Goal: Task Accomplishment & Management: Complete application form

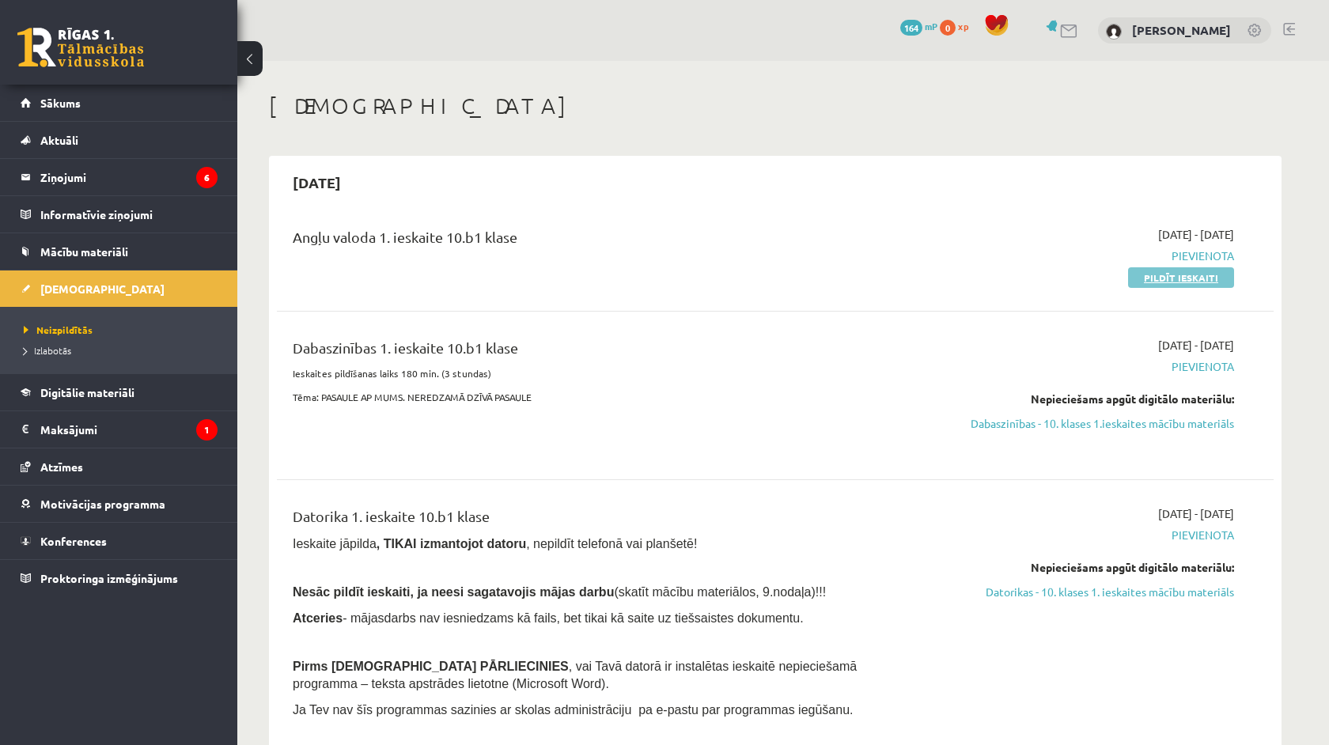
click at [1210, 275] on link "Pildīt ieskaiti" at bounding box center [1181, 277] width 106 height 21
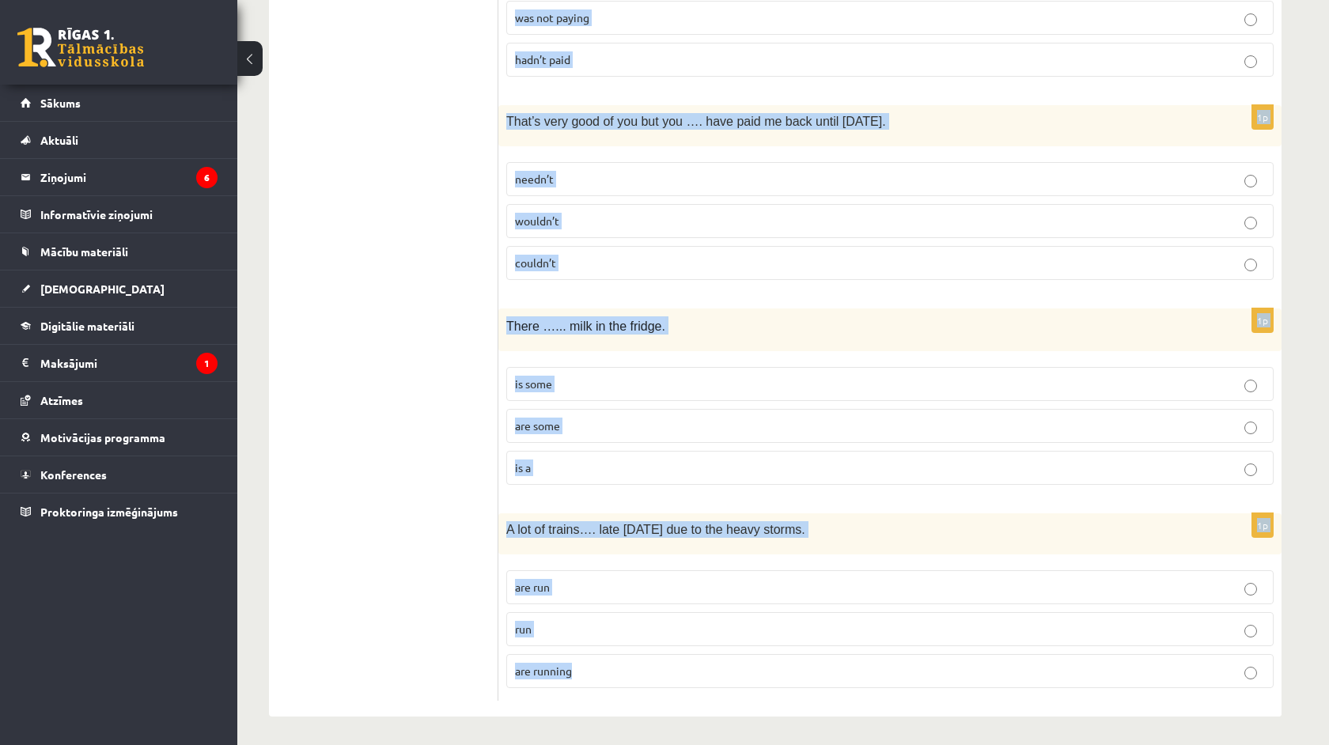
scroll to position [3663, 0]
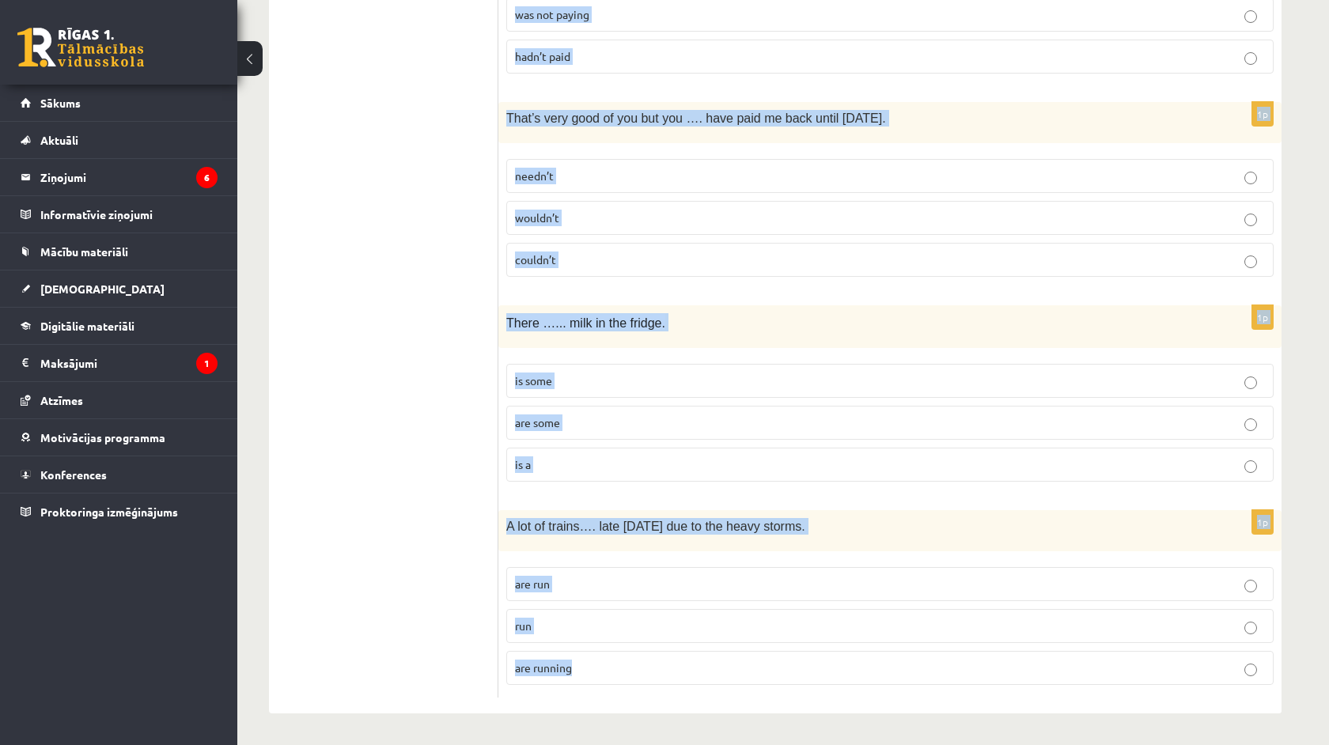
drag, startPoint x: 509, startPoint y: 316, endPoint x: 1190, endPoint y: 745, distance: 805.1
copy form "You _____ be here when we get back. had better would better better 1p I’ve been…"
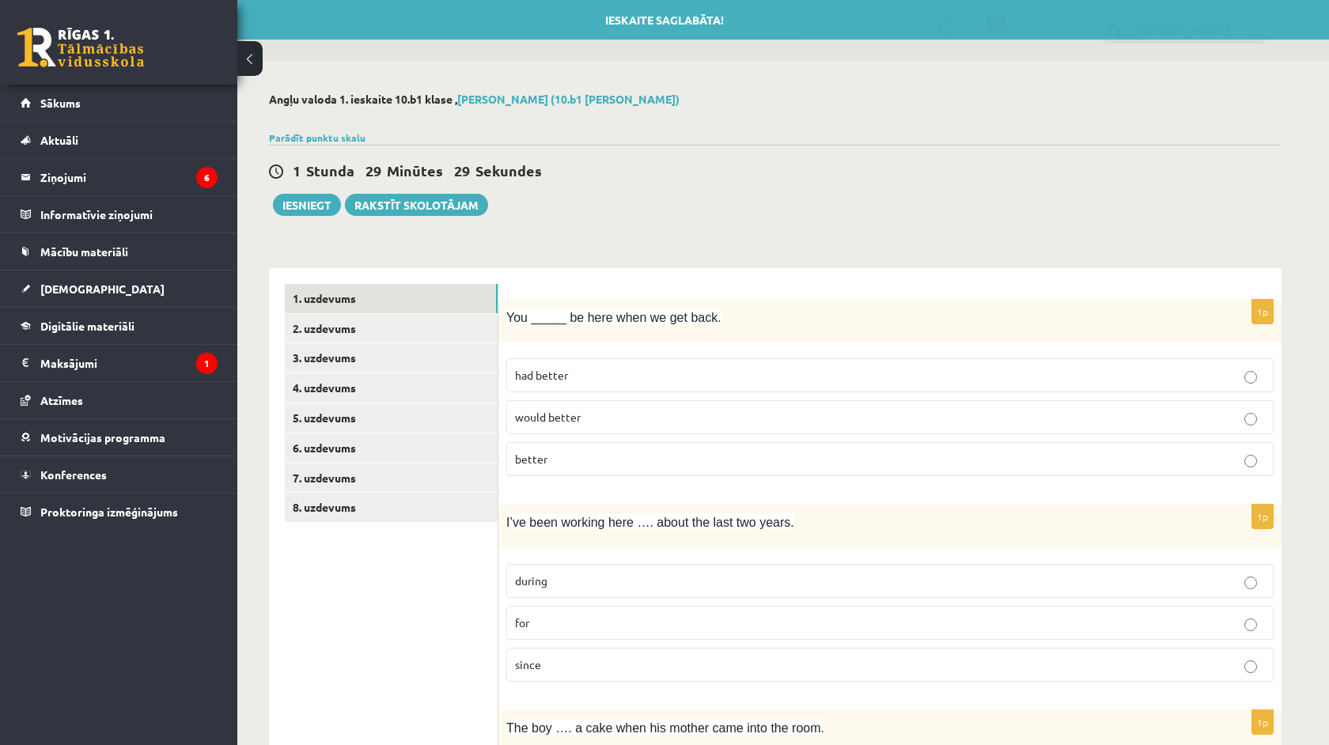
scroll to position [0, 0]
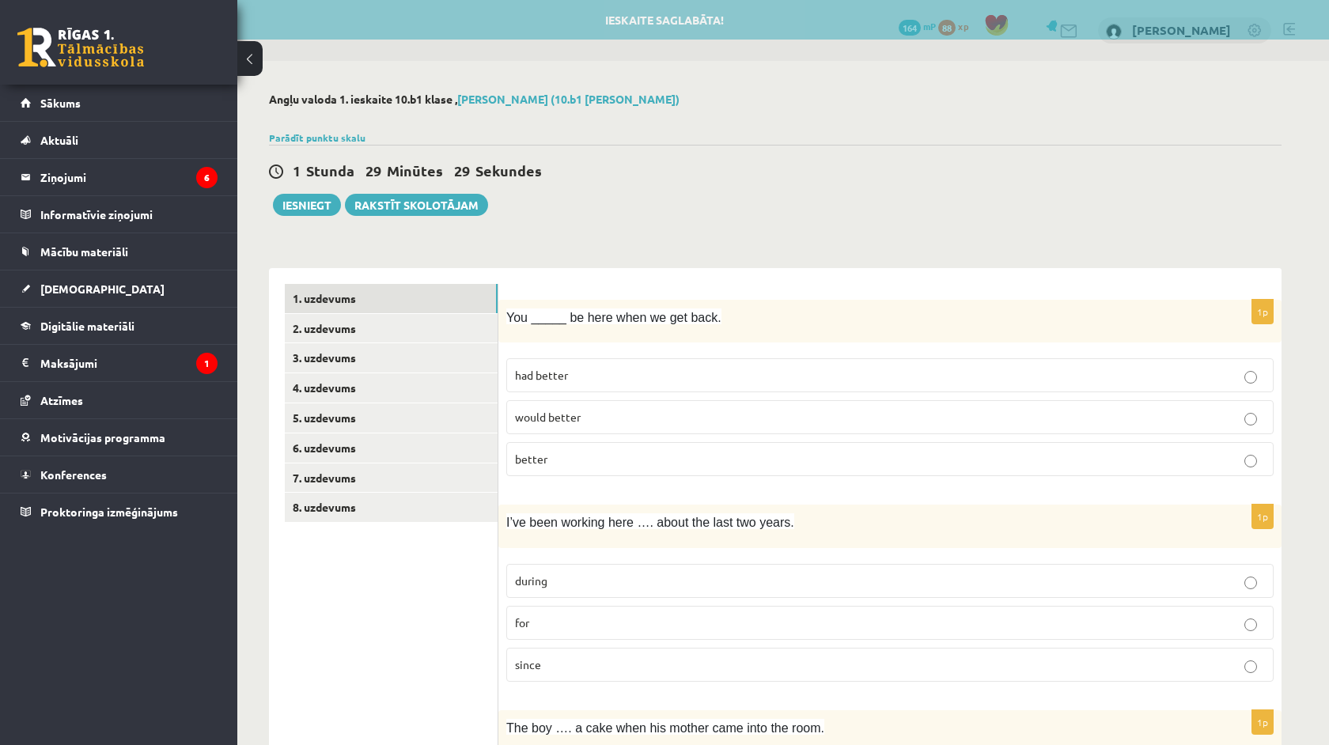
click at [570, 371] on p "had better" at bounding box center [890, 375] width 750 height 17
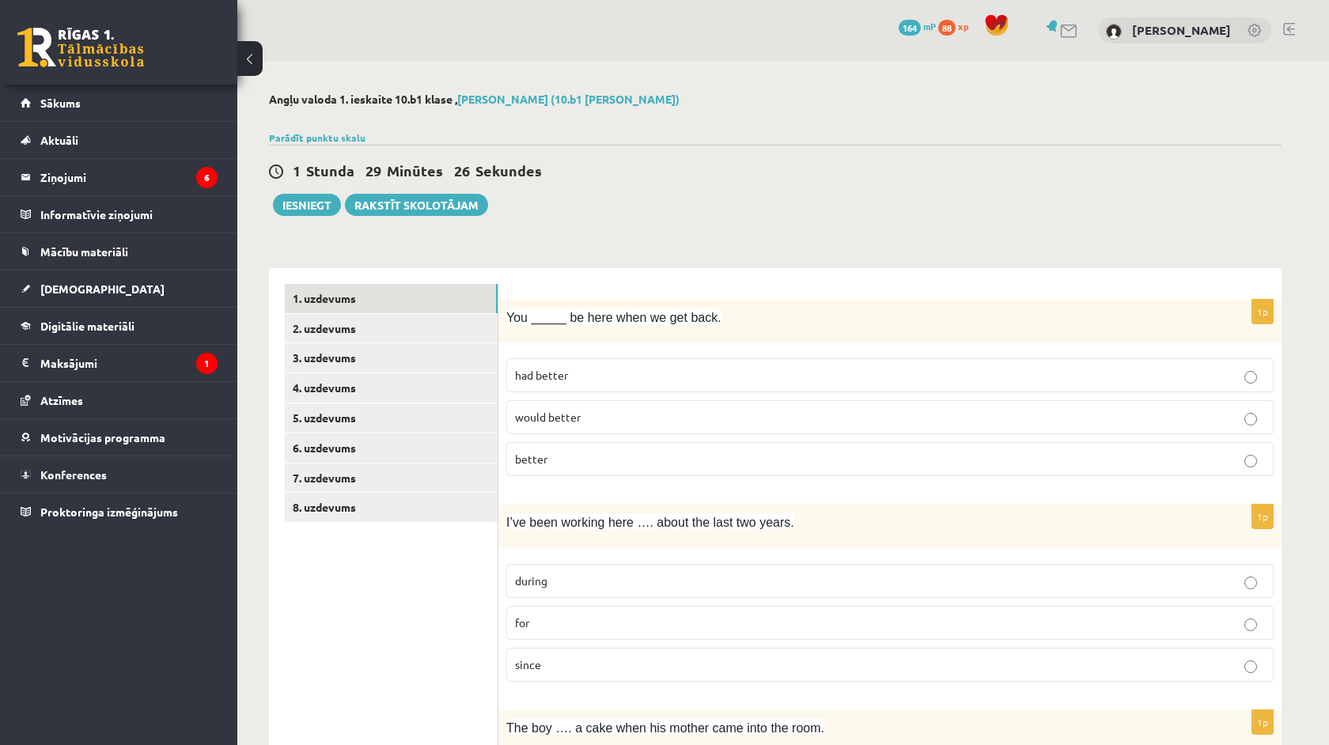
click at [559, 634] on label "for" at bounding box center [890, 623] width 768 height 34
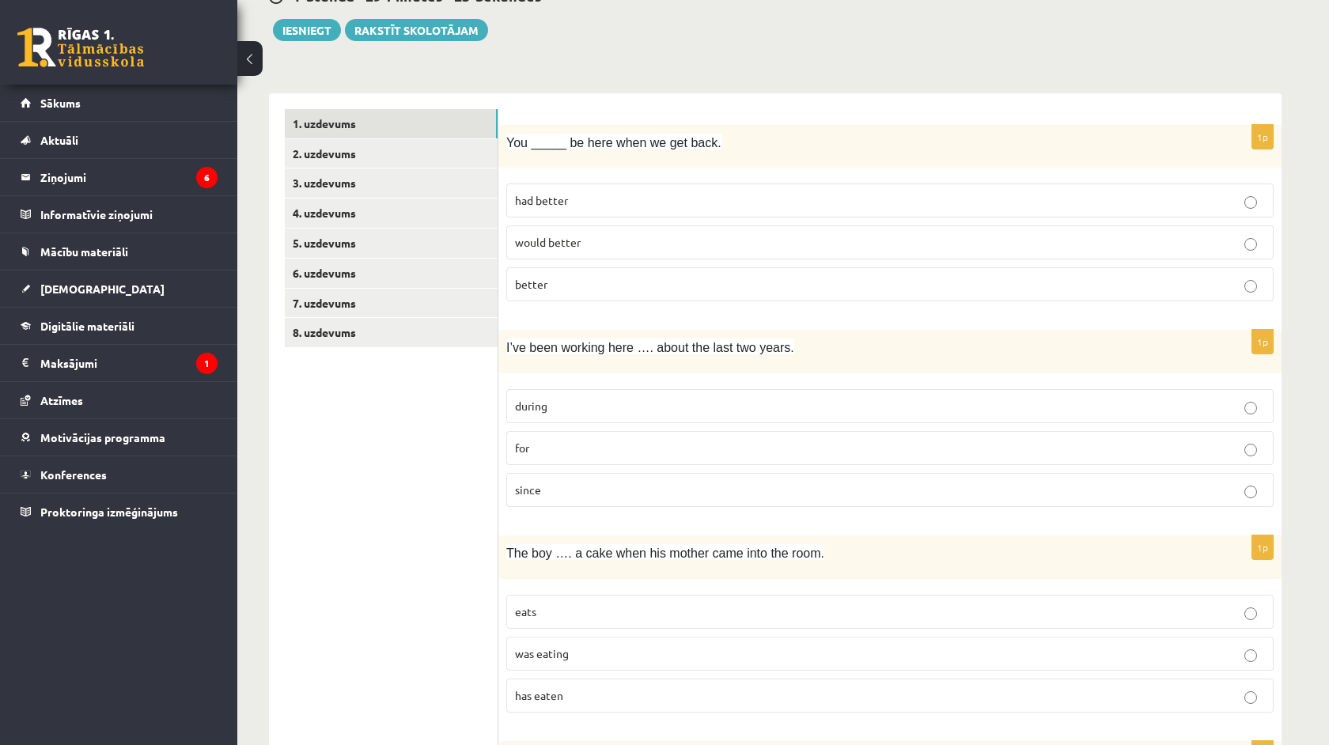
scroll to position [179, 0]
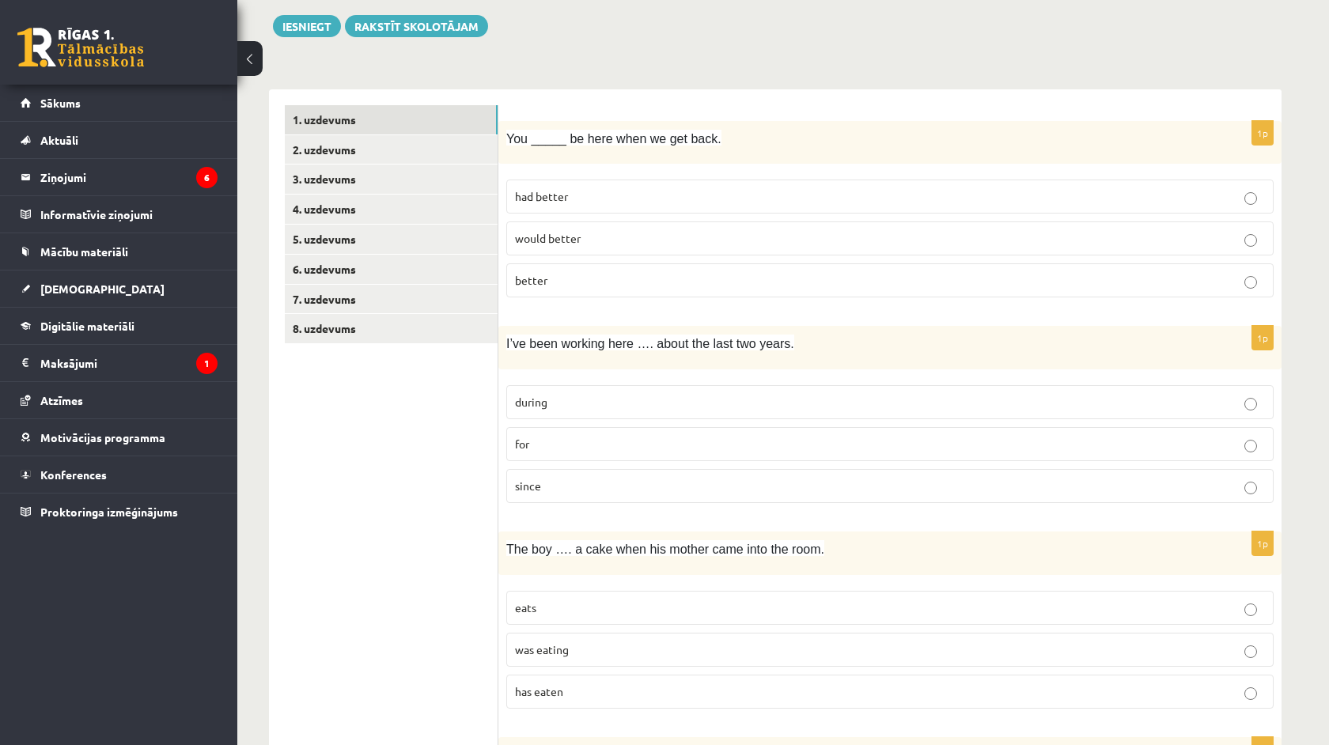
click at [559, 643] on span "was eating" at bounding box center [542, 650] width 54 height 14
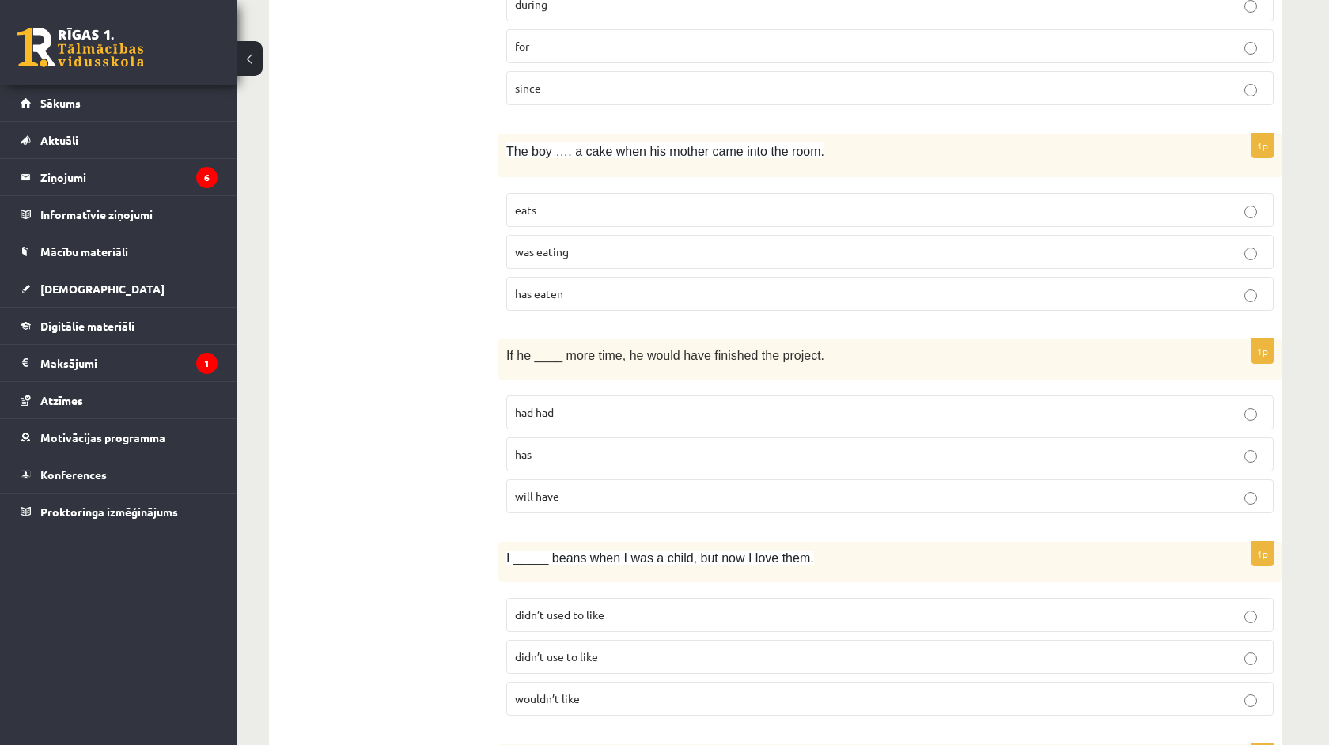
scroll to position [577, 0]
click at [578, 408] on p "had had" at bounding box center [890, 412] width 750 height 17
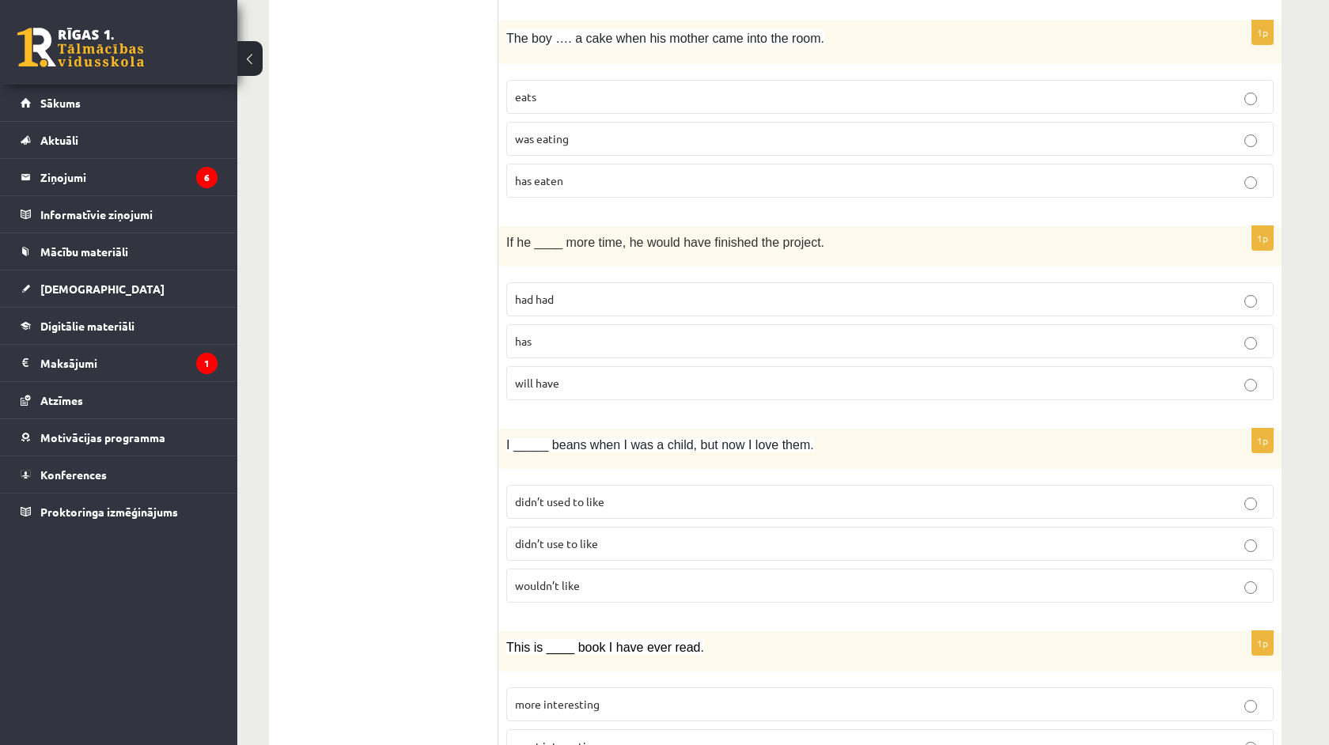
scroll to position [695, 0]
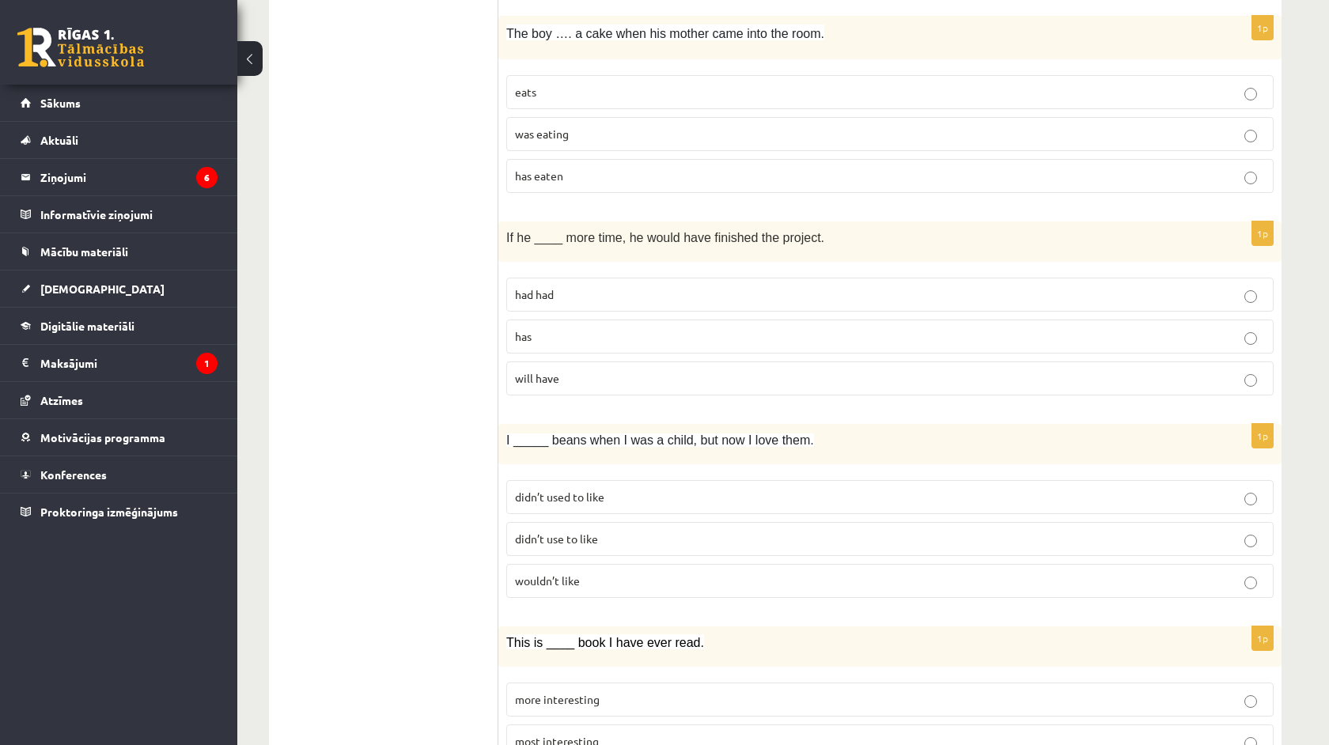
click at [610, 540] on p "didn’t use to like" at bounding box center [890, 539] width 750 height 17
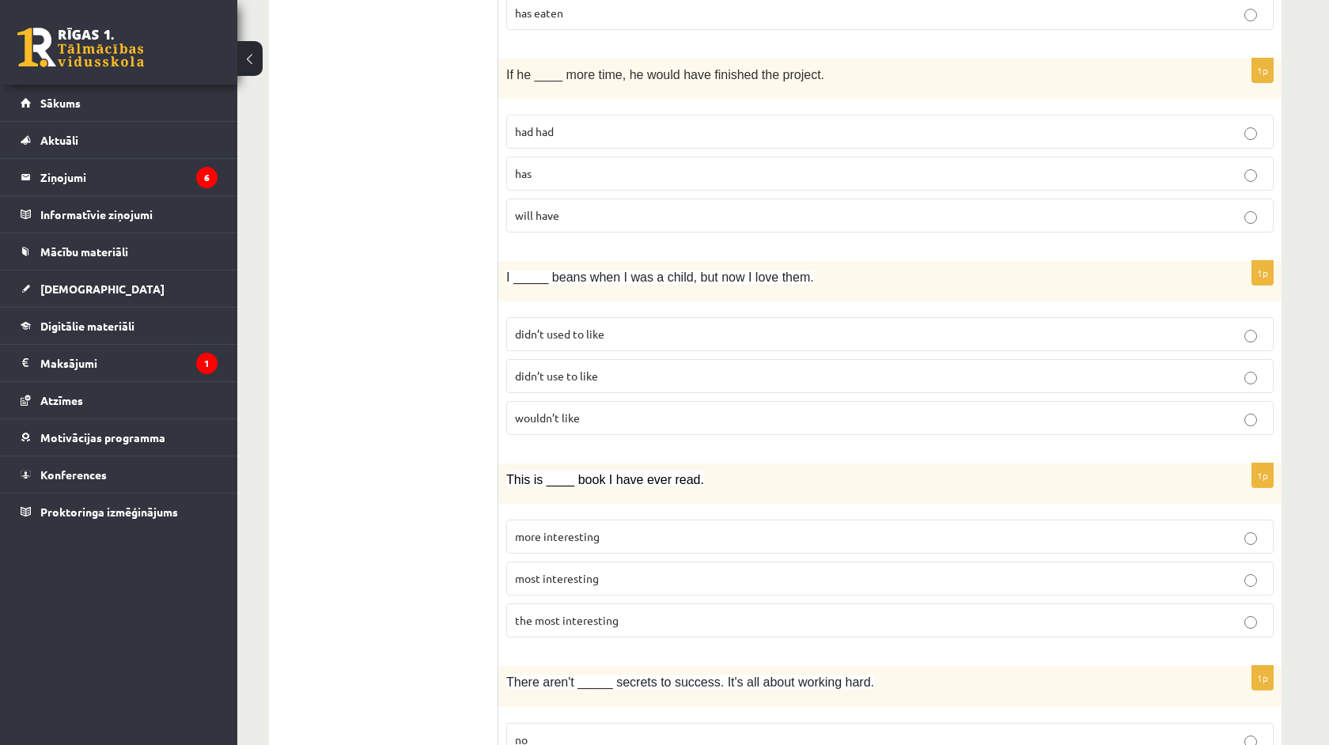
click at [578, 616] on span "the most interesting" at bounding box center [567, 620] width 104 height 14
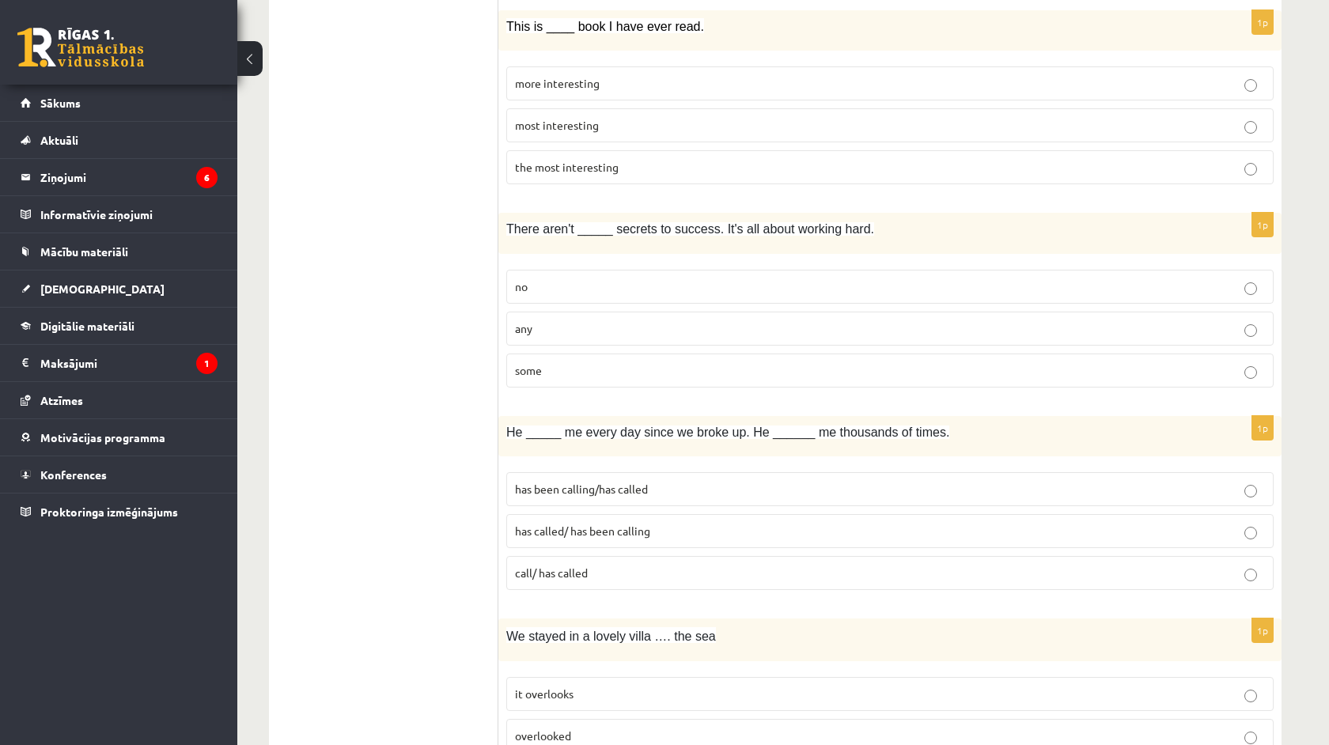
scroll to position [1325, 0]
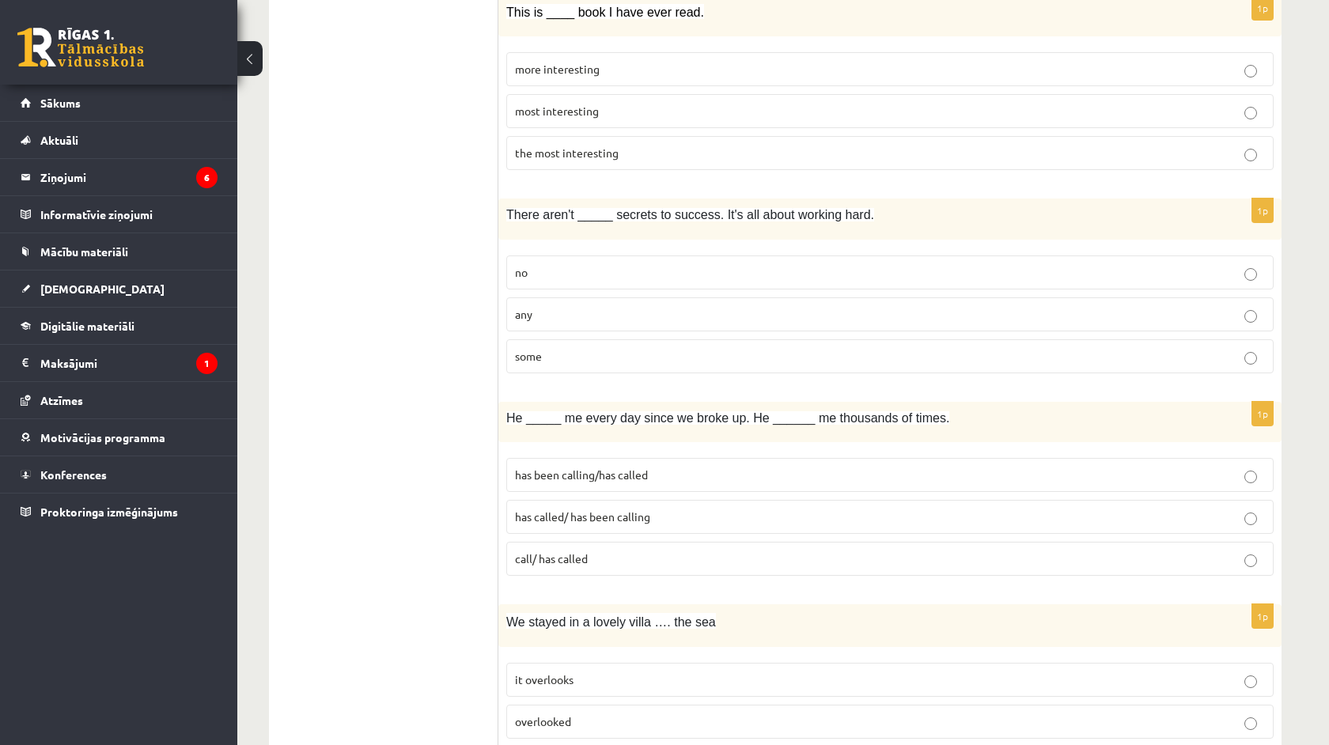
click at [553, 324] on label "any" at bounding box center [890, 315] width 768 height 34
click at [694, 474] on p "has been calling/has called" at bounding box center [890, 475] width 750 height 17
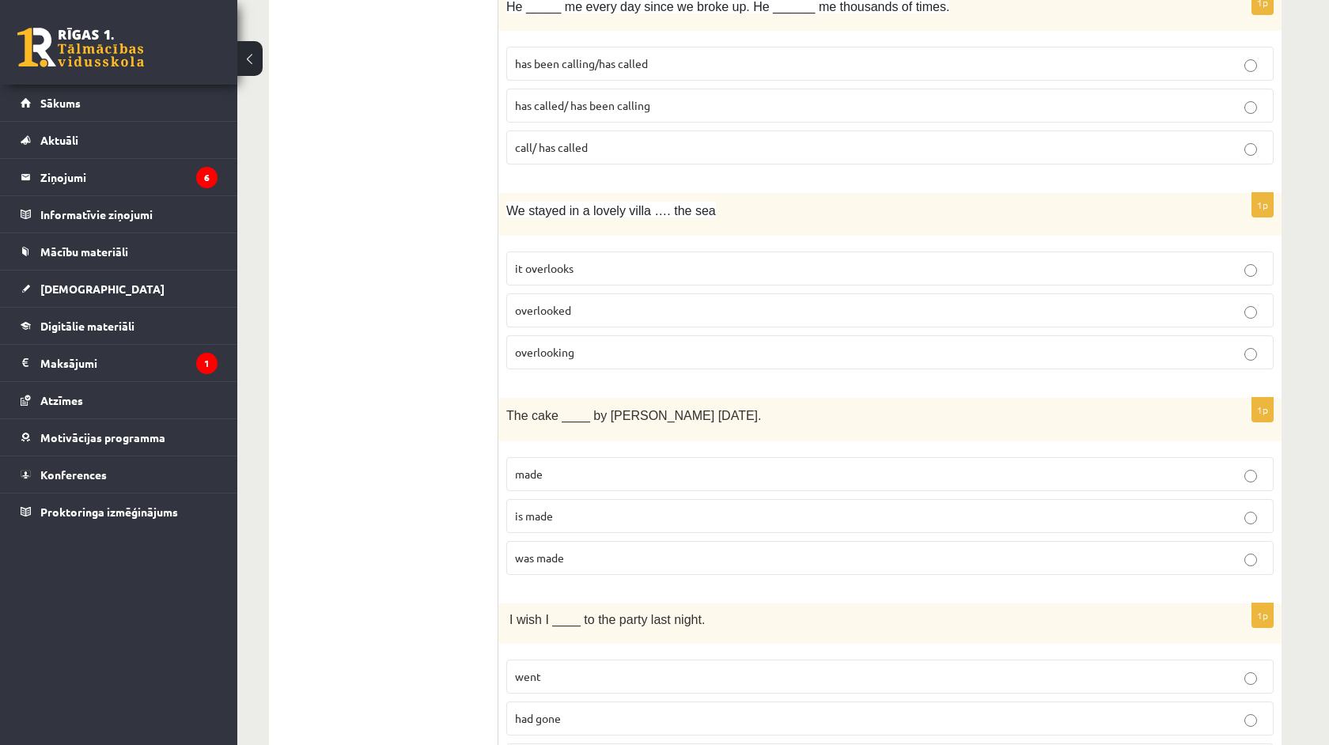
scroll to position [1738, 0]
click at [591, 351] on p "overlooking" at bounding box center [890, 351] width 750 height 17
click at [568, 549] on p "was made" at bounding box center [890, 556] width 750 height 17
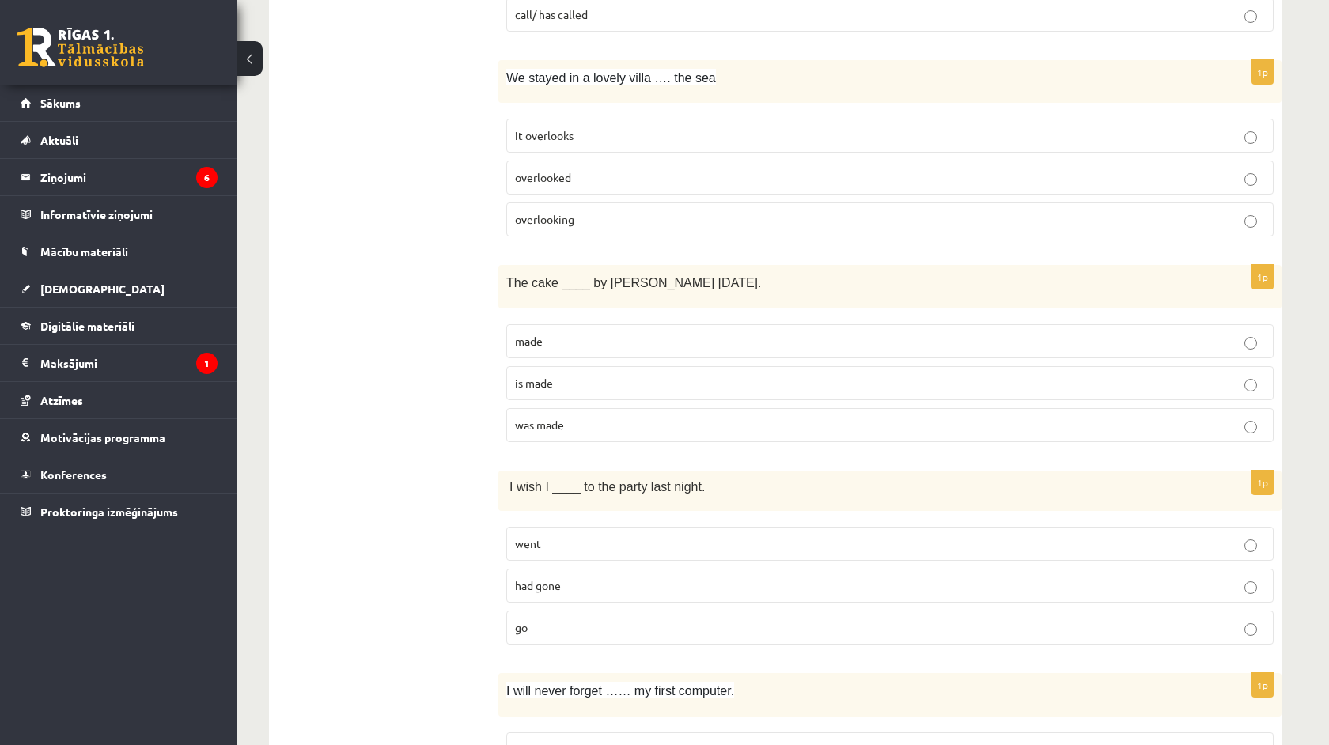
scroll to position [1872, 0]
click at [599, 590] on p "had gone" at bounding box center [890, 583] width 750 height 17
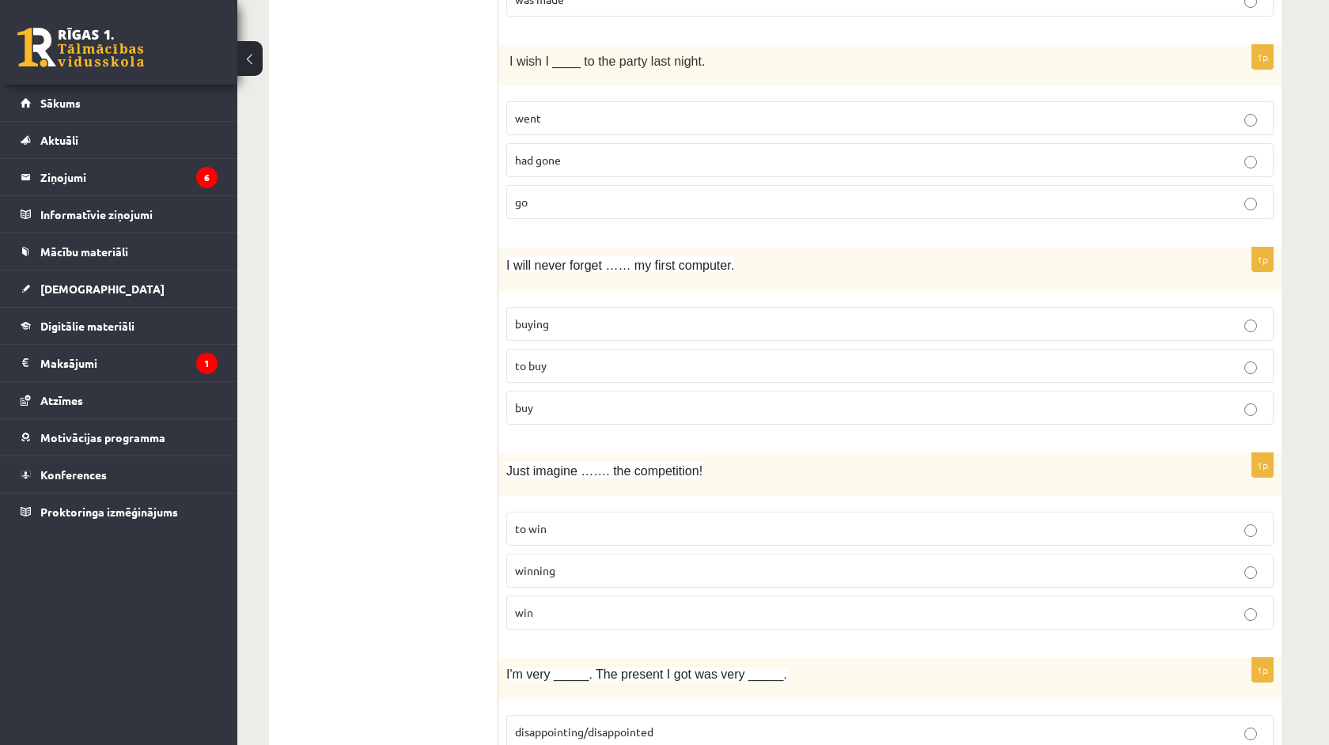
scroll to position [2296, 0]
click at [552, 317] on p "buying" at bounding box center [890, 323] width 750 height 17
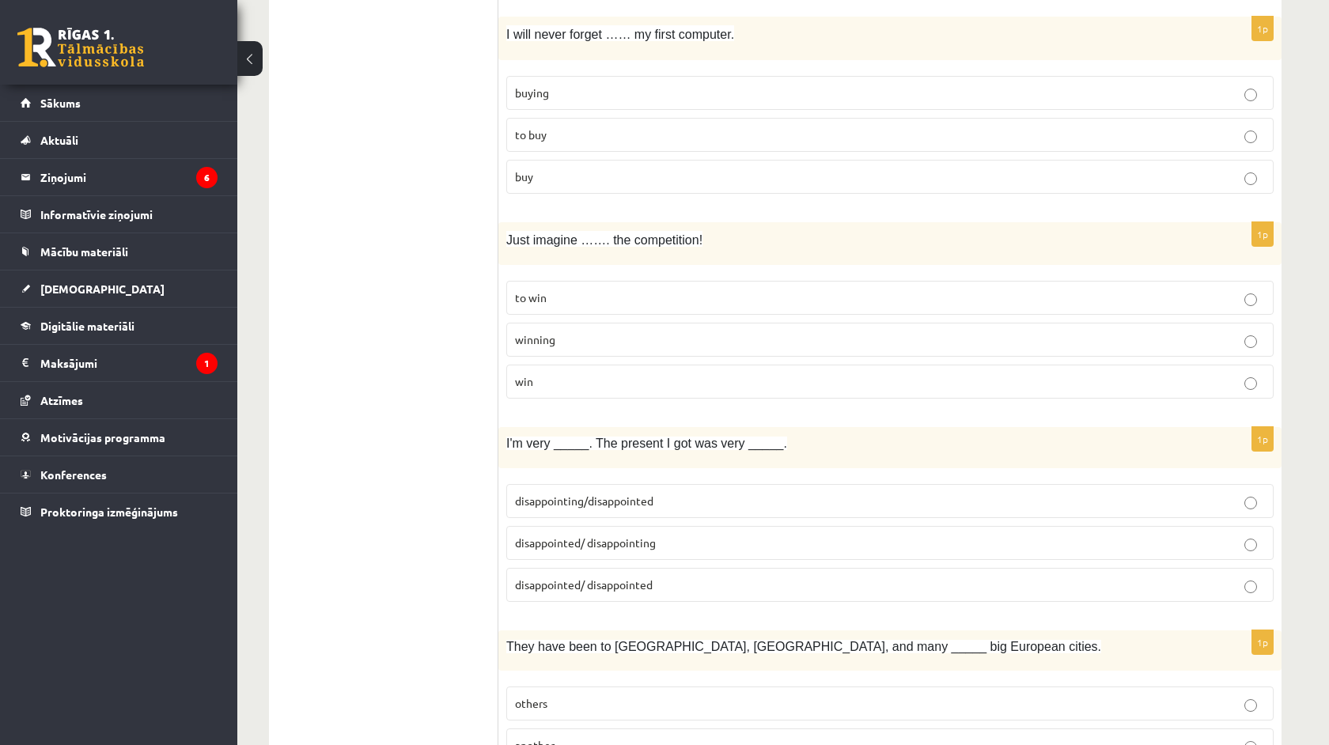
scroll to position [2524, 0]
click at [577, 346] on p "winning" at bounding box center [890, 342] width 750 height 17
click at [609, 548] on span "disappointed/ disappointing" at bounding box center [585, 545] width 141 height 14
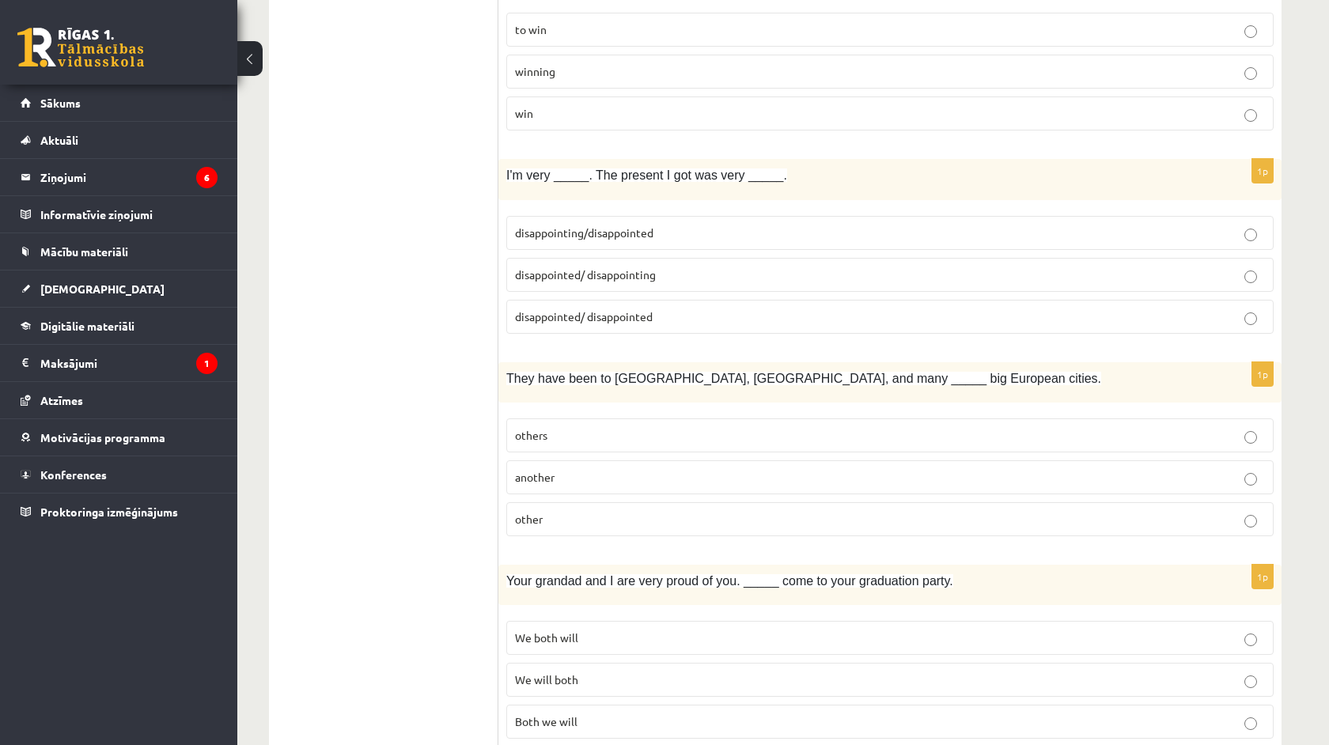
scroll to position [2796, 0]
click at [582, 508] on label "other" at bounding box center [890, 518] width 768 height 34
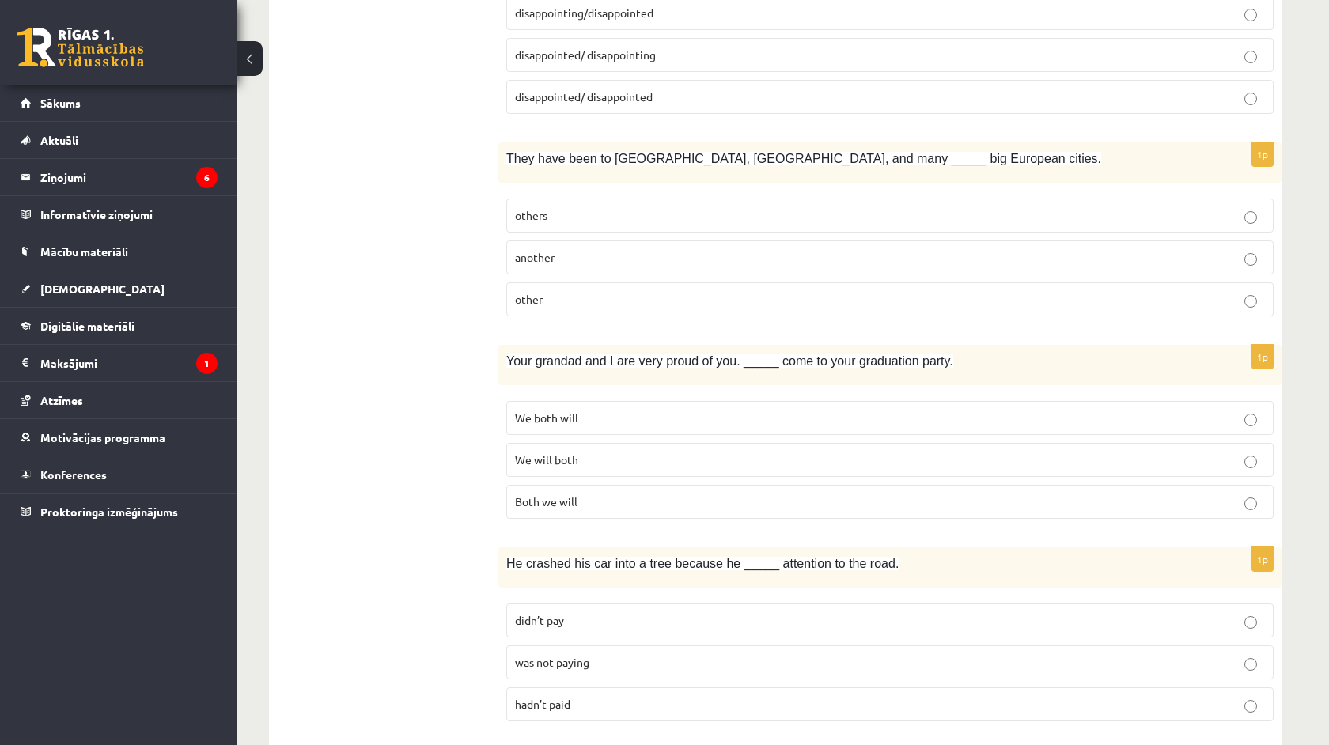
scroll to position [3016, 0]
click at [579, 465] on p "We will both" at bounding box center [890, 458] width 750 height 17
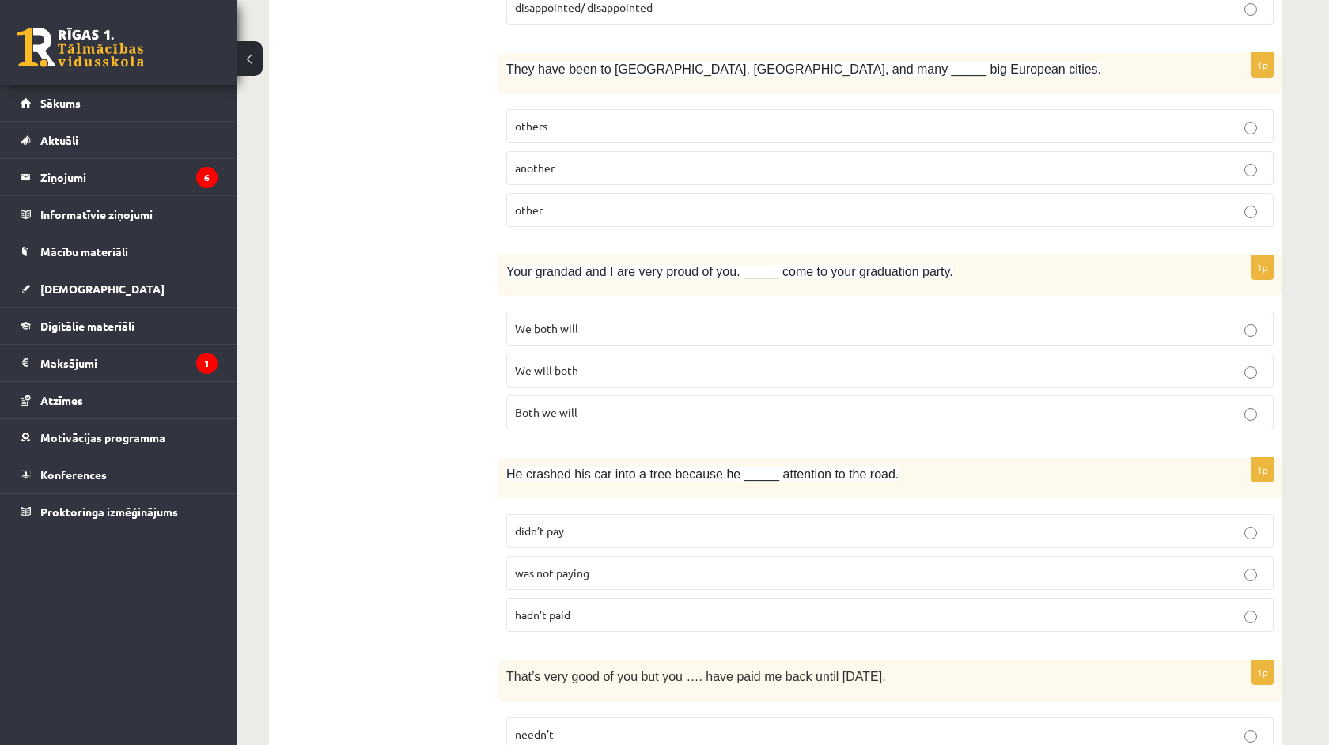
scroll to position [3112, 0]
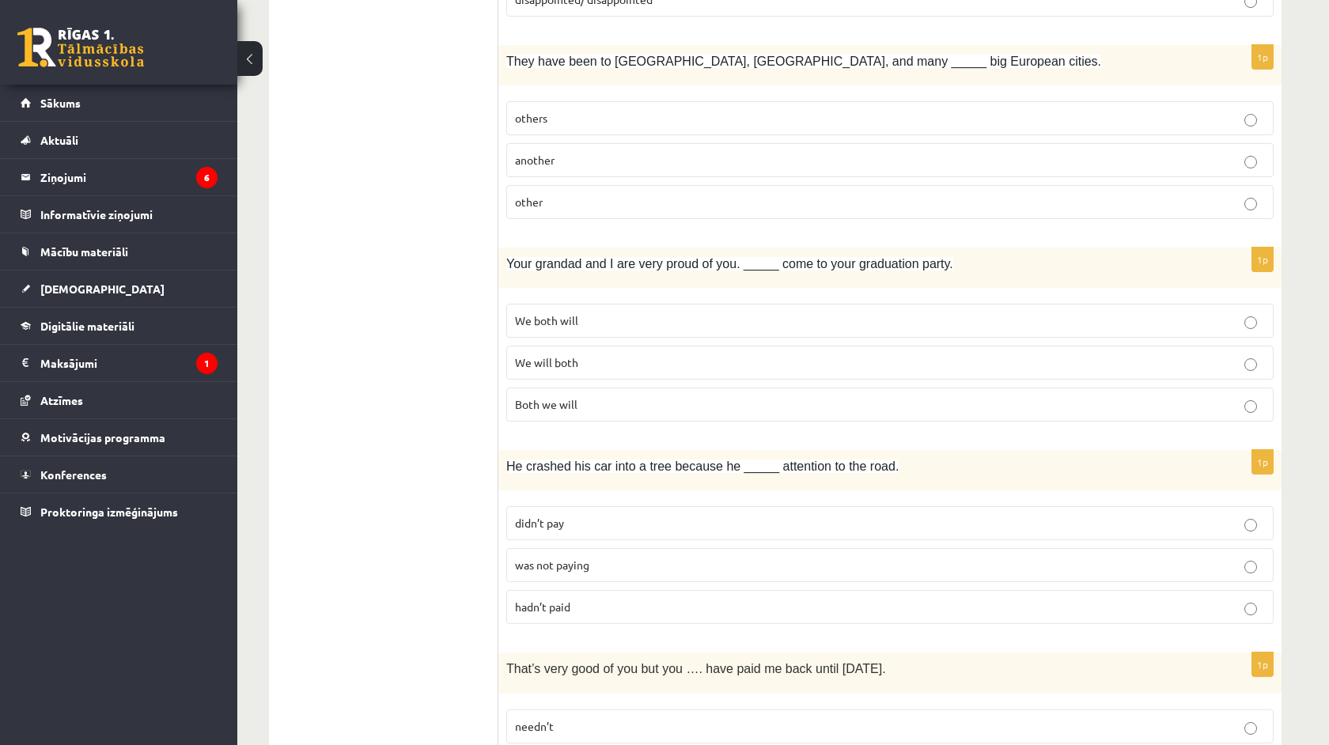
click at [605, 567] on p "was not paying" at bounding box center [890, 565] width 750 height 17
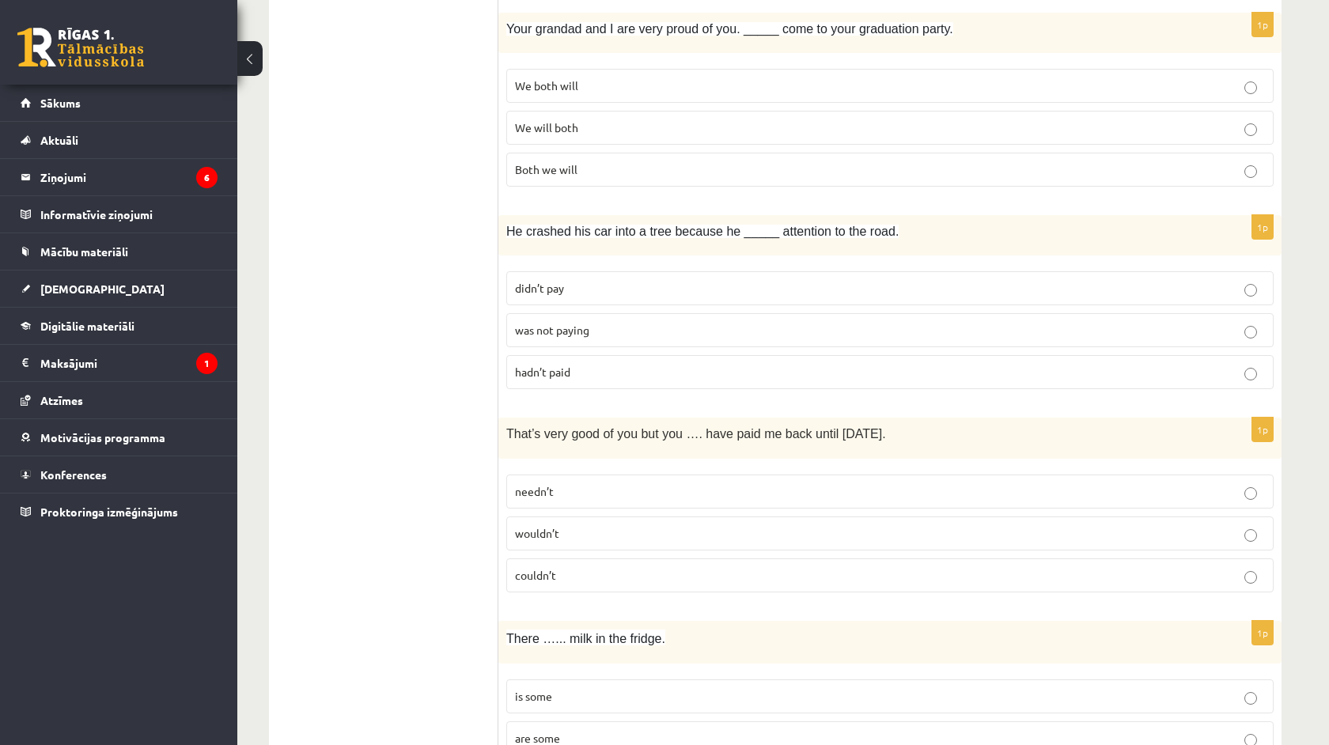
scroll to position [3350, 0]
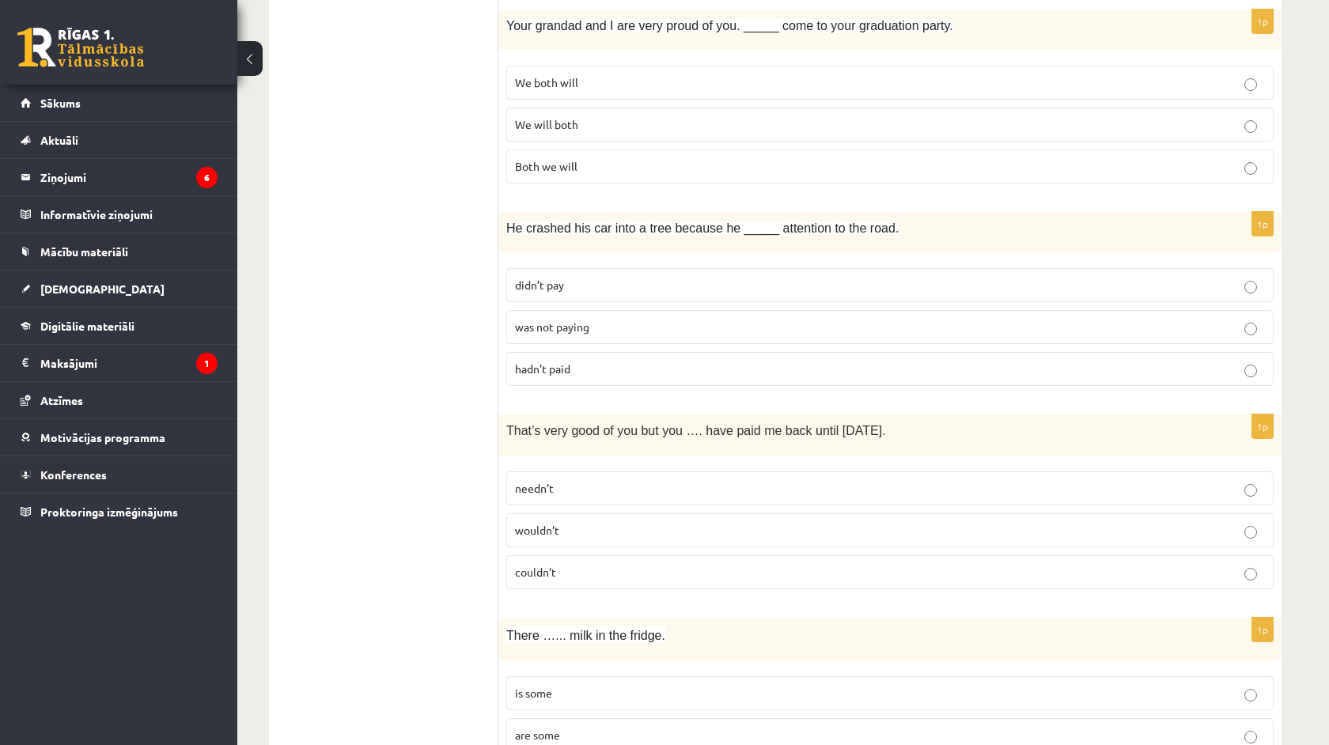
click at [580, 490] on p "needn’t" at bounding box center [890, 488] width 750 height 17
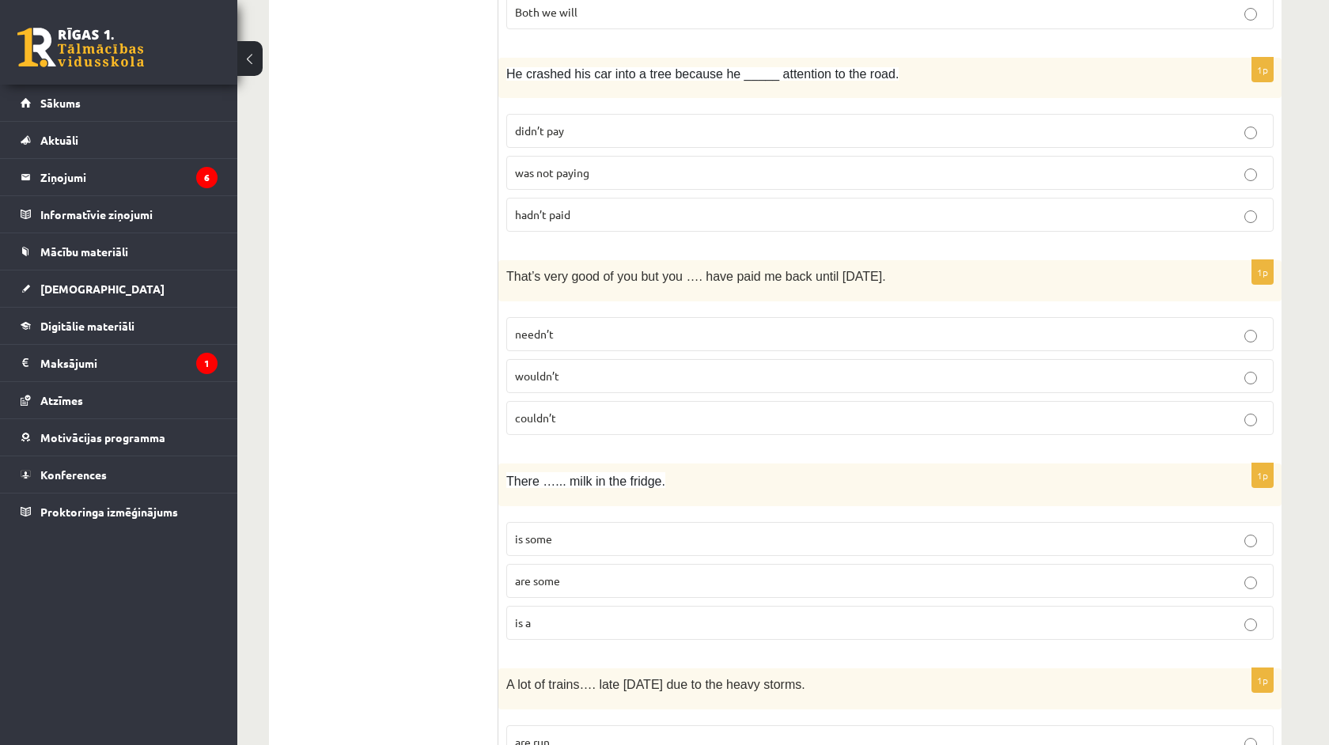
scroll to position [3519, 0]
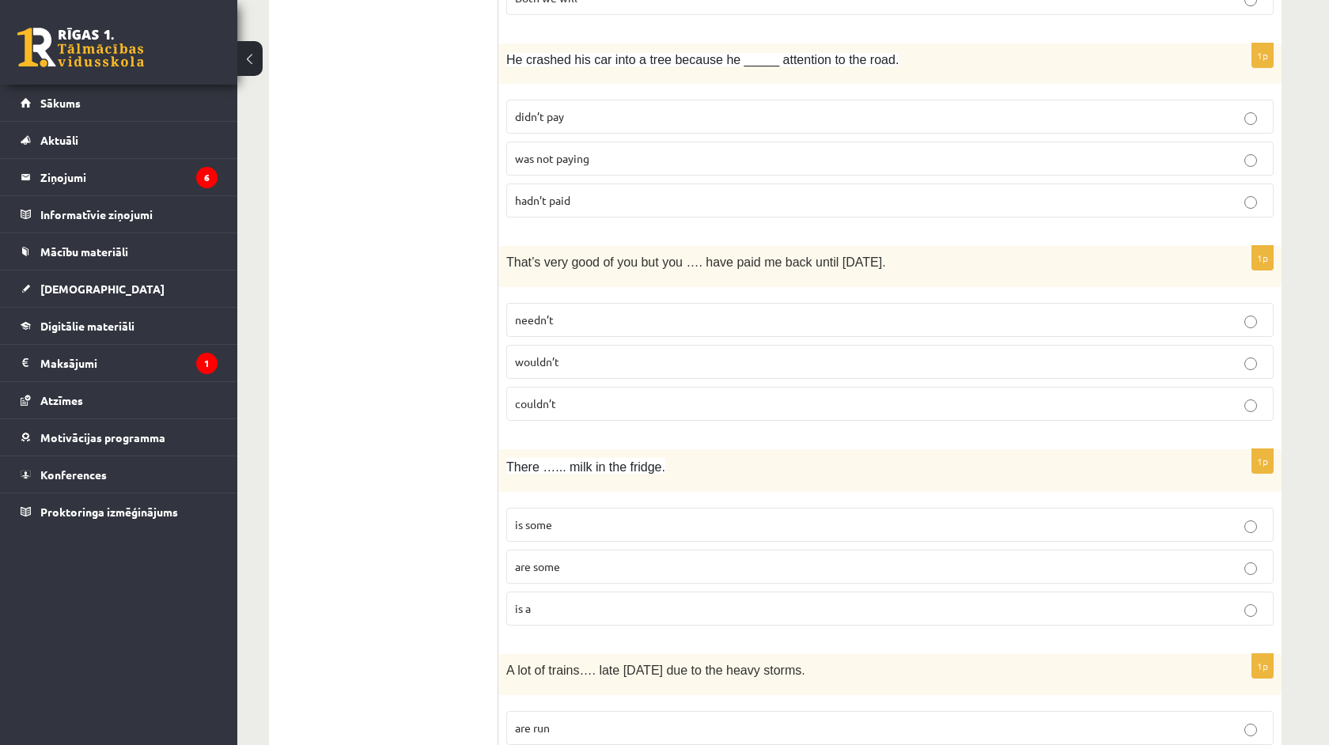
click at [588, 529] on p "is some" at bounding box center [890, 525] width 750 height 17
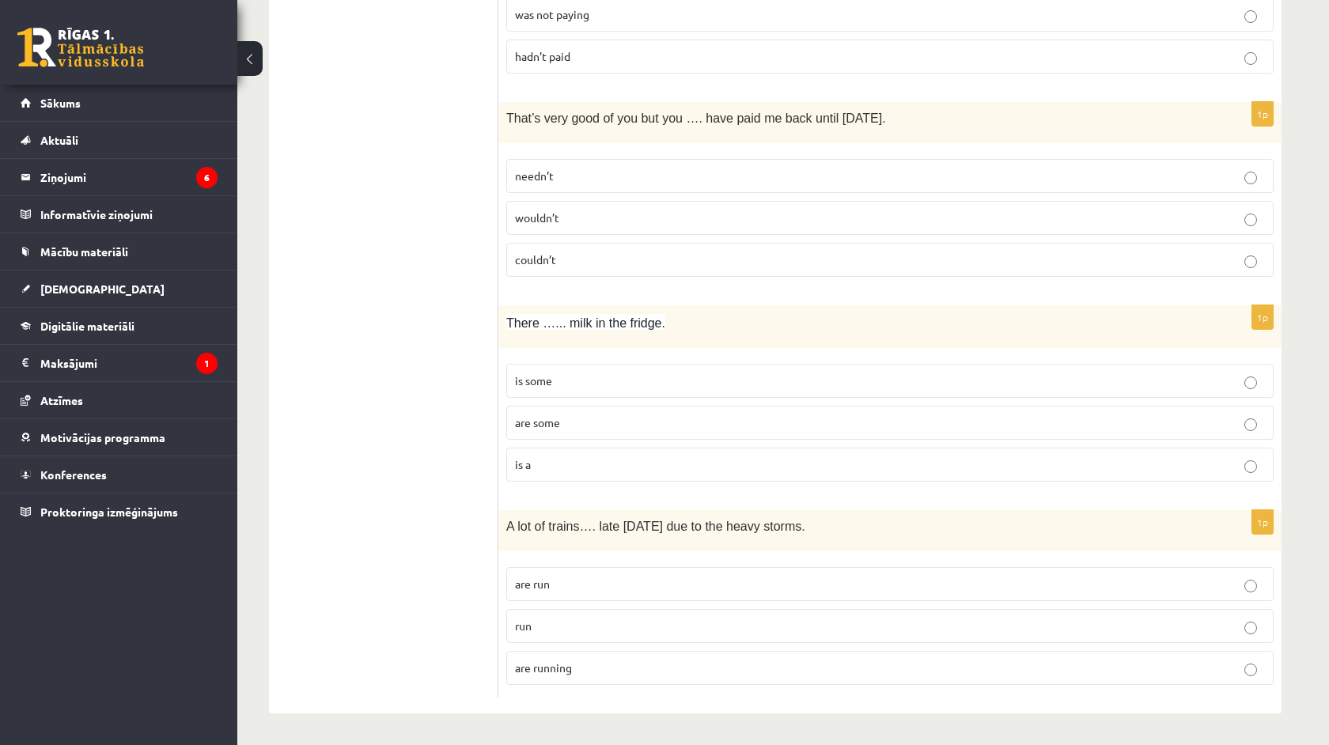
scroll to position [3663, 0]
click at [559, 663] on span "are running" at bounding box center [543, 668] width 57 height 14
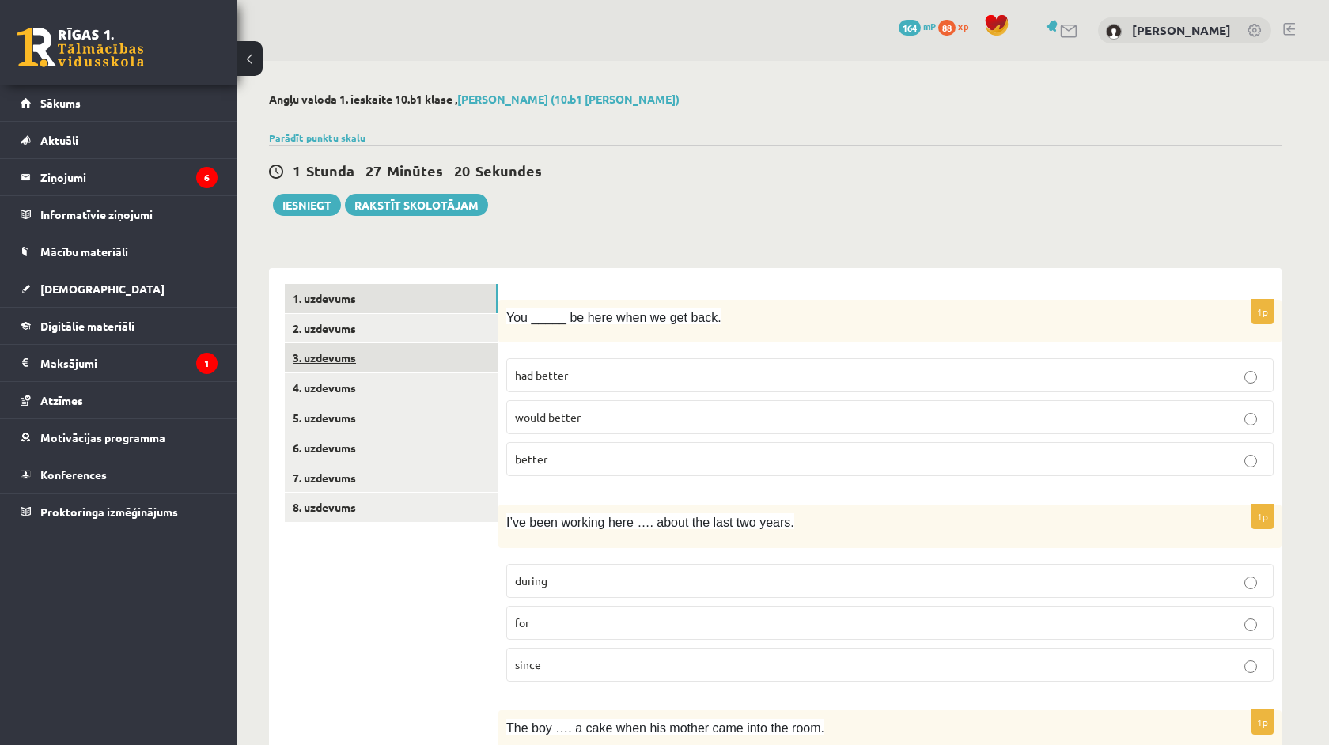
scroll to position [0, 0]
click at [373, 337] on link "2. uzdevums" at bounding box center [391, 328] width 213 height 29
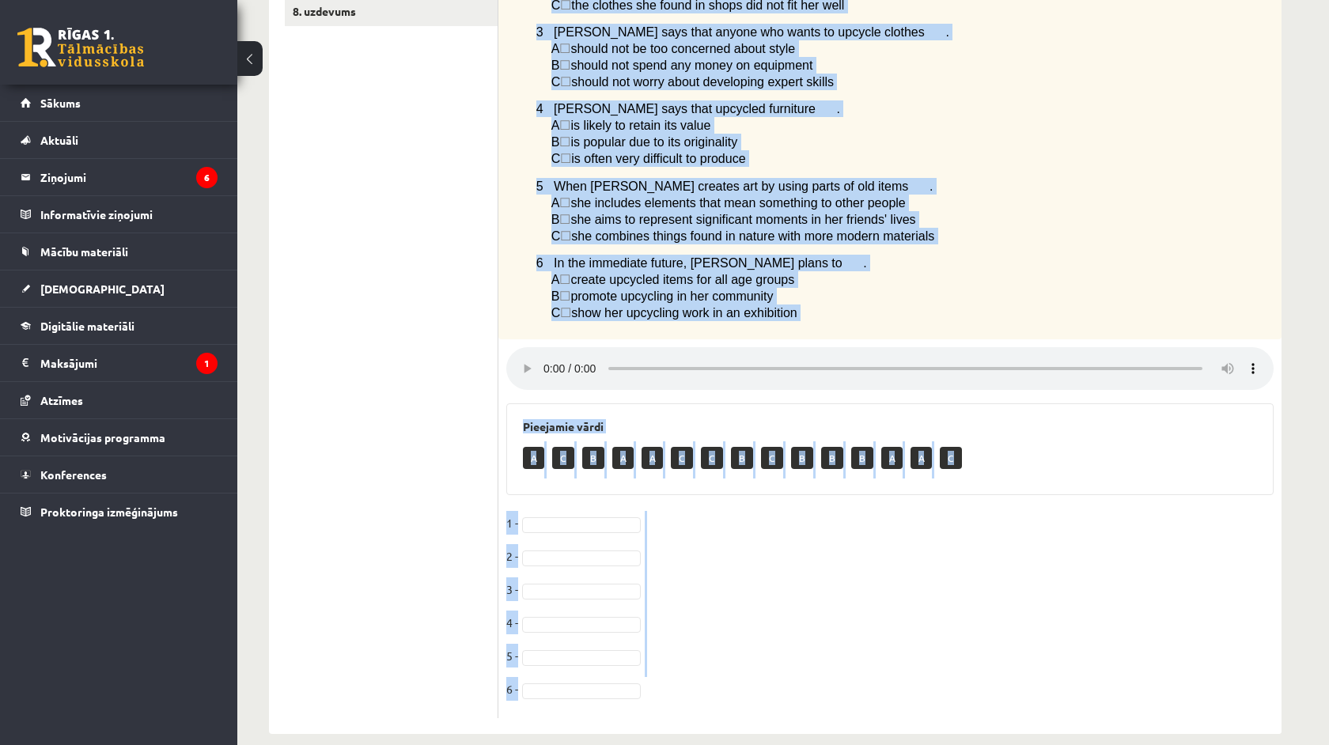
scroll to position [499, 0]
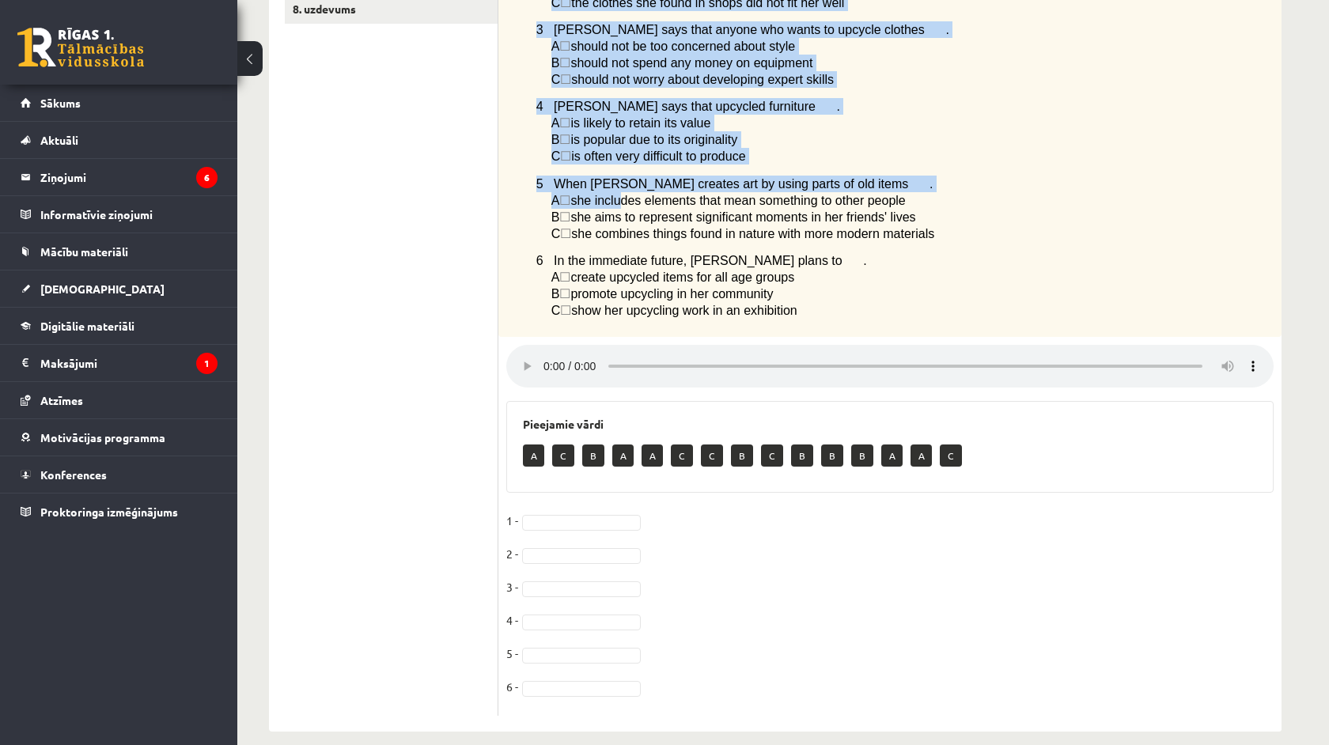
drag, startPoint x: 518, startPoint y: 317, endPoint x: 627, endPoint y: 206, distance: 155.6
click at [627, 206] on div "Listen to a radio interview with a girl called Yasemin who has a hobby called u…" at bounding box center [890, 69] width 783 height 536
click at [464, 224] on ul "1. uzdevums 2. uzdevums 3. uzdevums 4. uzdevums 5. uzdevums 6. uzdevums 7. uzde…" at bounding box center [392, 251] width 214 height 931
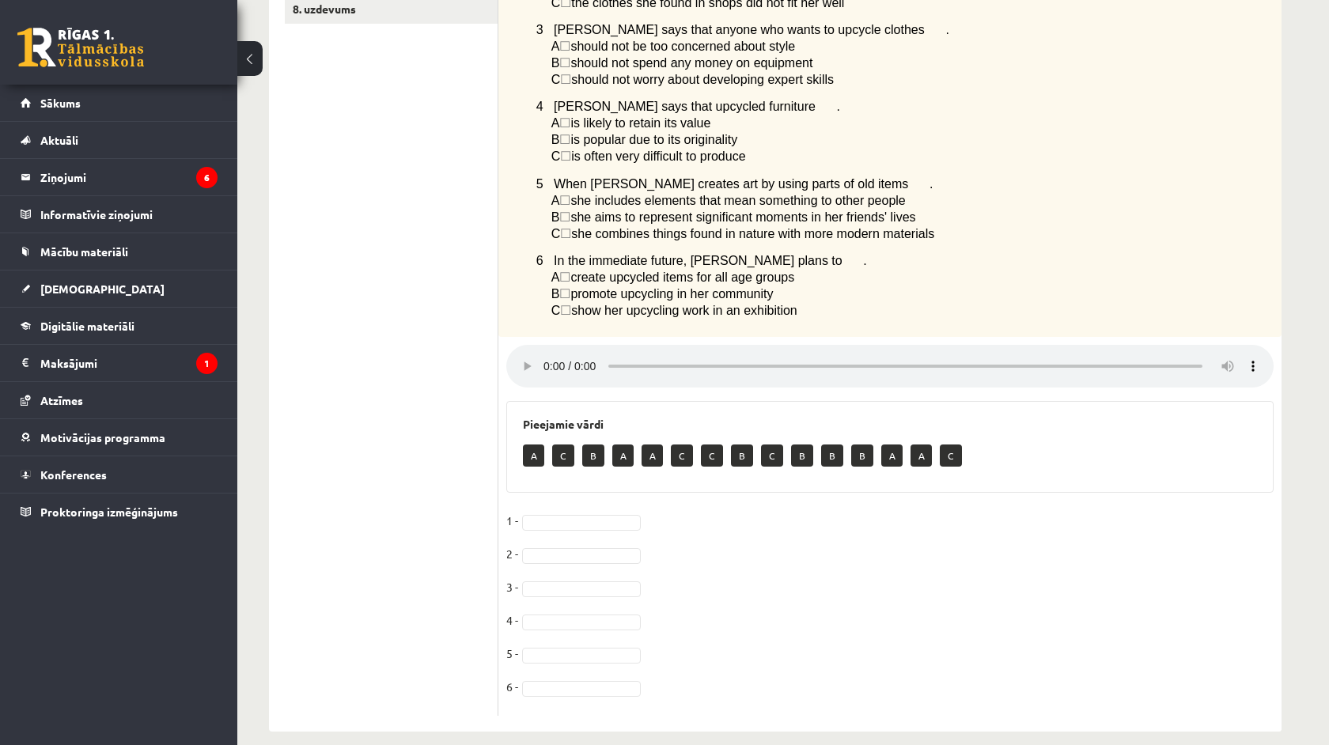
click at [550, 362] on audio at bounding box center [890, 366] width 768 height 43
click at [533, 445] on p "A" at bounding box center [533, 456] width 21 height 22
click at [558, 559] on fieldset "1 - A * 2 - B * 3 - 4 - 5 - 6 -" at bounding box center [890, 608] width 768 height 199
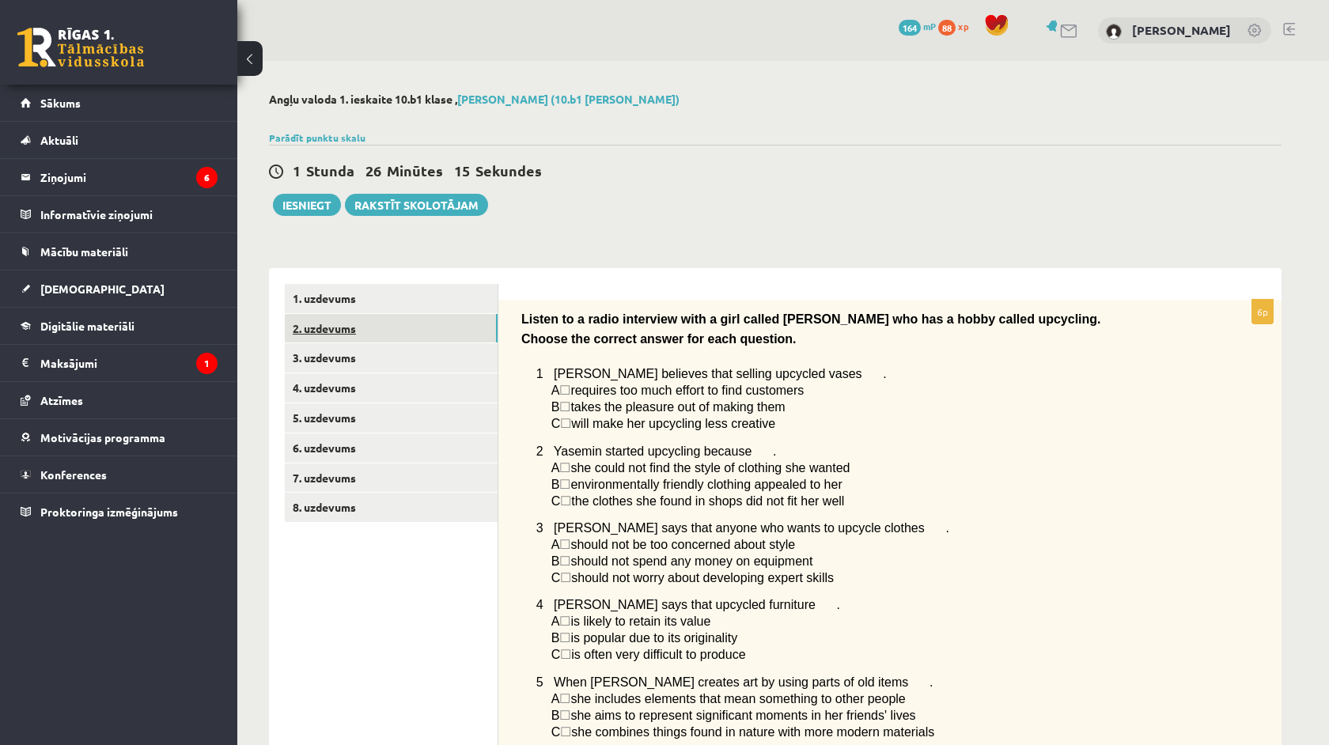
scroll to position [0, 0]
click at [304, 351] on link "3. uzdevums" at bounding box center [391, 357] width 213 height 29
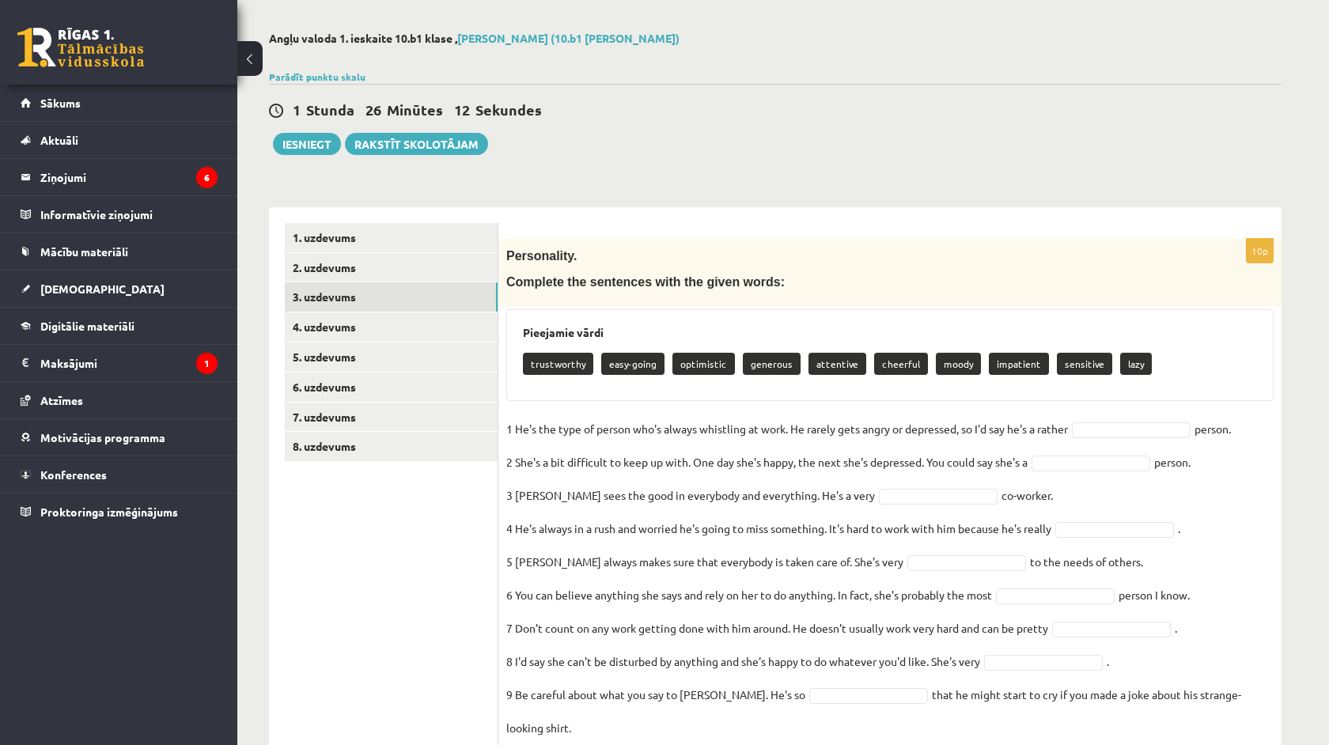
scroll to position [63, 0]
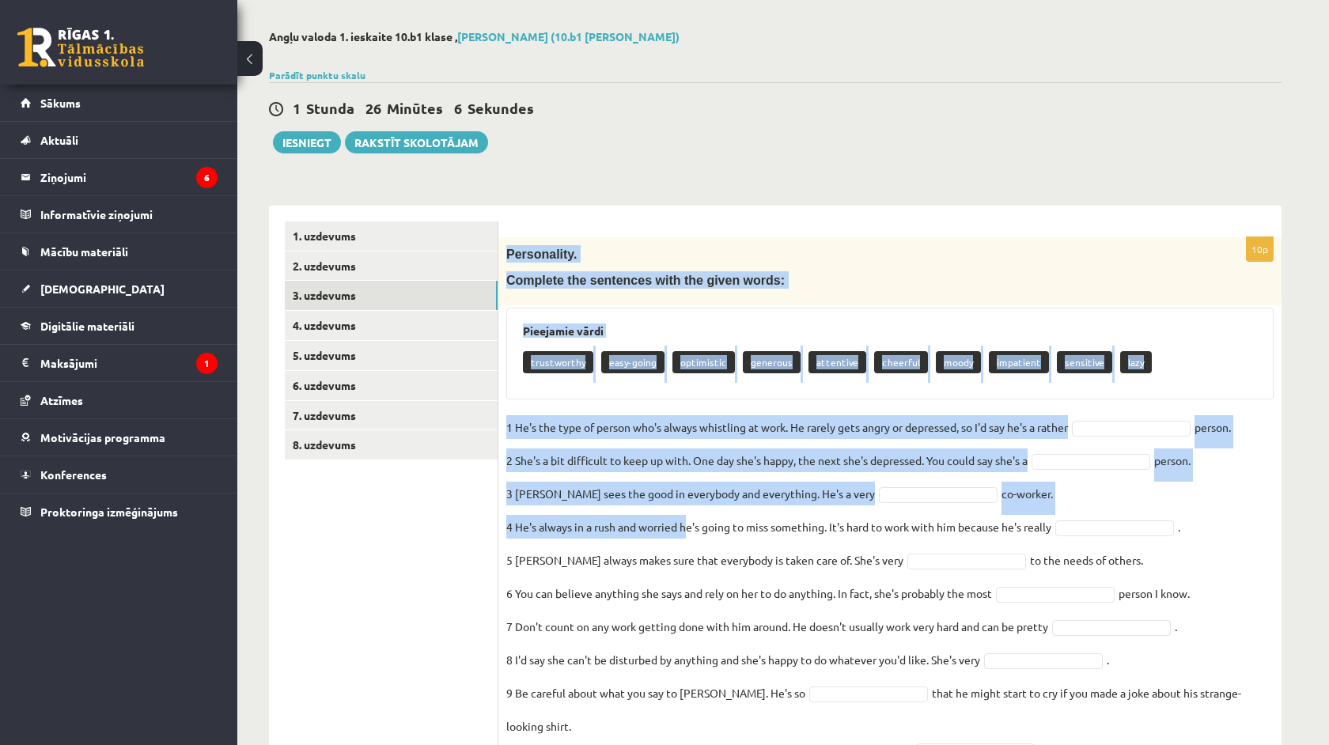
drag, startPoint x: 508, startPoint y: 257, endPoint x: 691, endPoint y: 513, distance: 314.2
click at [691, 513] on div "10p Personality. Complete the sentences with the given words: Pieejamie vārdi t…" at bounding box center [890, 508] width 783 height 542
click at [507, 225] on div "10p Personality. Complete the sentences with the given words: Pieejamie vārdi t…" at bounding box center [890, 501] width 783 height 590
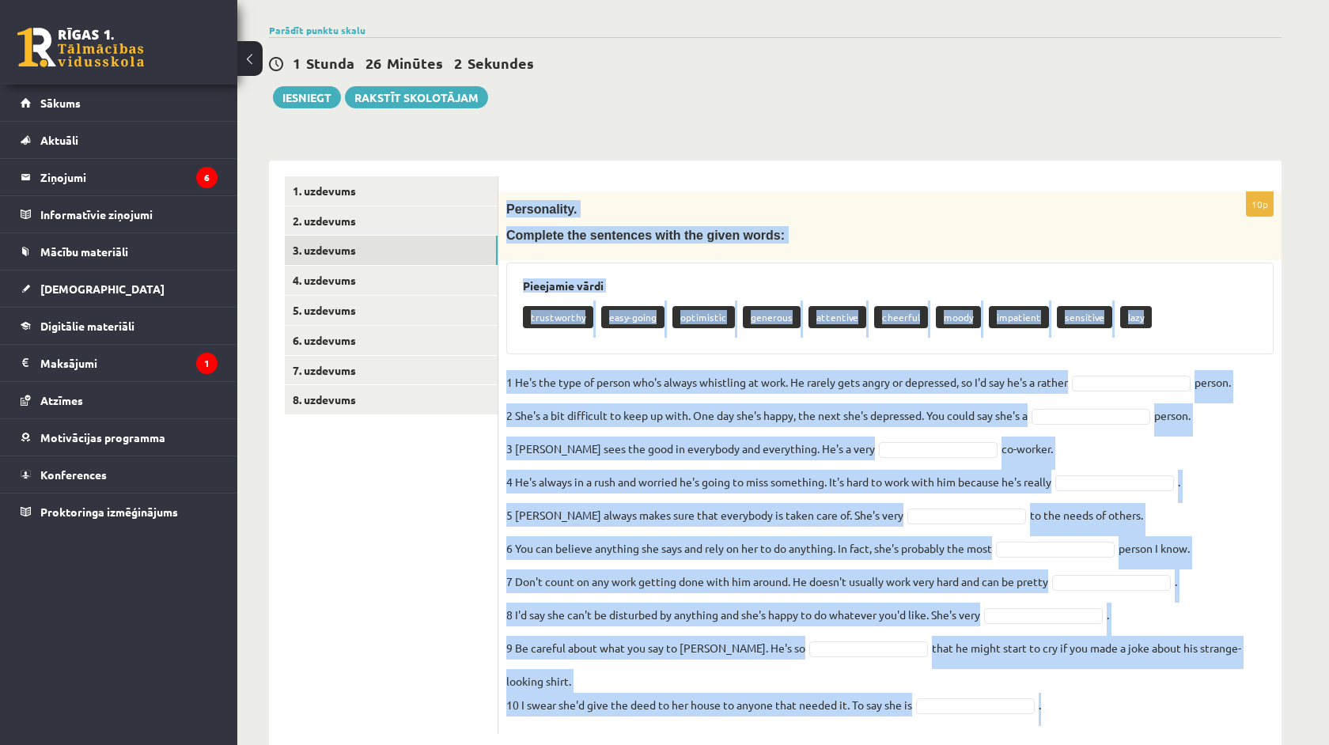
scroll to position [119, 0]
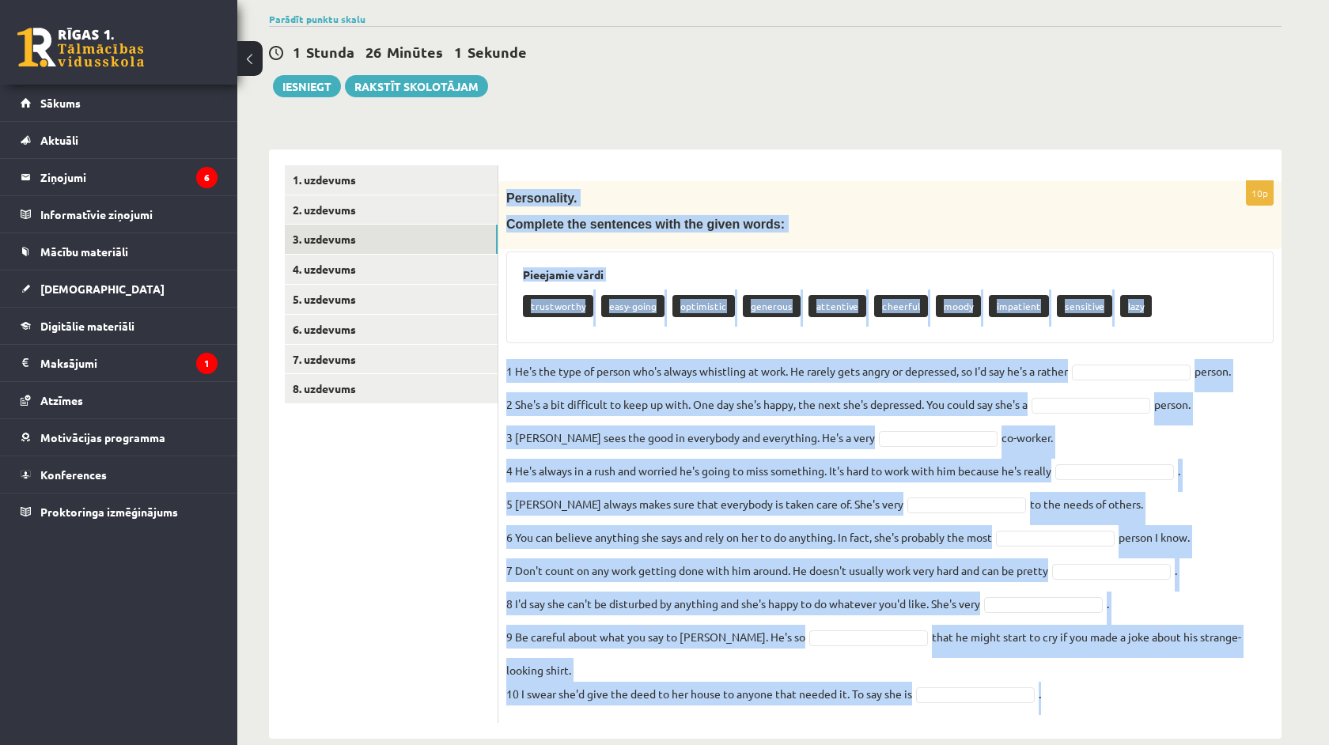
drag, startPoint x: 499, startPoint y: 251, endPoint x: 734, endPoint y: 681, distance: 490.4
click at [734, 681] on div "10p Personality. Complete the sentences with the given words: Pieejamie vārdi t…" at bounding box center [890, 452] width 783 height 542
copy div "Personality. Complete the sentences with the given words: Pieejamie vārdi trust…"
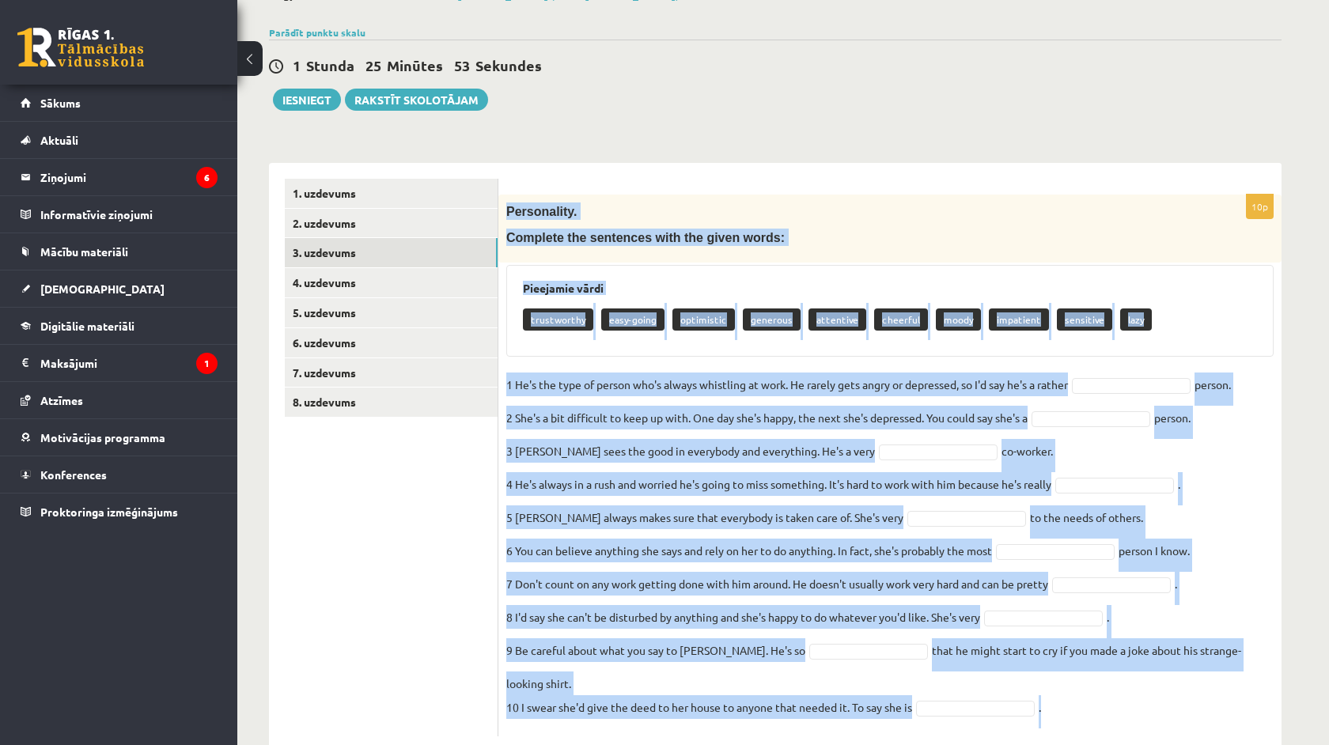
scroll to position [116, 0]
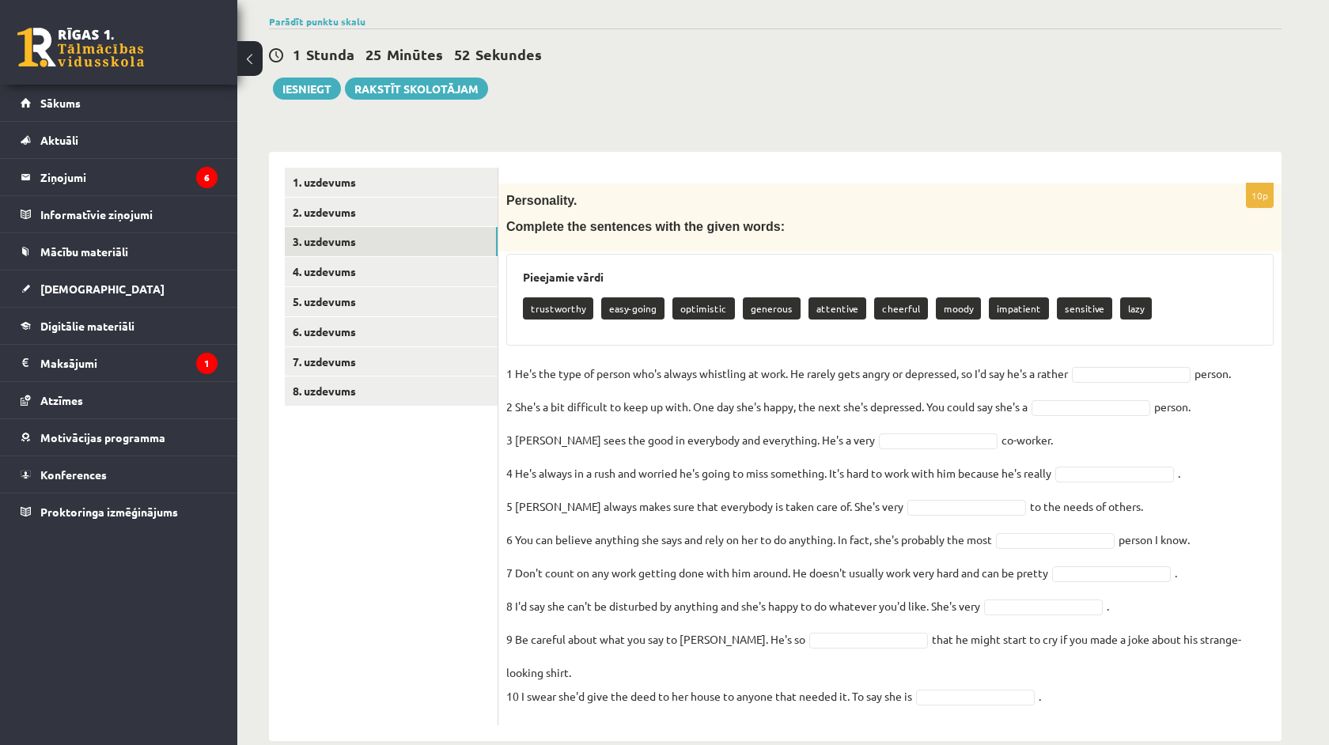
click at [469, 529] on ul "1. uzdevums 2. uzdevums 3. uzdevums 4. uzdevums 5. uzdevums 6. uzdevums 7. uzde…" at bounding box center [392, 447] width 214 height 558
click at [1067, 390] on fieldset "1 He's the type of person who's always whistling at work. He rarely gets angry …" at bounding box center [890, 540] width 768 height 356
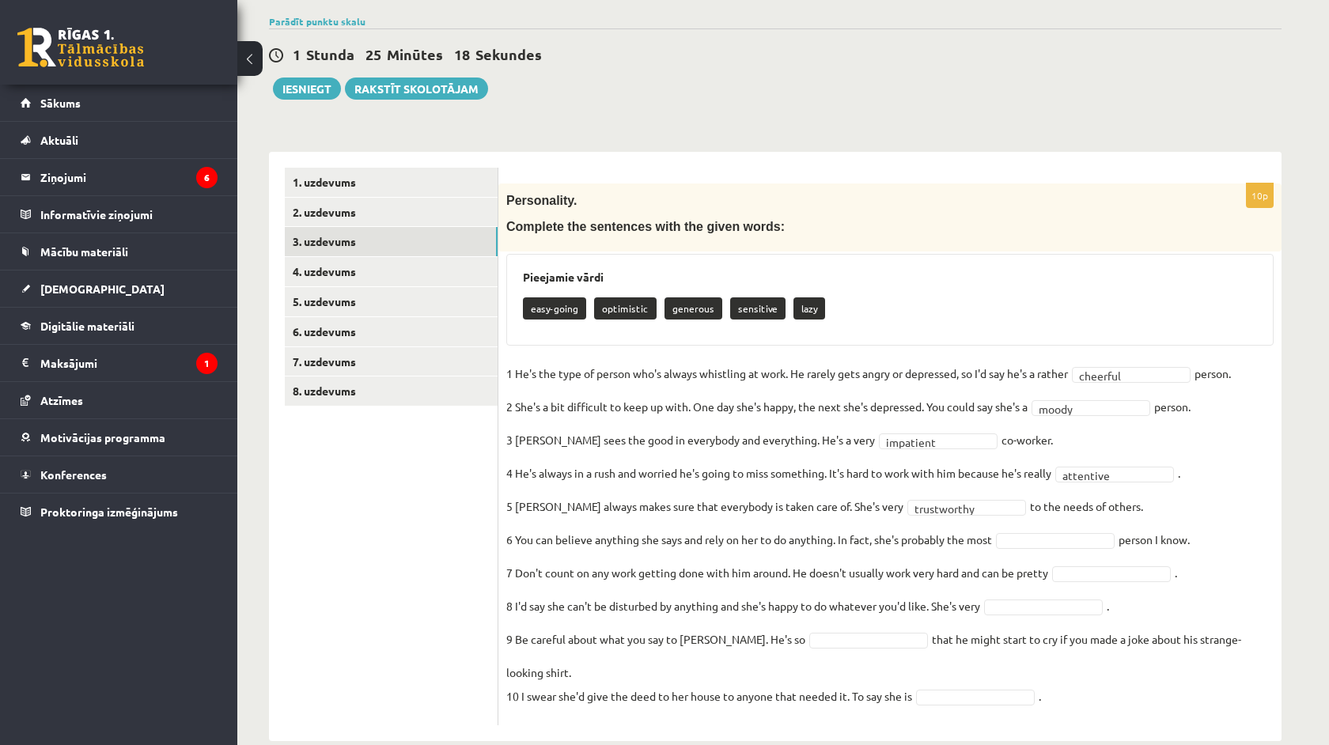
click at [1017, 548] on fieldset "**********" at bounding box center [890, 540] width 768 height 356
click at [1033, 708] on div "... easy-going optimistic generous sensitive lazy" at bounding box center [1061, 628] width 119 height 165
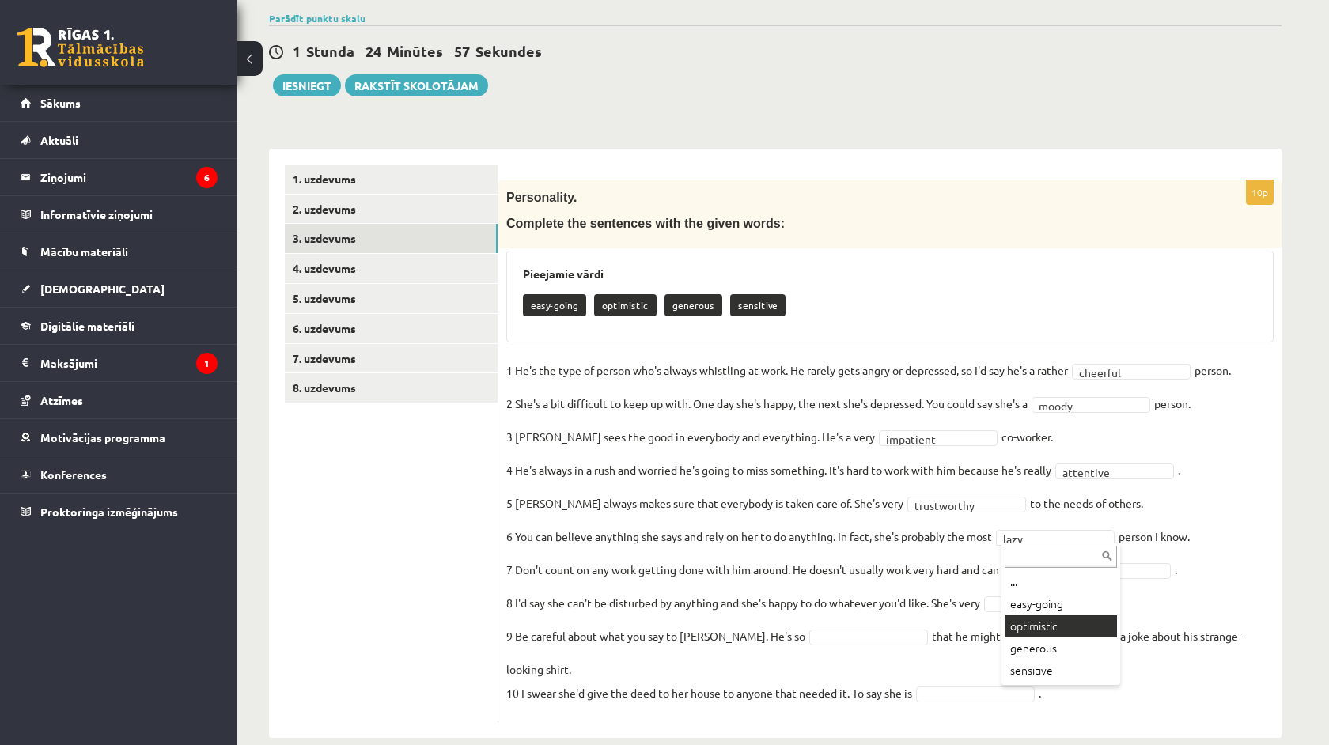
scroll to position [119, 0]
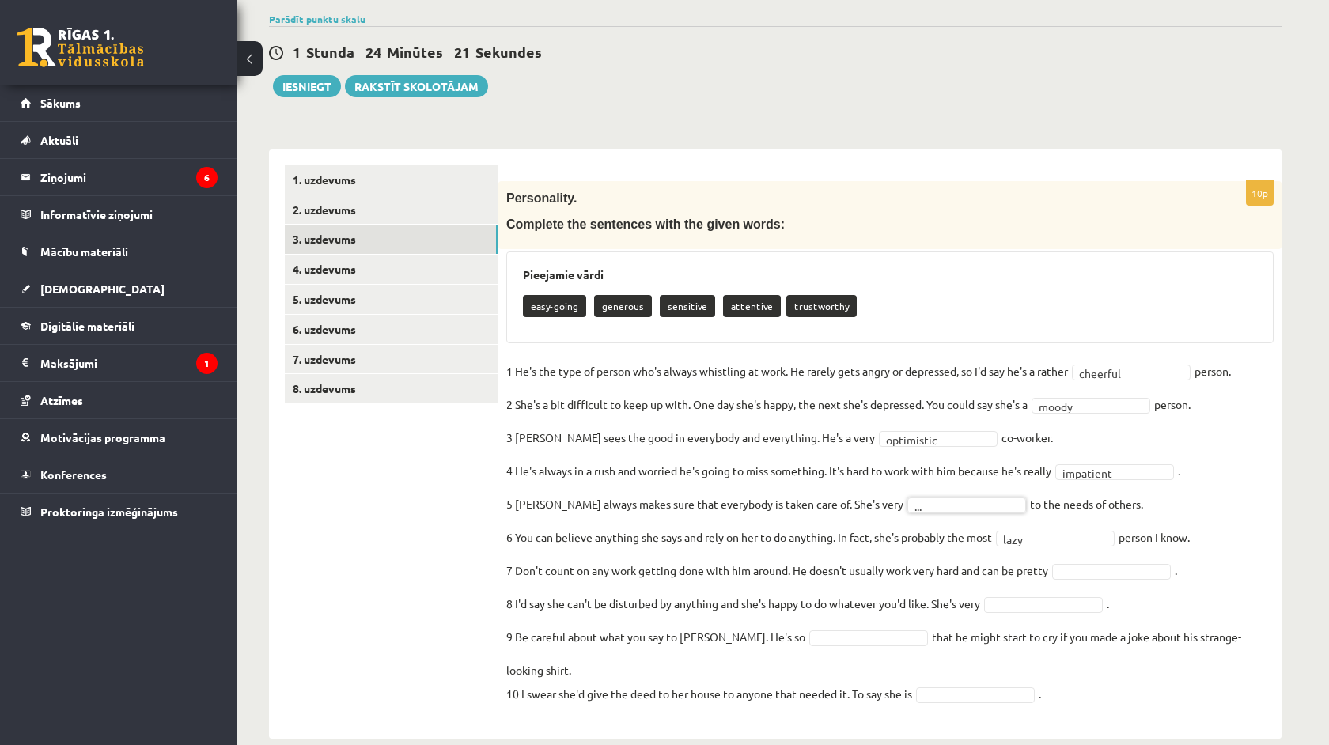
click at [929, 513] on fieldset "**********" at bounding box center [890, 537] width 768 height 356
click at [1053, 548] on fieldset "**********" at bounding box center [890, 537] width 768 height 356
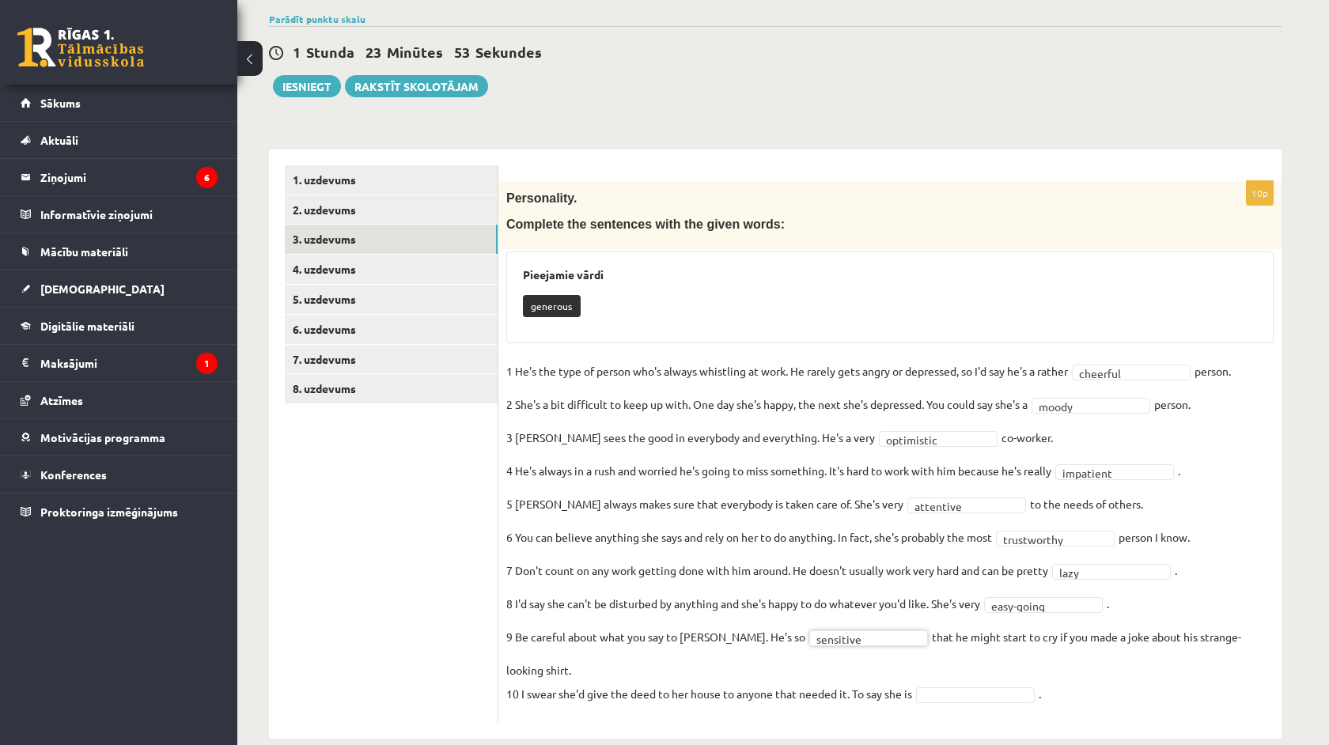
click at [916, 668] on fieldset "**********" at bounding box center [890, 537] width 768 height 356
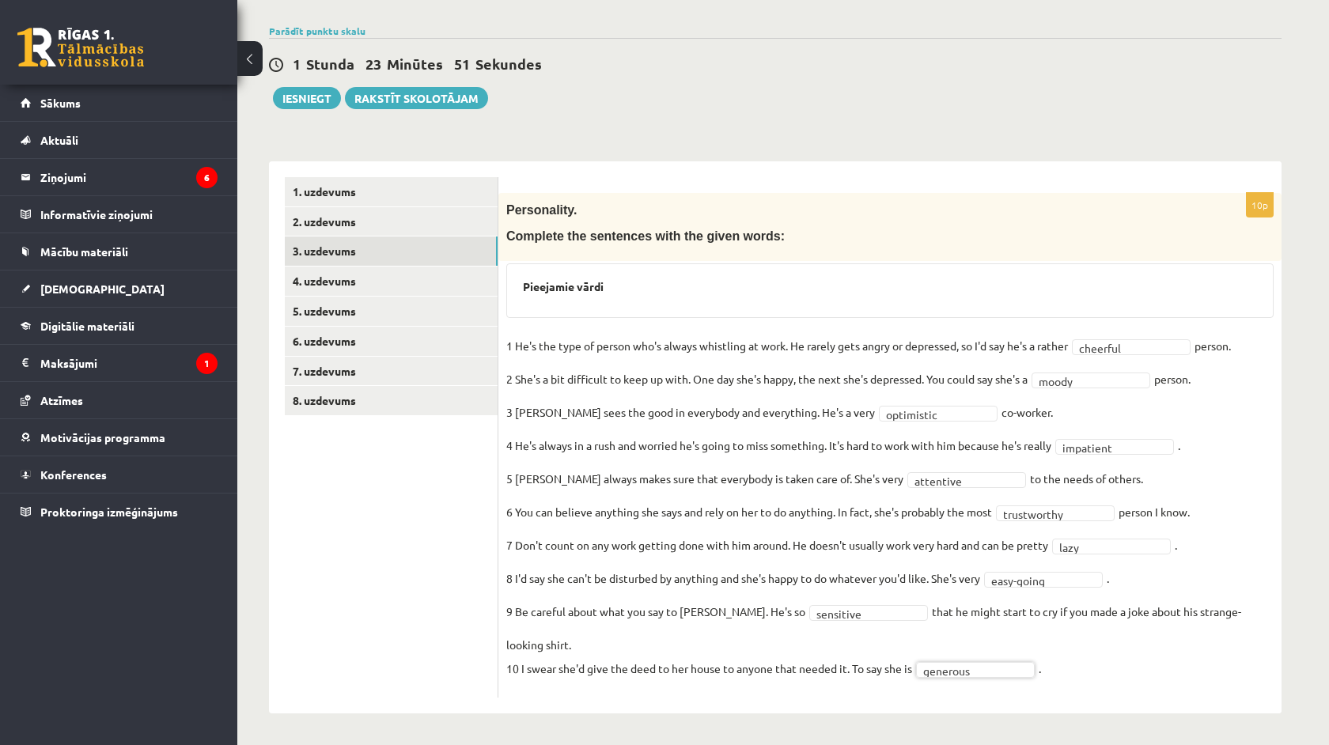
scroll to position [82, 0]
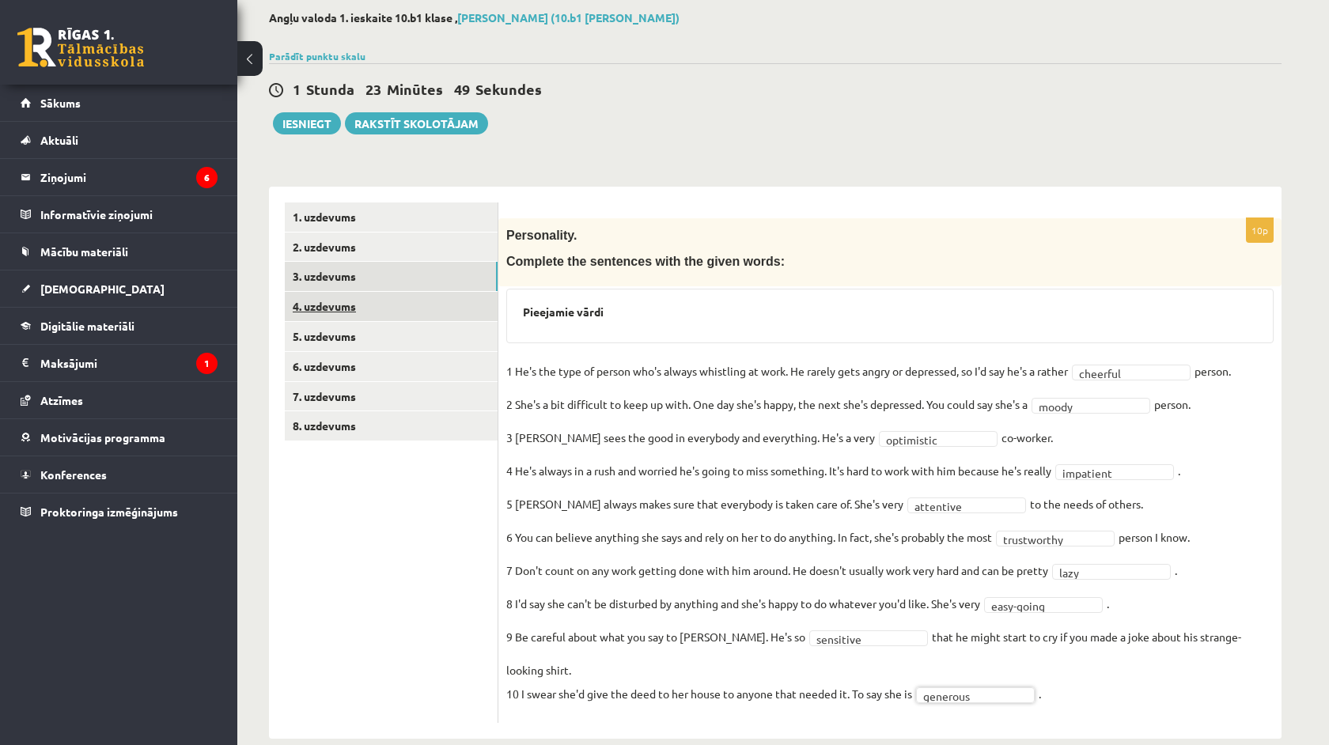
click at [343, 316] on link "4. uzdevums" at bounding box center [391, 306] width 213 height 29
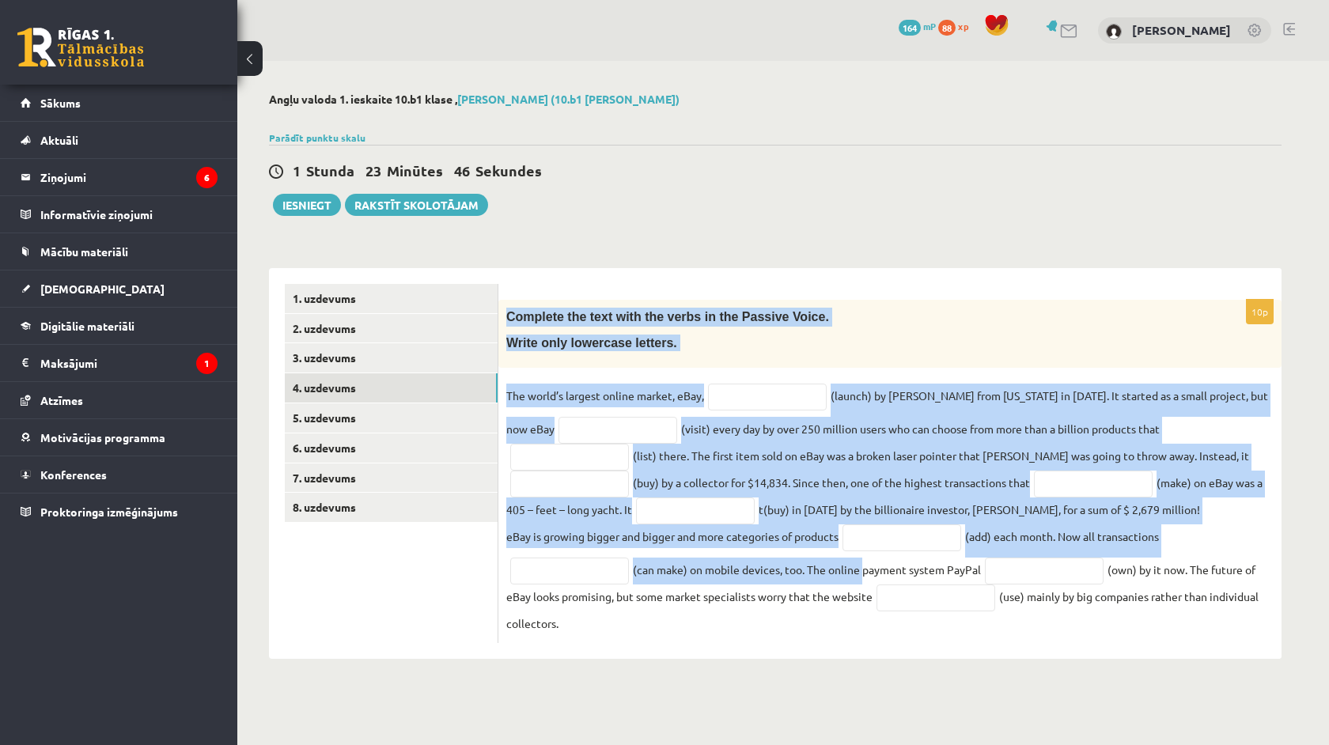
drag, startPoint x: 500, startPoint y: 305, endPoint x: 862, endPoint y: 559, distance: 441.5
click at [862, 559] on div "10p Complete the text with the verbs in the Passive Voice. Write only lowercase…" at bounding box center [890, 471] width 783 height 343
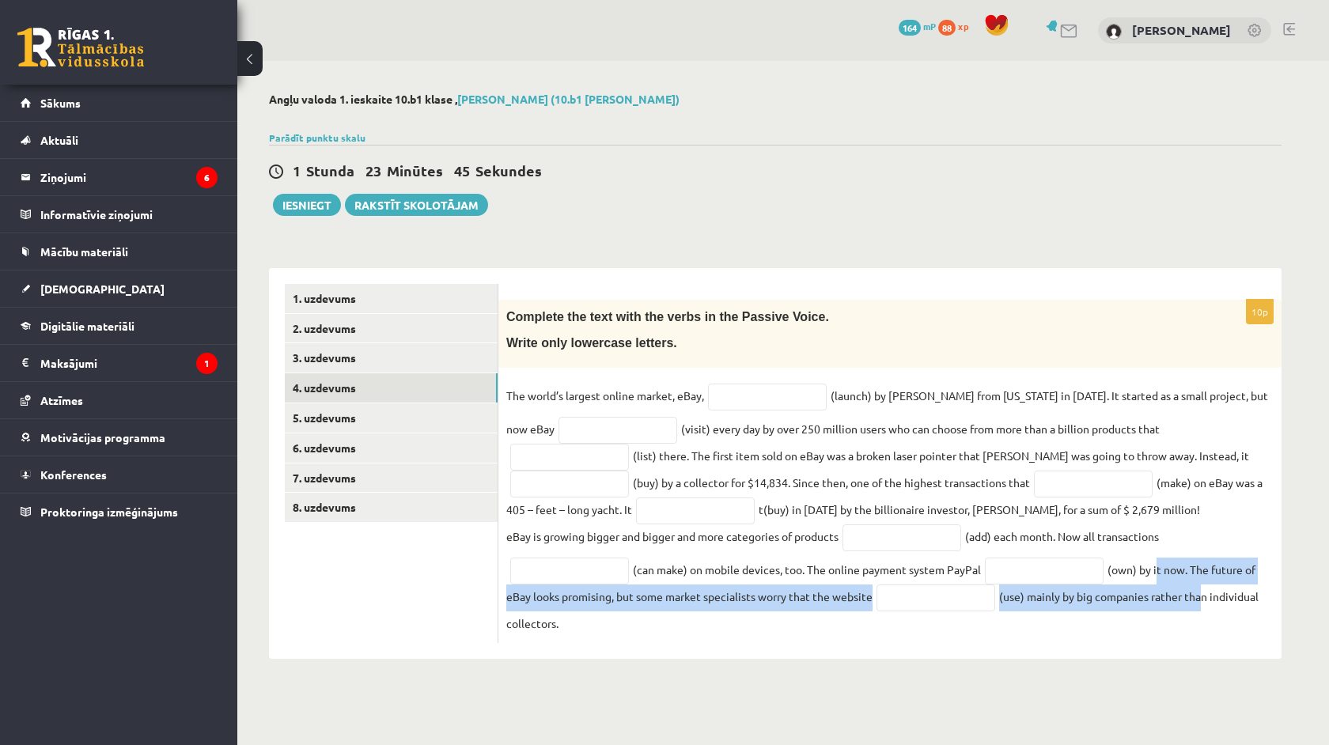
drag, startPoint x: 1159, startPoint y: 582, endPoint x: 1208, endPoint y: 597, distance: 50.6
click at [1208, 597] on fieldset "The world’s largest online market, eBay, (launch) by Pierre Omidyar from Califo…" at bounding box center [890, 510] width 768 height 252
click at [1200, 614] on fieldset "The world’s largest online market, eBay, (launch) by Pierre Omidyar from Califo…" at bounding box center [890, 510] width 768 height 252
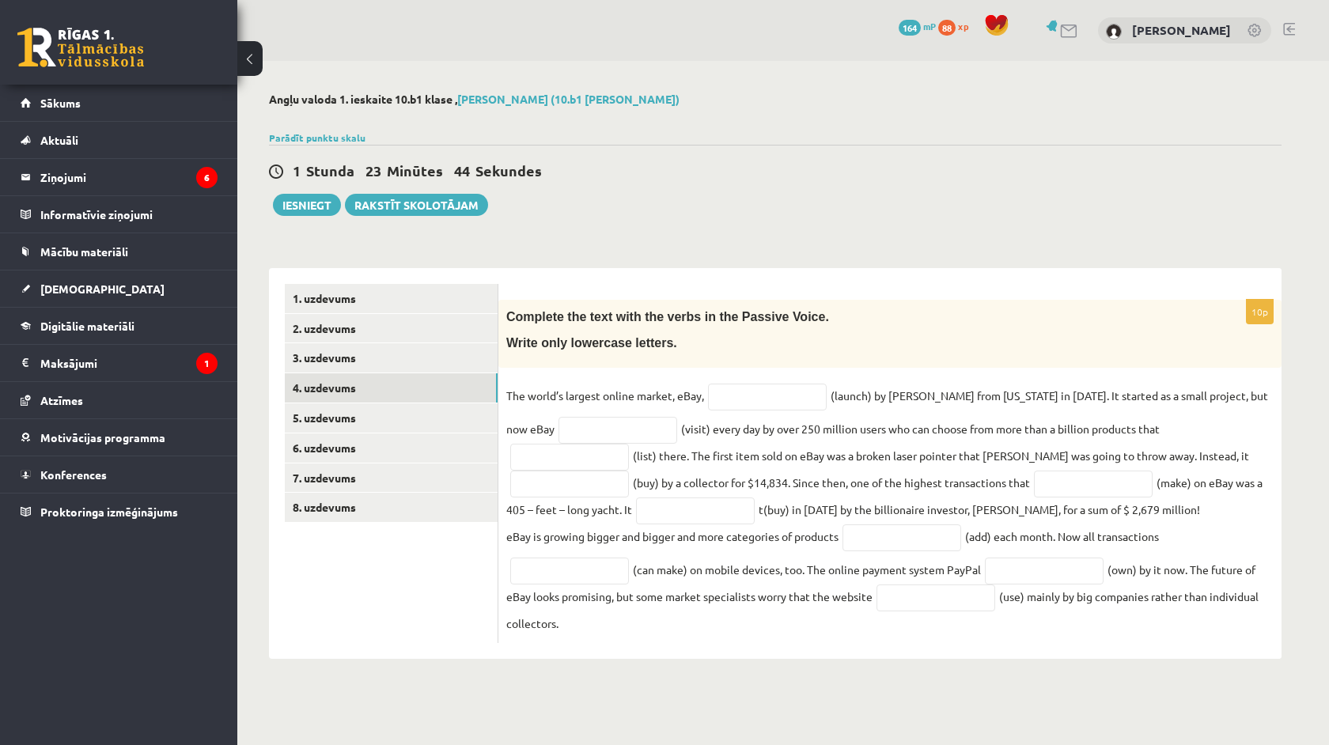
click at [1251, 590] on fieldset "The world’s largest online market, eBay, (launch) by Pierre Omidyar from Califo…" at bounding box center [890, 510] width 768 height 252
click at [1253, 603] on fieldset "The world’s largest online market, eBay, (launch) by Pierre Omidyar from Califo…" at bounding box center [890, 510] width 768 height 252
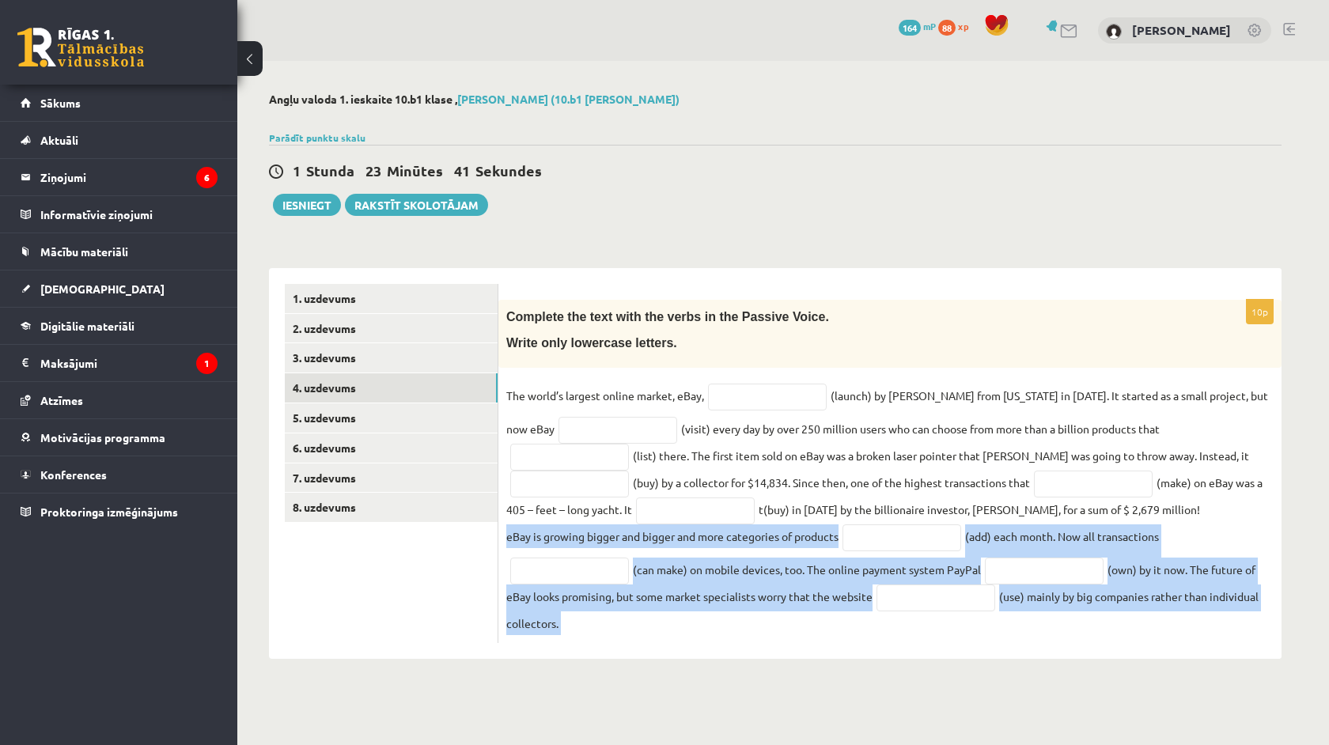
click at [1181, 654] on div "10p Complete the text with the verbs in the Passive Voice. Write only lowercase…" at bounding box center [890, 463] width 783 height 391
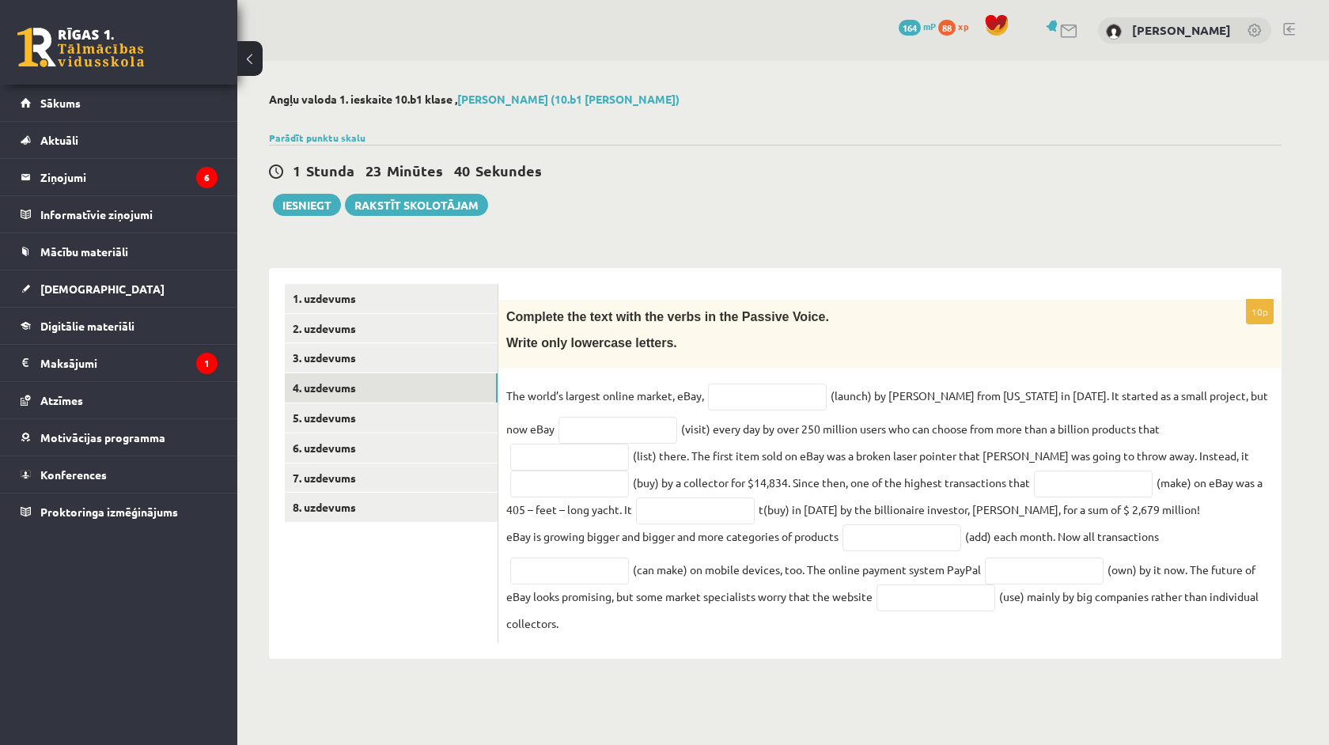
click at [518, 390] on p "The world’s largest online market, eBay," at bounding box center [605, 396] width 198 height 24
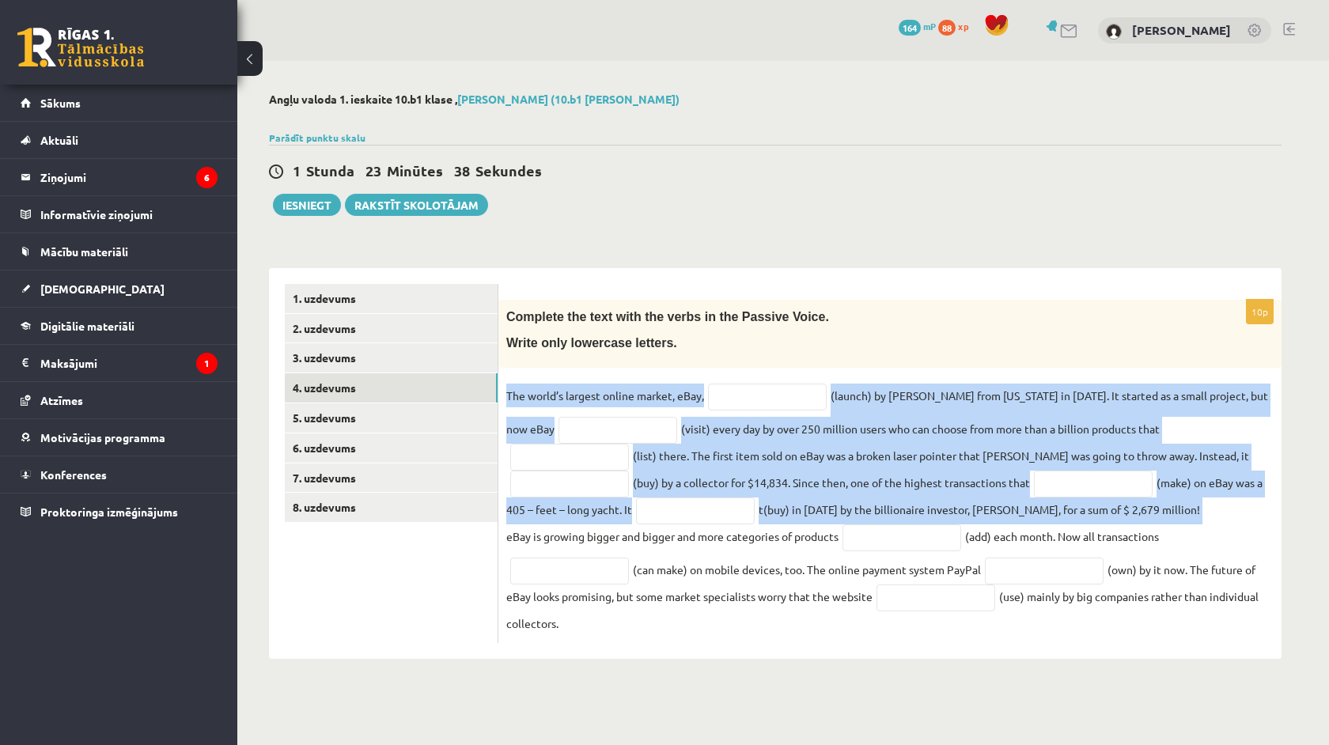
click at [514, 381] on div "10p Complete the text with the verbs in the Passive Voice. Write only lowercase…" at bounding box center [890, 471] width 783 height 343
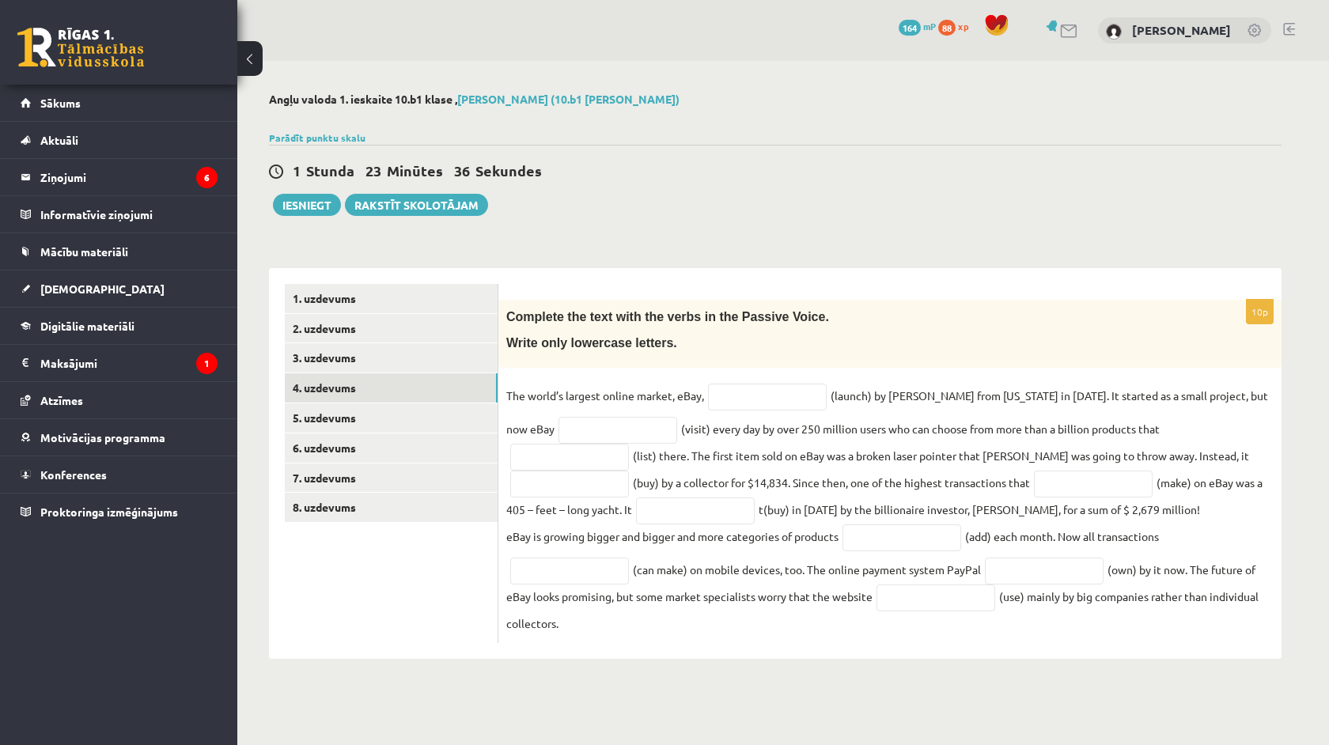
drag, startPoint x: 504, startPoint y: 398, endPoint x: 689, endPoint y: 461, distance: 195.4
click at [509, 400] on div "10p Complete the text with the verbs in the Passive Voice. Write only lowercase…" at bounding box center [890, 471] width 783 height 343
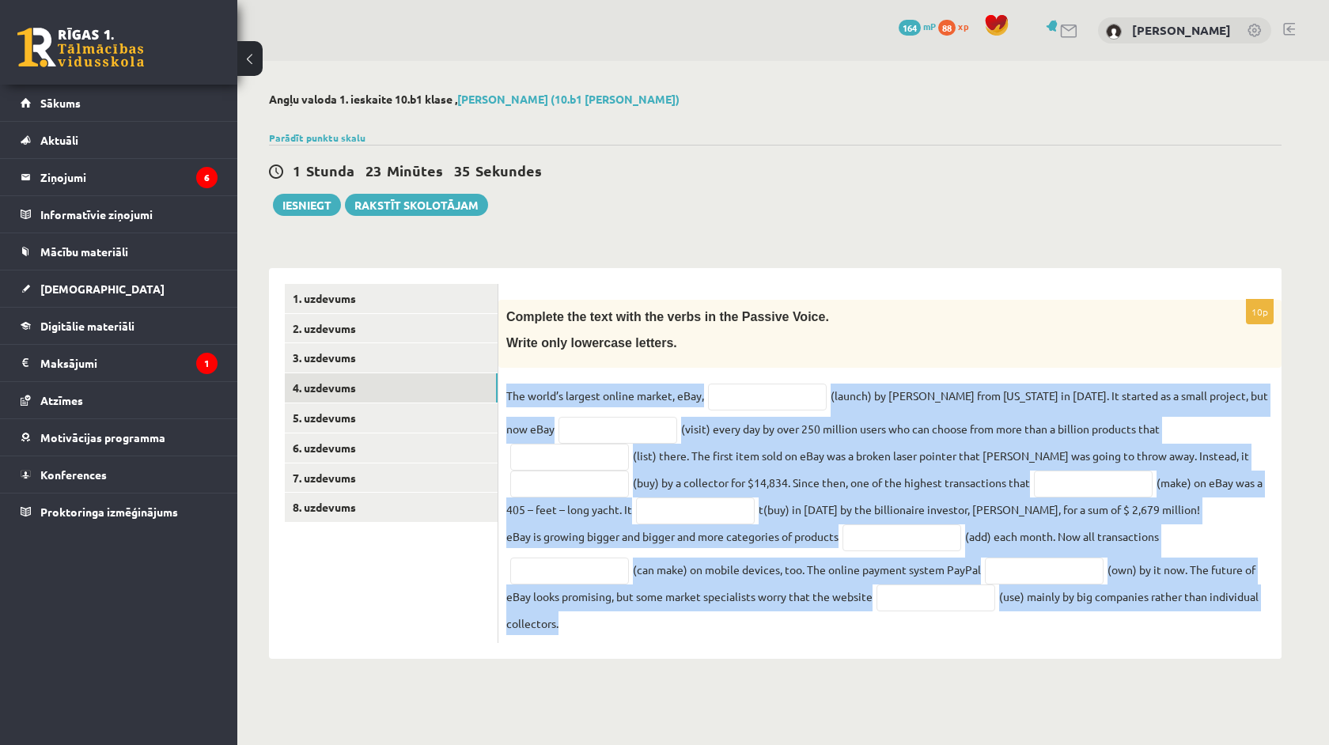
drag, startPoint x: 689, startPoint y: 461, endPoint x: 870, endPoint y: 662, distance: 270.1
click at [870, 659] on div "10p Complete the text with the verbs in the Passive Voice. Write only lowercase…" at bounding box center [890, 463] width 783 height 391
copy fieldset "The world’s largest online market, eBay, (launch) by Pierre Omidyar from Califo…"
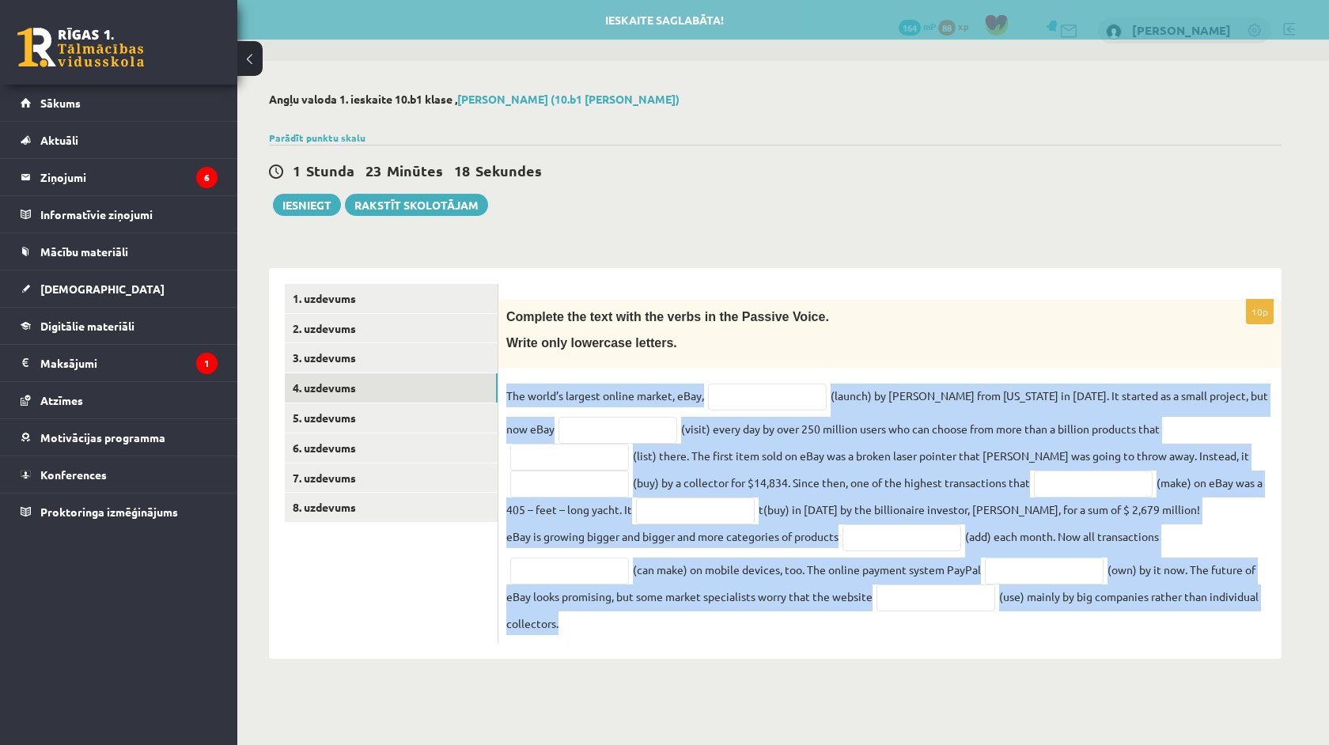
click at [621, 140] on div "Parādīt punktu skalu Atzīme No Līdz 1 0 16 2 17 24 3 25 32 4 33 40 5 41 48 6 49…" at bounding box center [775, 138] width 1013 height 14
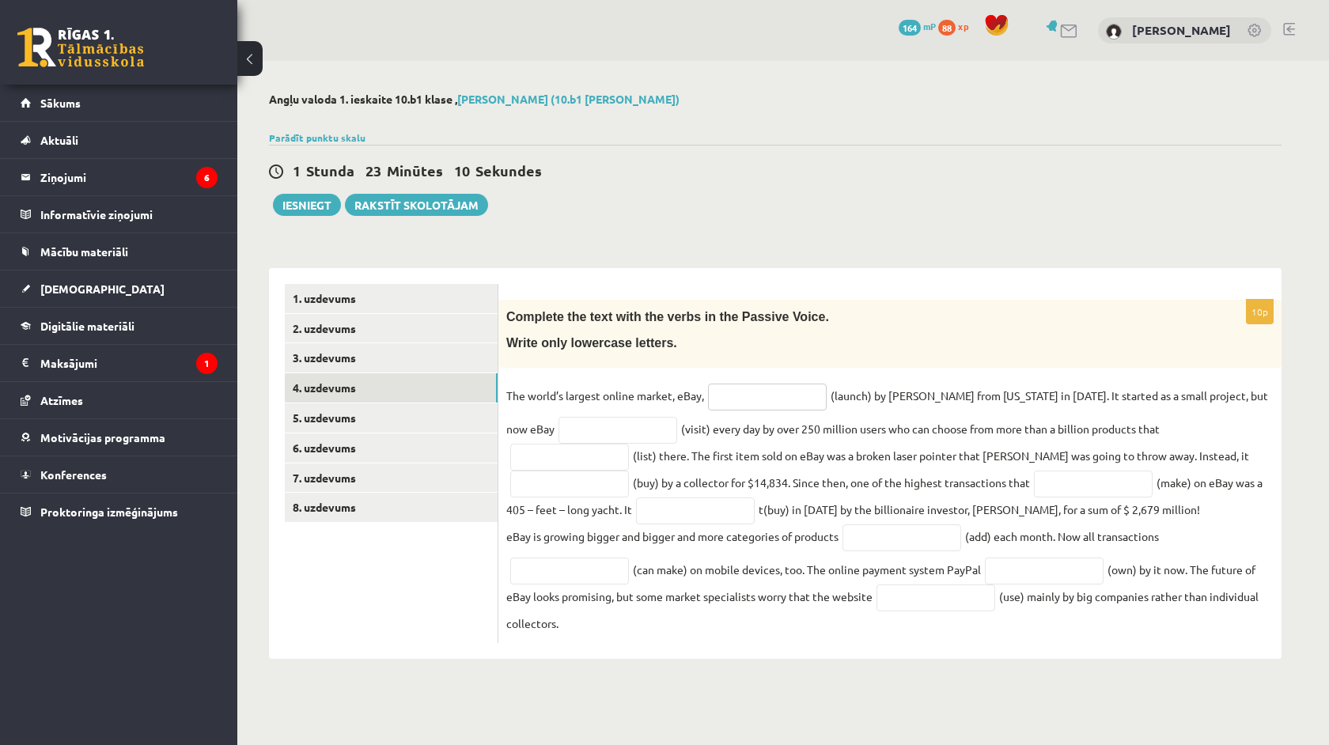
click at [741, 402] on input "text" at bounding box center [767, 397] width 119 height 27
paste input "**********"
type input "**********"
click at [608, 438] on input "text" at bounding box center [618, 430] width 119 height 27
paste input "**********"
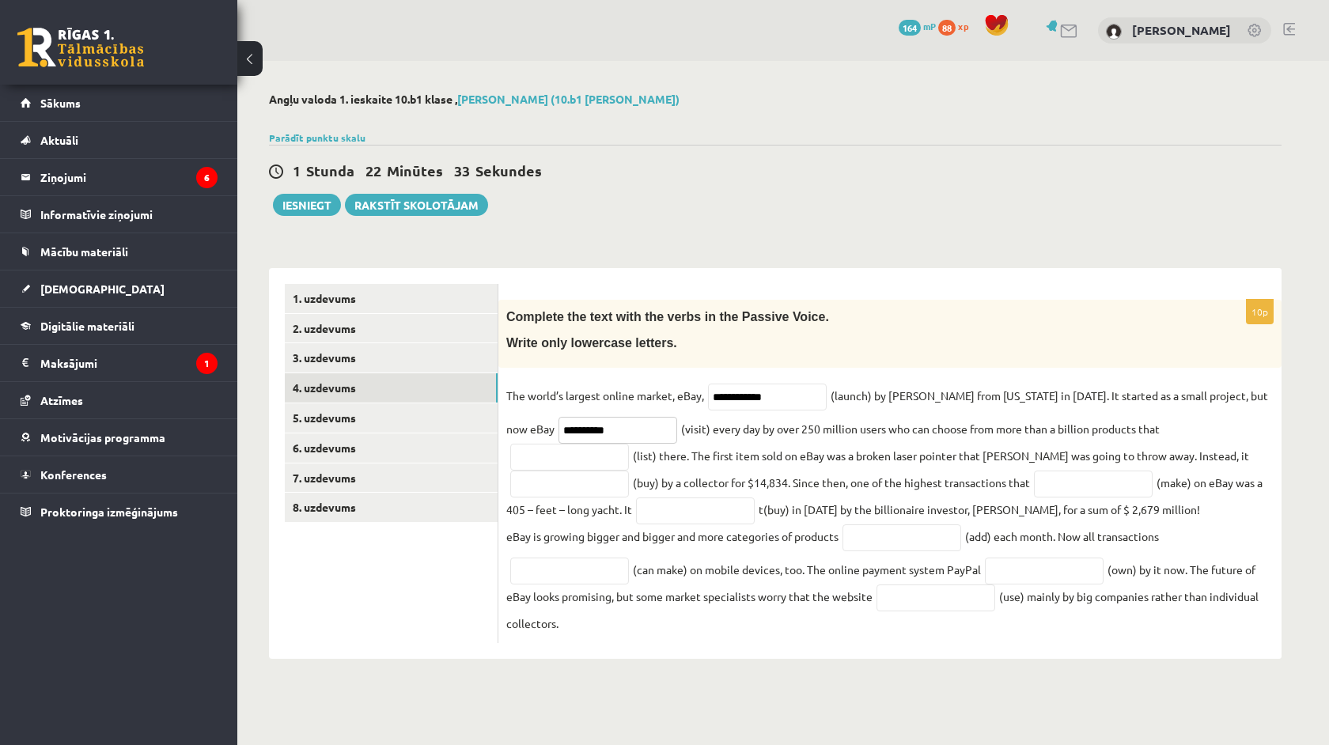
type input "**********"
click at [629, 444] on input "text" at bounding box center [569, 457] width 119 height 27
paste input "**********"
type input "**********"
click at [629, 471] on input "text" at bounding box center [569, 484] width 119 height 27
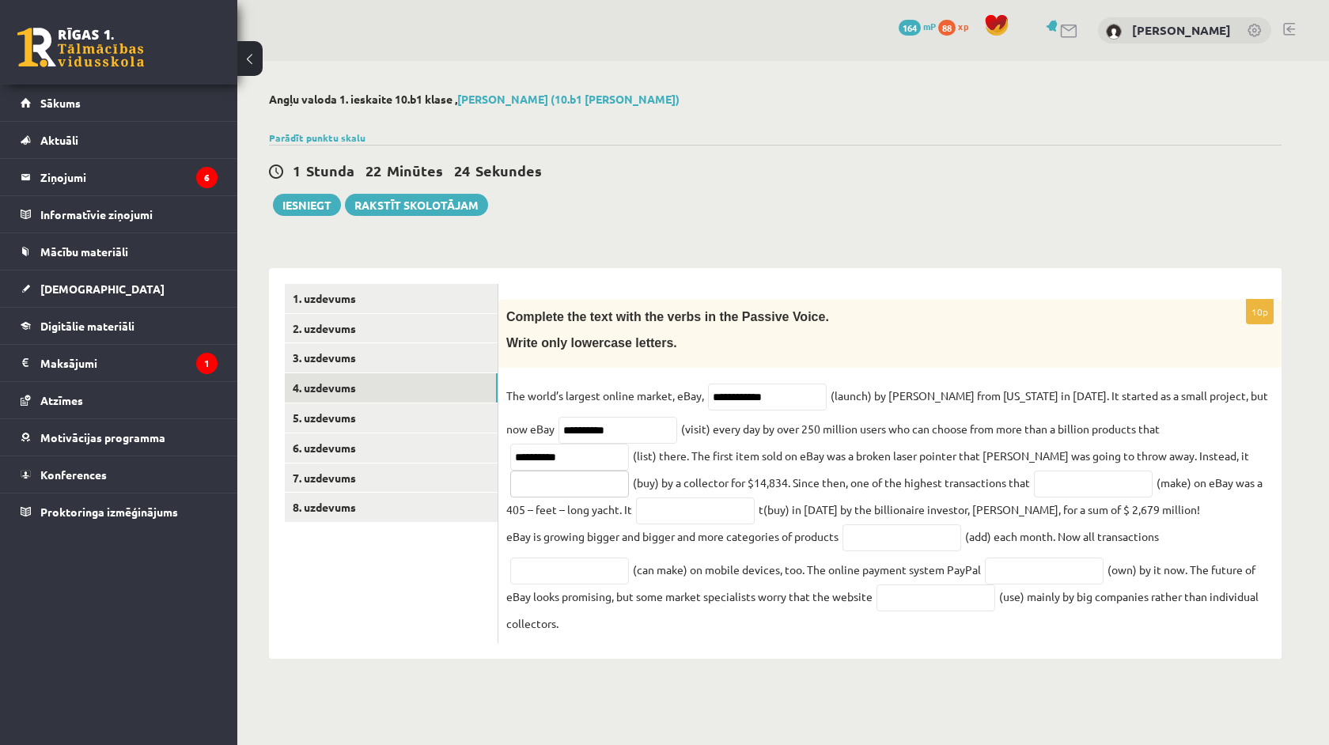
paste input "**********"
type input "**********"
click at [1034, 491] on input "text" at bounding box center [1093, 484] width 119 height 27
paste input "**********"
type input "**********"
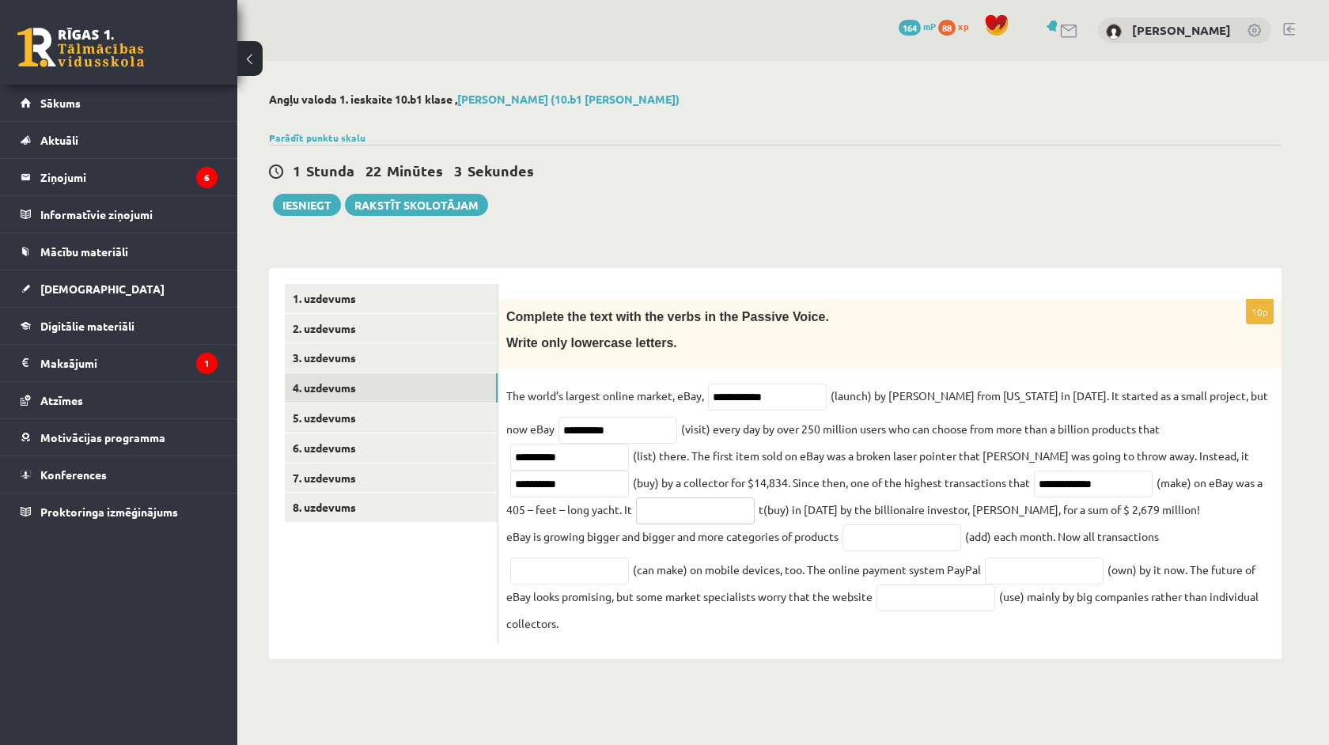
click at [636, 508] on input "text" at bounding box center [695, 511] width 119 height 27
paste input "******"
type input "******"
click at [890, 536] on input "text" at bounding box center [902, 538] width 119 height 27
paste input "*********"
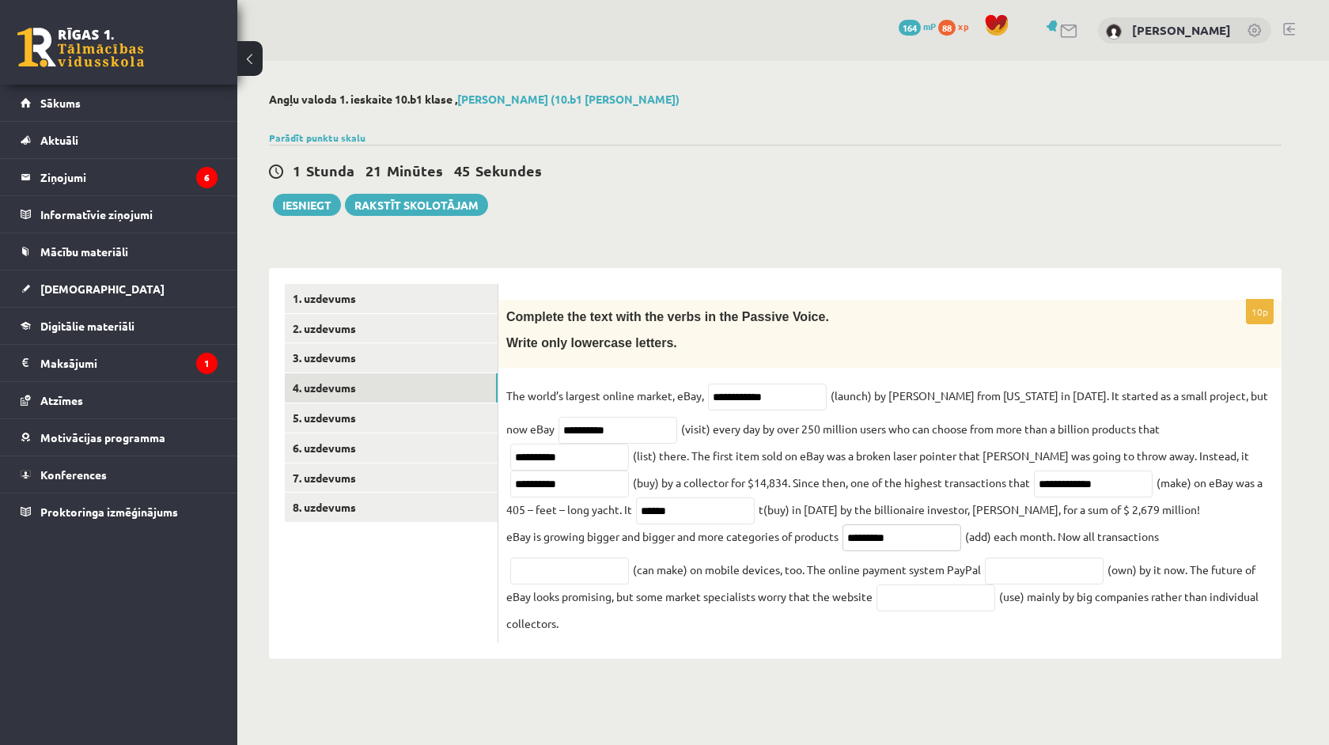
type input "*********"
click at [593, 557] on fieldset "**********" at bounding box center [890, 510] width 768 height 252
click at [593, 571] on input "text" at bounding box center [569, 571] width 119 height 27
paste input "**********"
type input "**********"
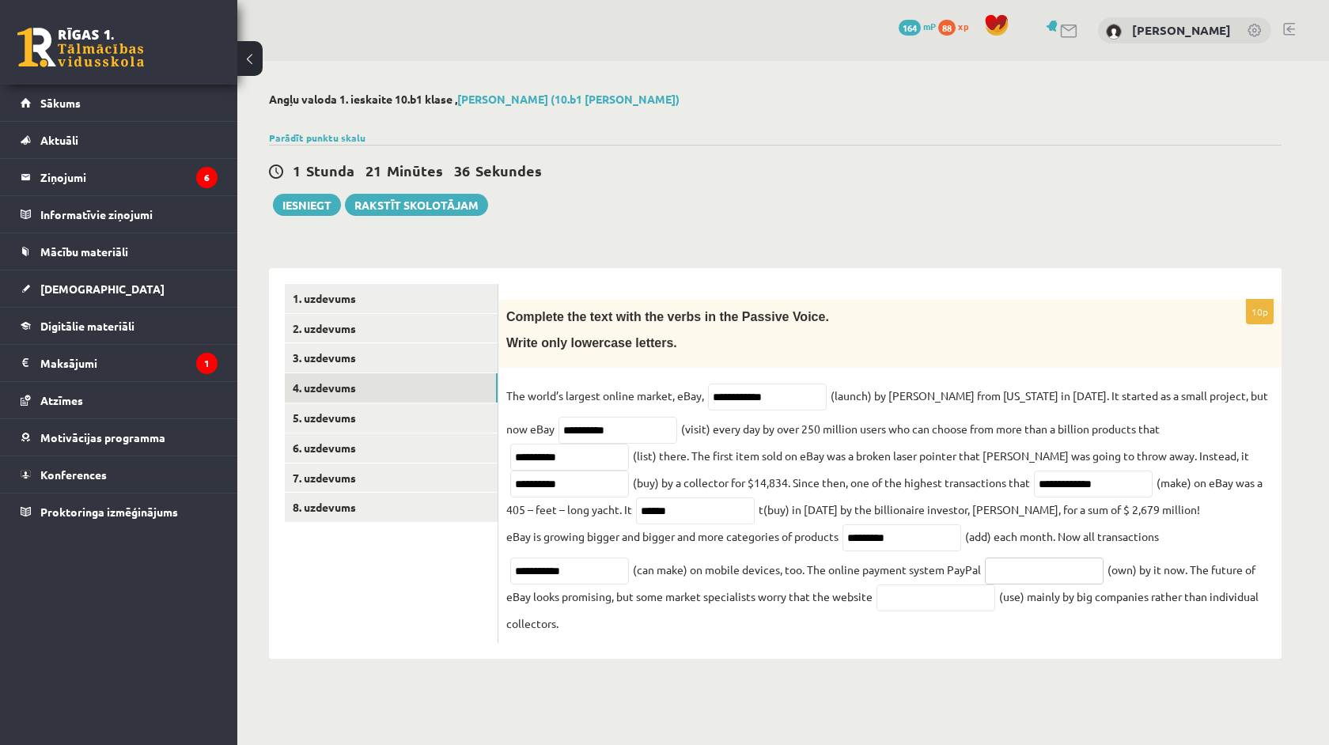
click at [1017, 583] on input "text" at bounding box center [1044, 571] width 119 height 27
paste input "********"
type input "********"
click at [972, 601] on input "text" at bounding box center [936, 598] width 119 height 27
paste input "*******"
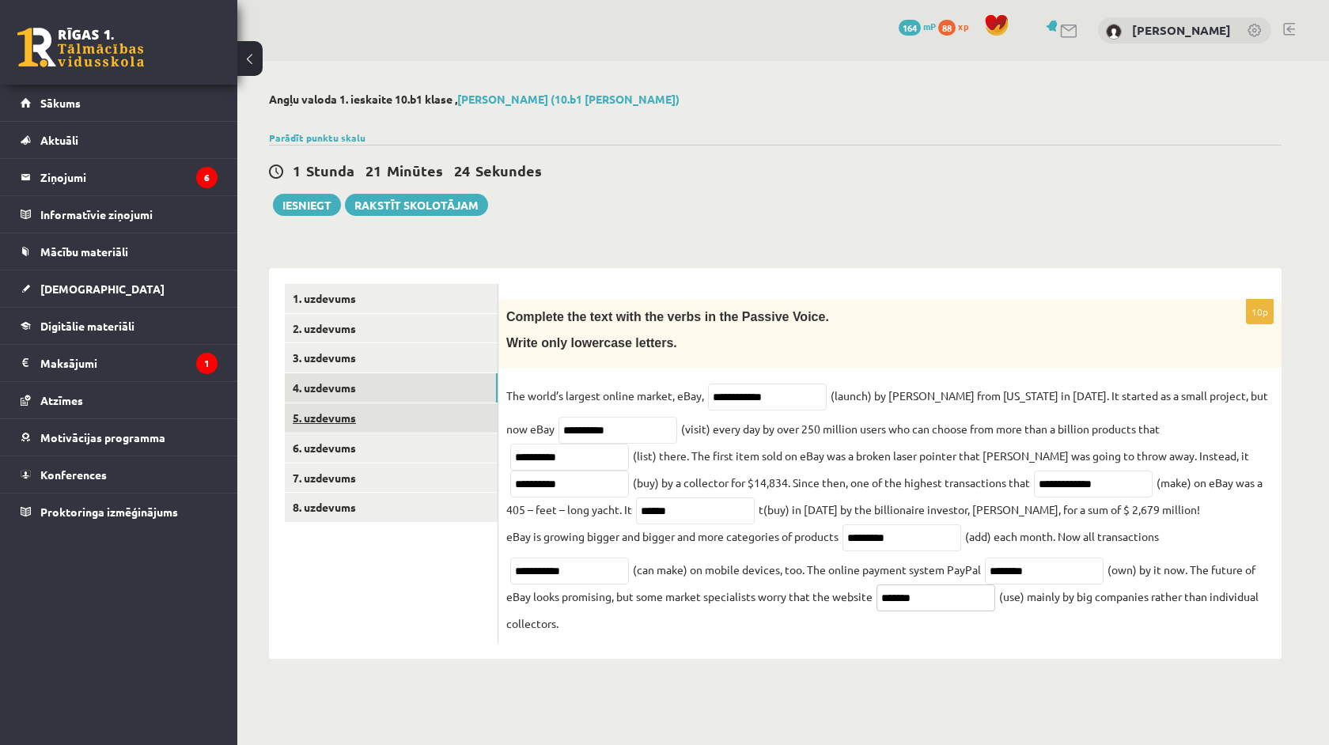
type input "*******"
click at [333, 413] on link "5. uzdevums" at bounding box center [391, 418] width 213 height 29
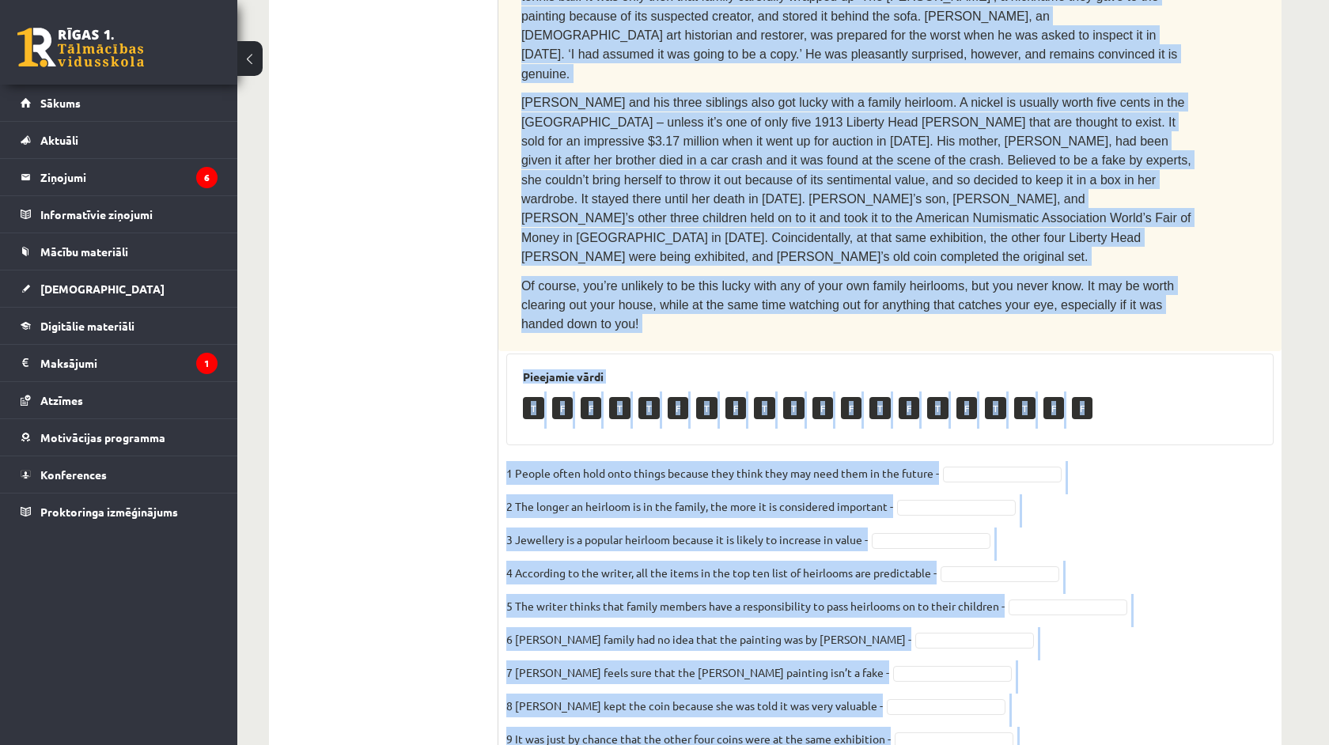
scroll to position [730, 0]
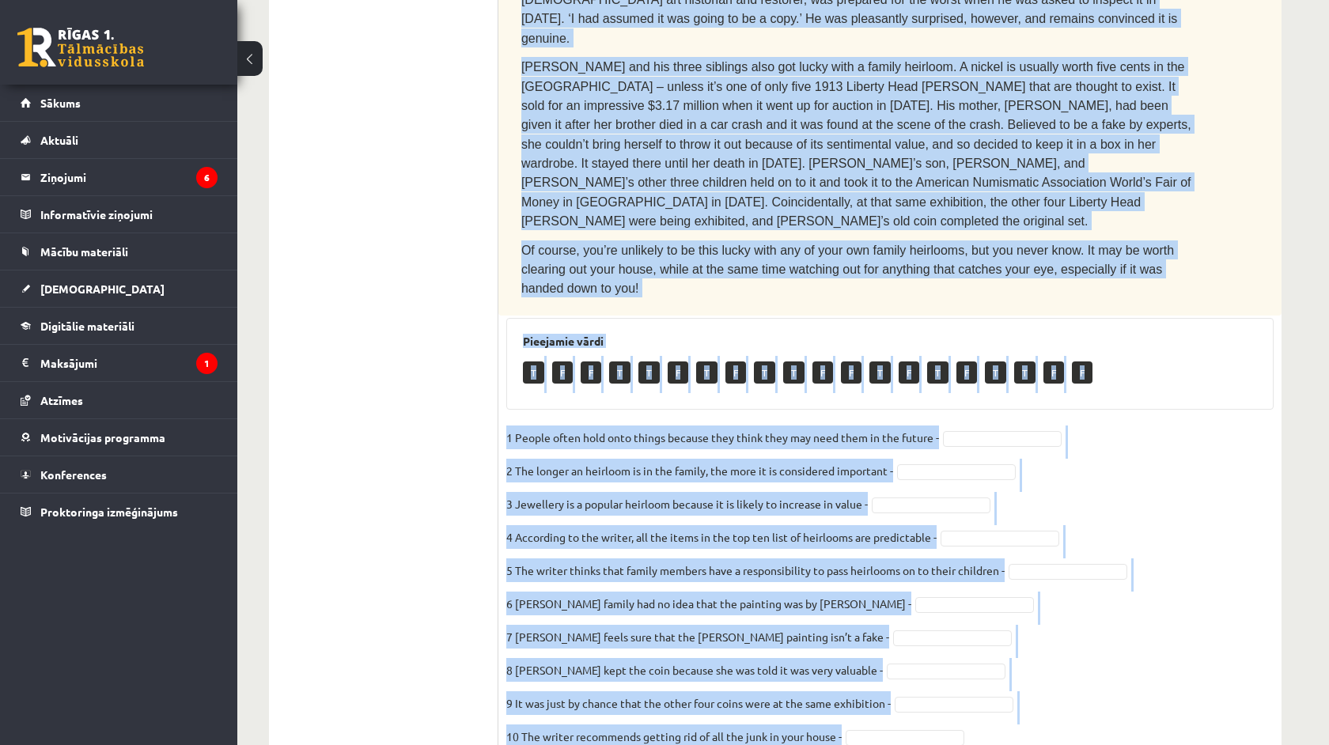
drag, startPoint x: 521, startPoint y: 222, endPoint x: 867, endPoint y: 696, distance: 587.4
click at [867, 696] on div "10p Read the text. Are the sentences true (T) or false (F)? You can’t take it w…" at bounding box center [890, 168] width 783 height 1196
copy div "Read the text. Are the sentences true (T) or false (F)? You can’t take it with …"
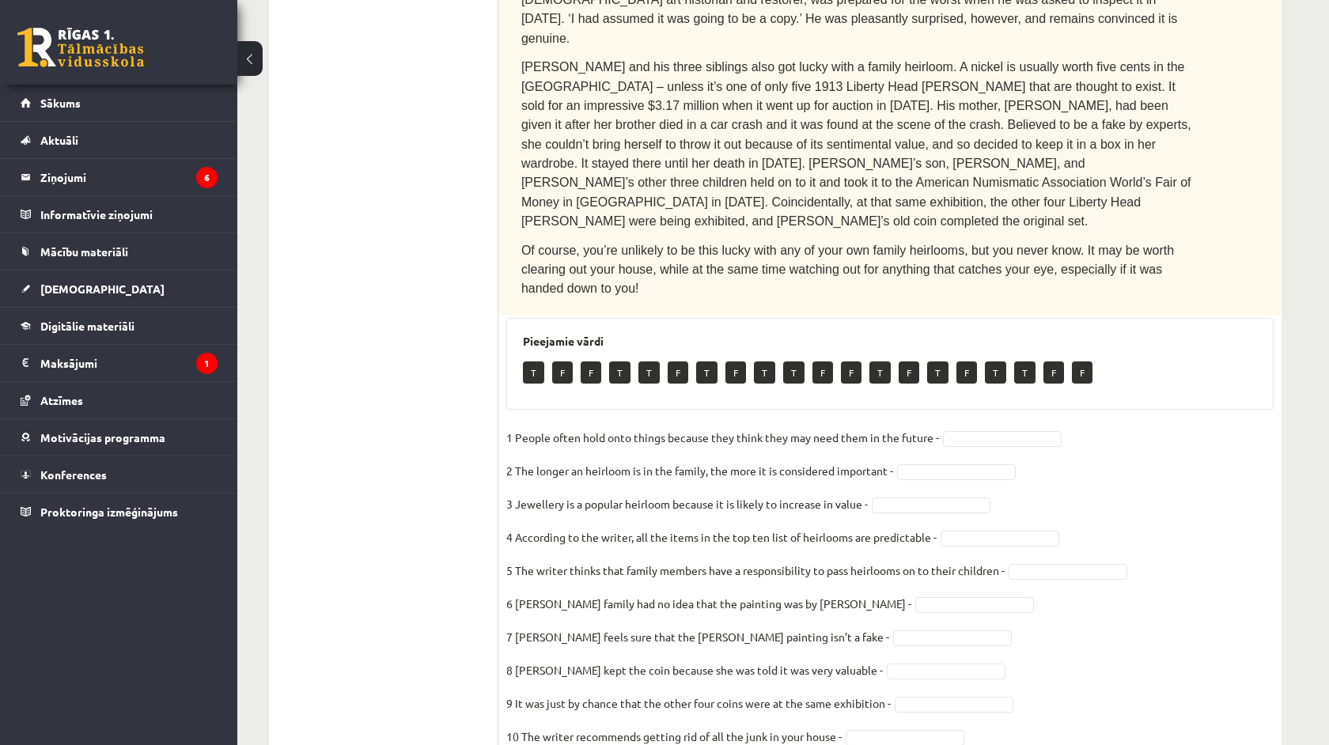
click at [382, 415] on ul "1. uzdevums 2. uzdevums 3. uzdevums 4. uzdevums 5. uzdevums 6. uzdevums 7. uzde…" at bounding box center [392, 160] width 214 height 1212
click at [968, 426] on fieldset "1 People often hold onto things because they think they may need them in the fu…" at bounding box center [890, 592] width 768 height 332
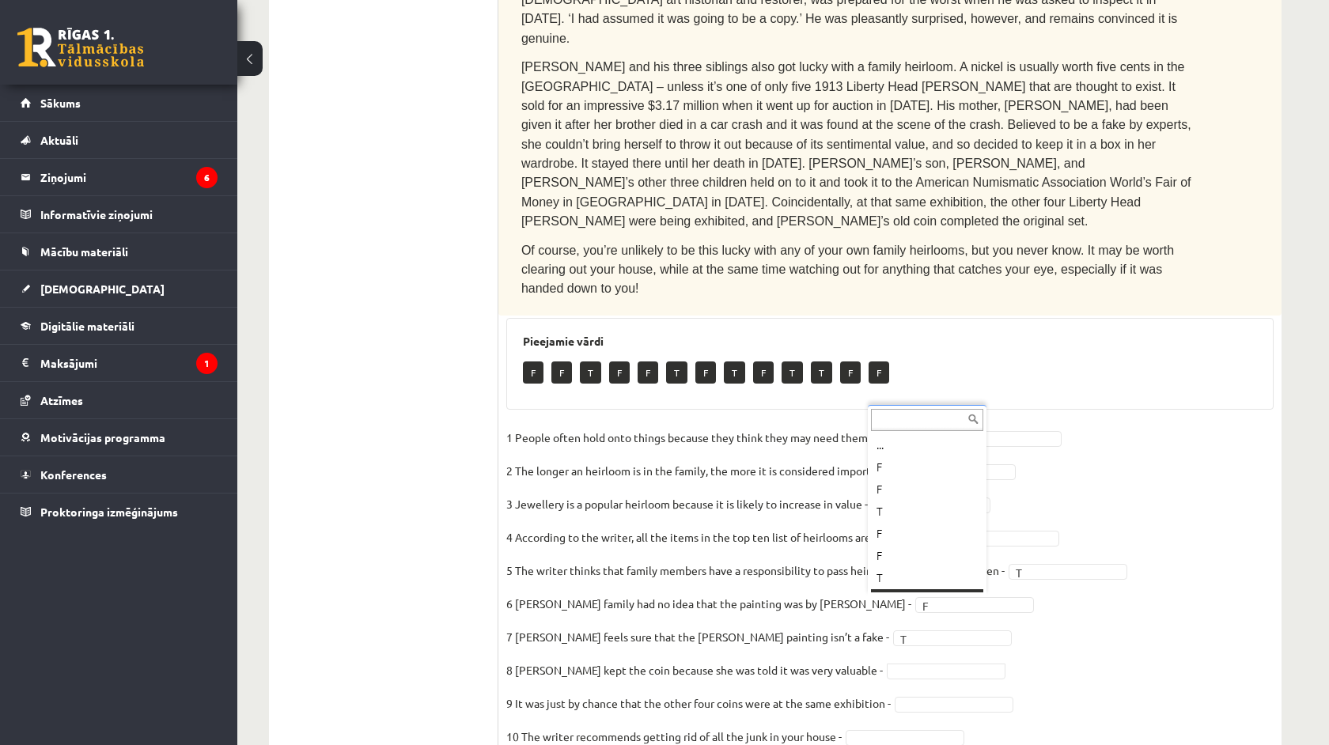
scroll to position [19, 0]
click at [927, 627] on fieldset "1 People often hold onto things because they think they may need them in the fu…" at bounding box center [890, 592] width 768 height 332
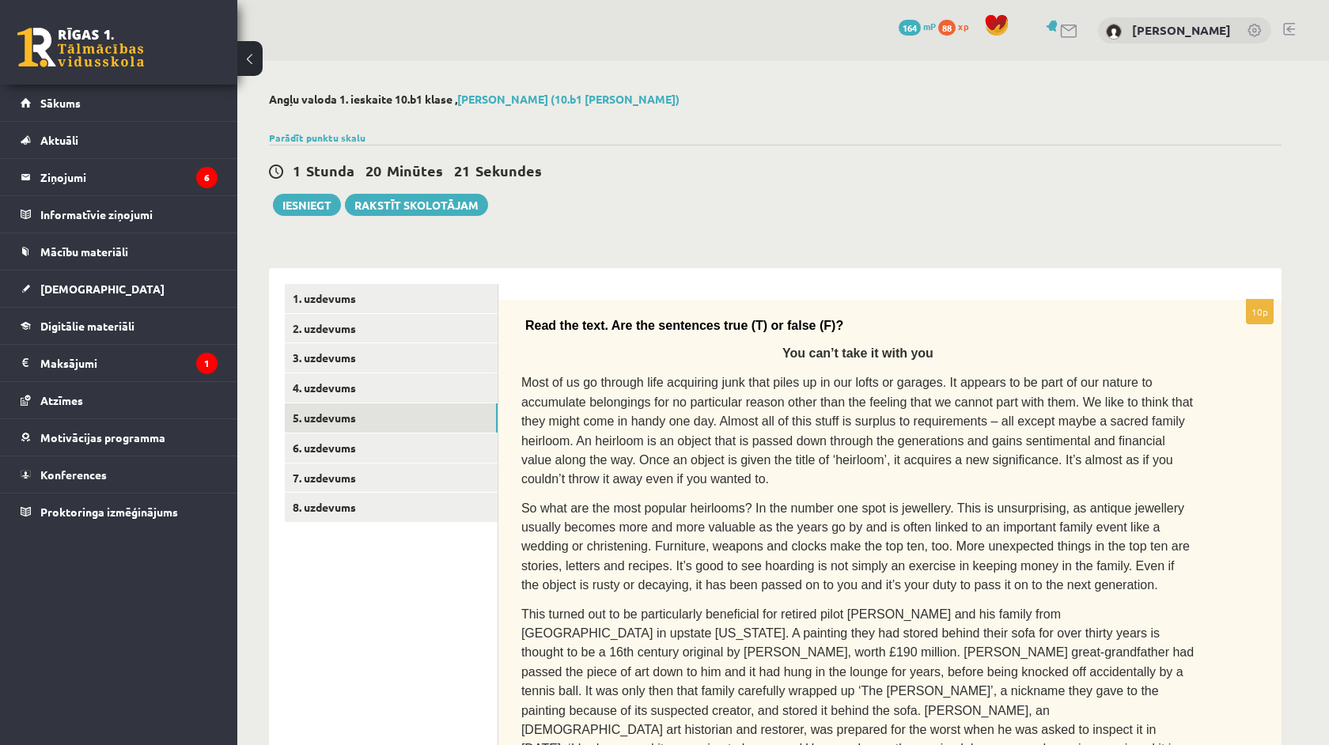
scroll to position [0, 0]
click at [378, 437] on link "6. uzdevums" at bounding box center [391, 448] width 213 height 29
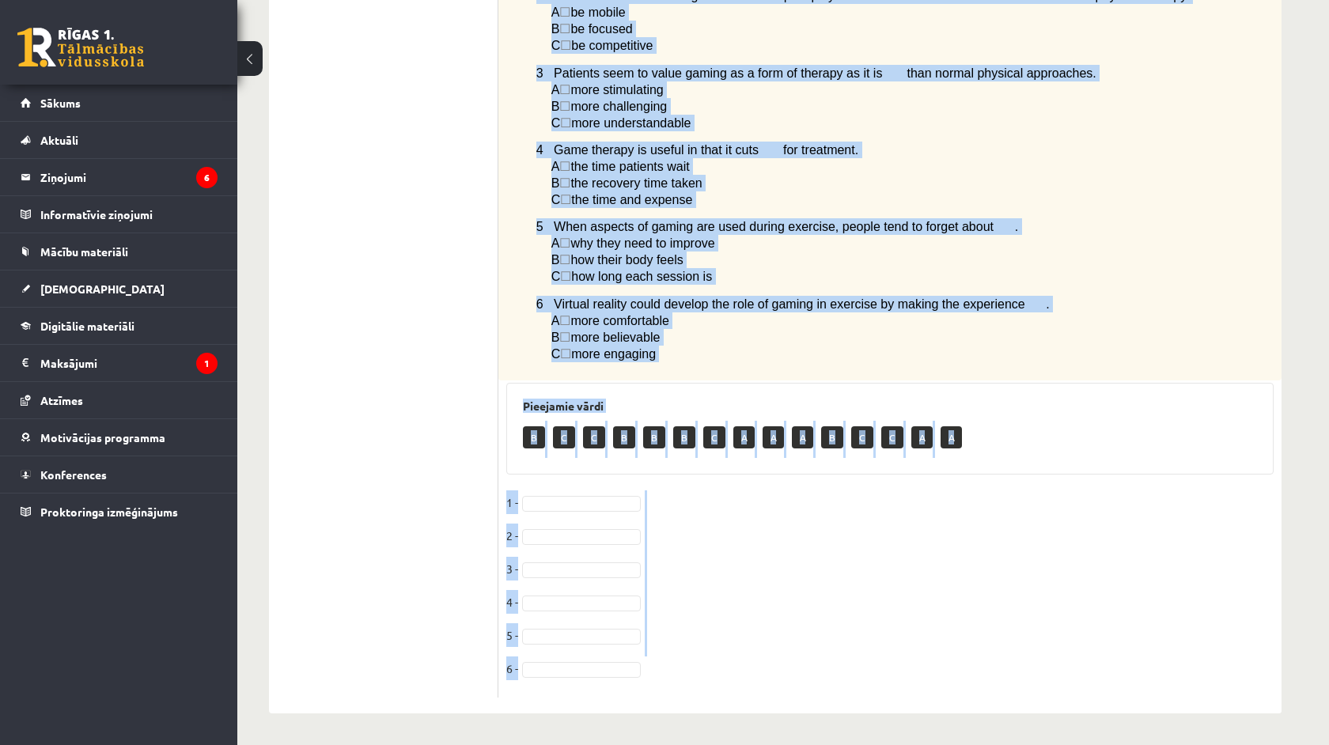
scroll to position [1010, 0]
drag, startPoint x: 513, startPoint y: 311, endPoint x: 772, endPoint y: 745, distance: 505.0
copy div "Read the article about gaming and choose the correct answer for each question. …"
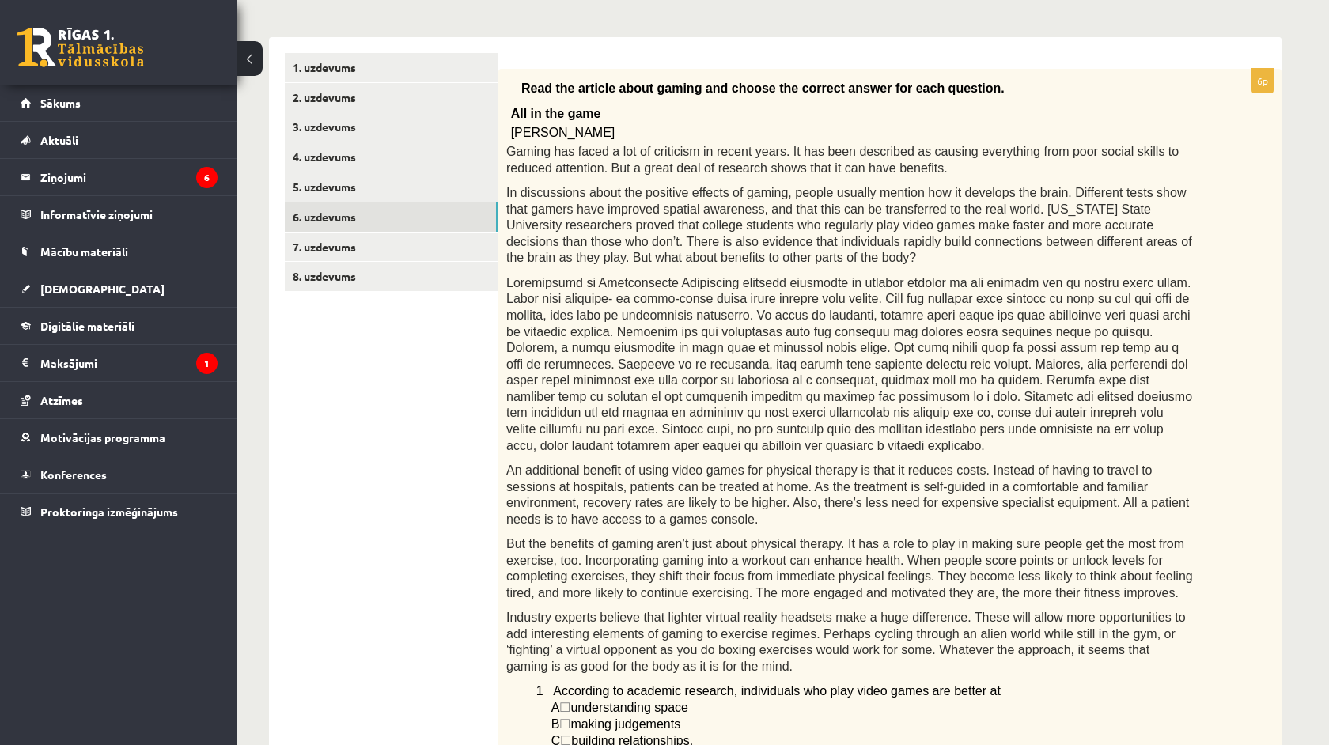
scroll to position [148, 0]
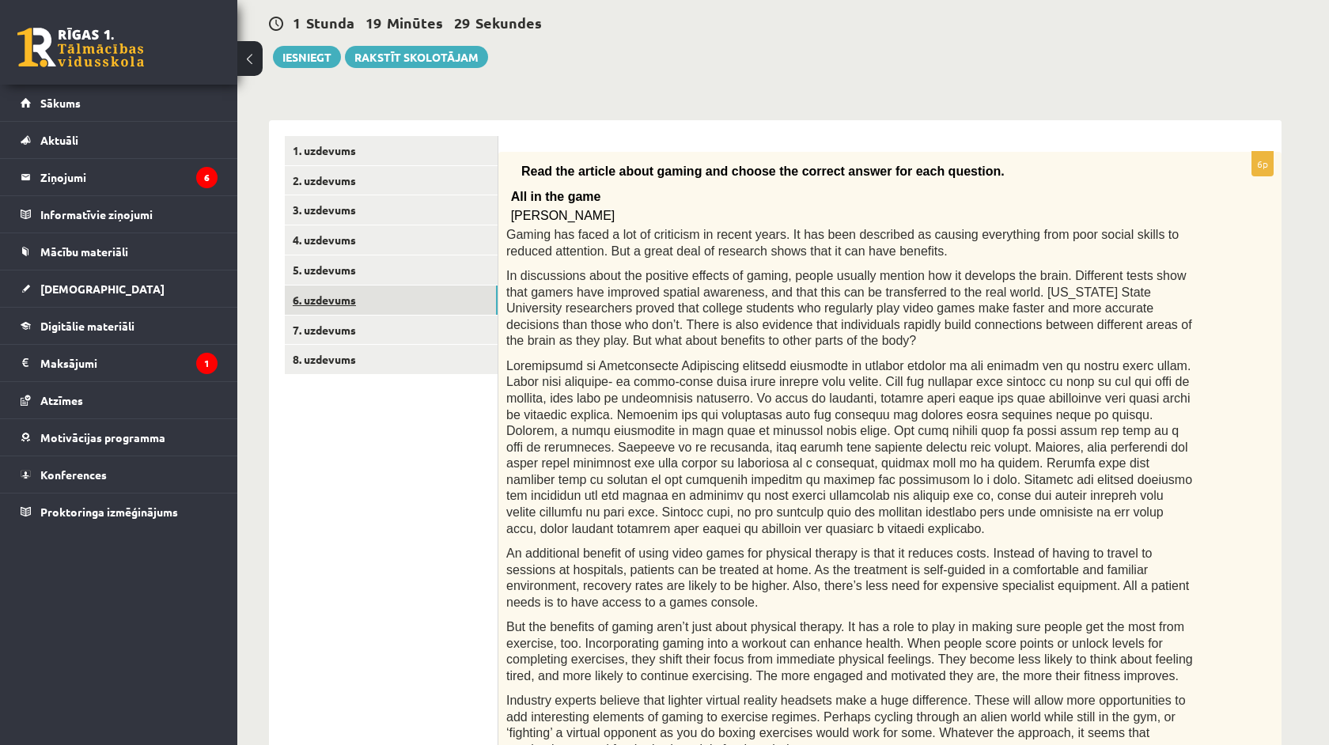
click at [348, 308] on link "6. uzdevums" at bounding box center [391, 300] width 213 height 29
click at [349, 321] on link "7. uzdevums" at bounding box center [391, 330] width 213 height 29
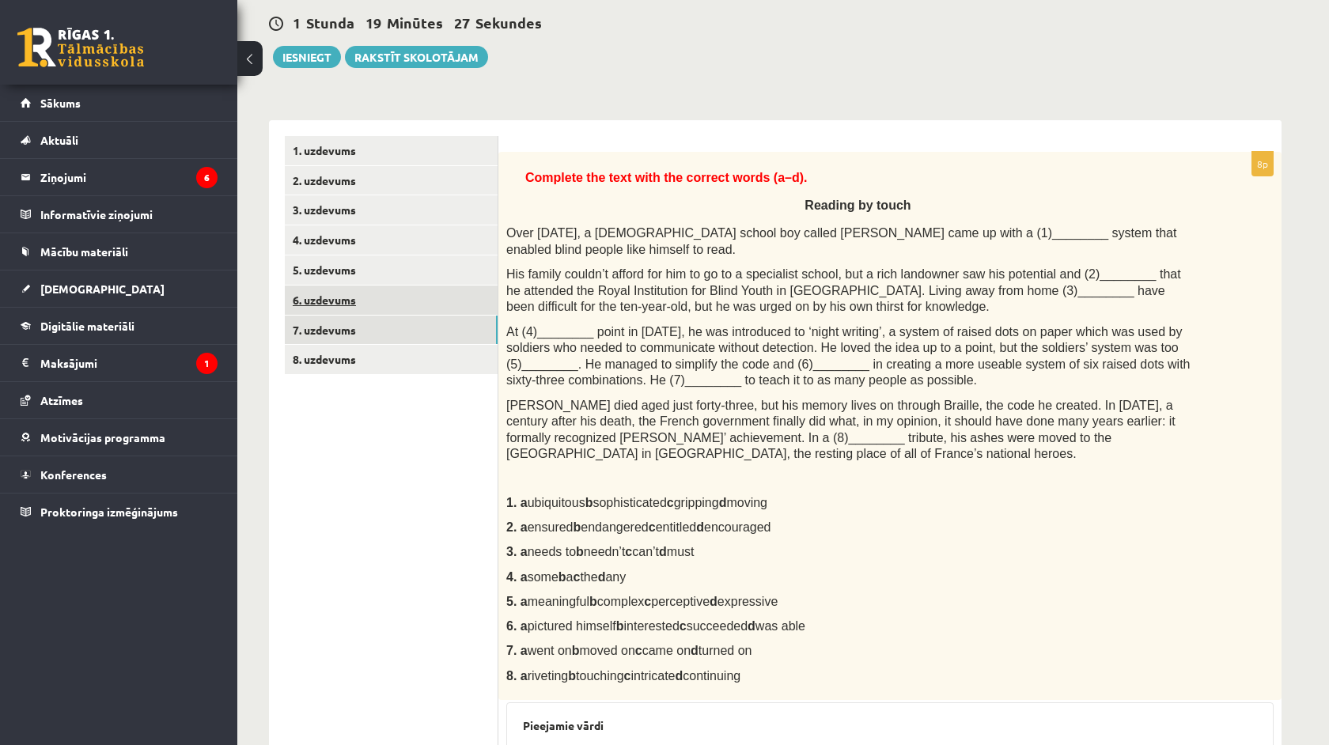
click at [348, 303] on link "6. uzdevums" at bounding box center [391, 300] width 213 height 29
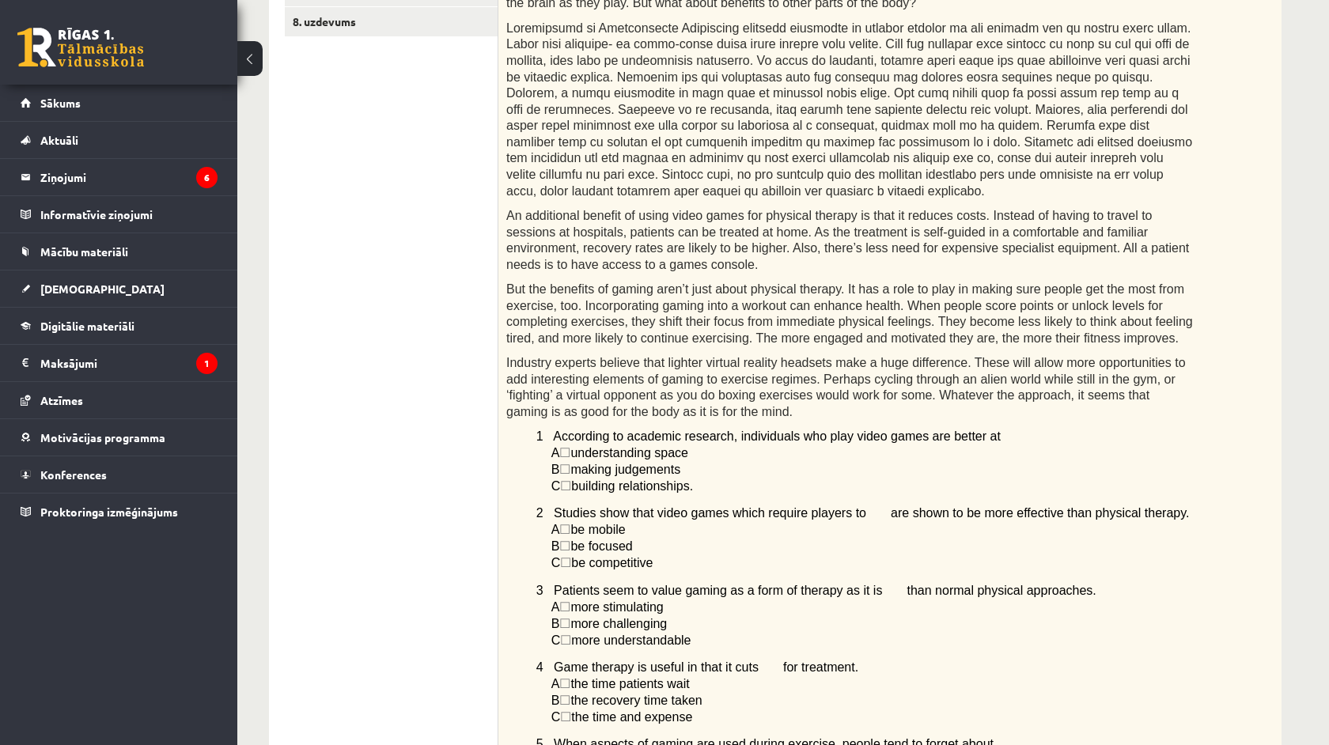
scroll to position [405, 0]
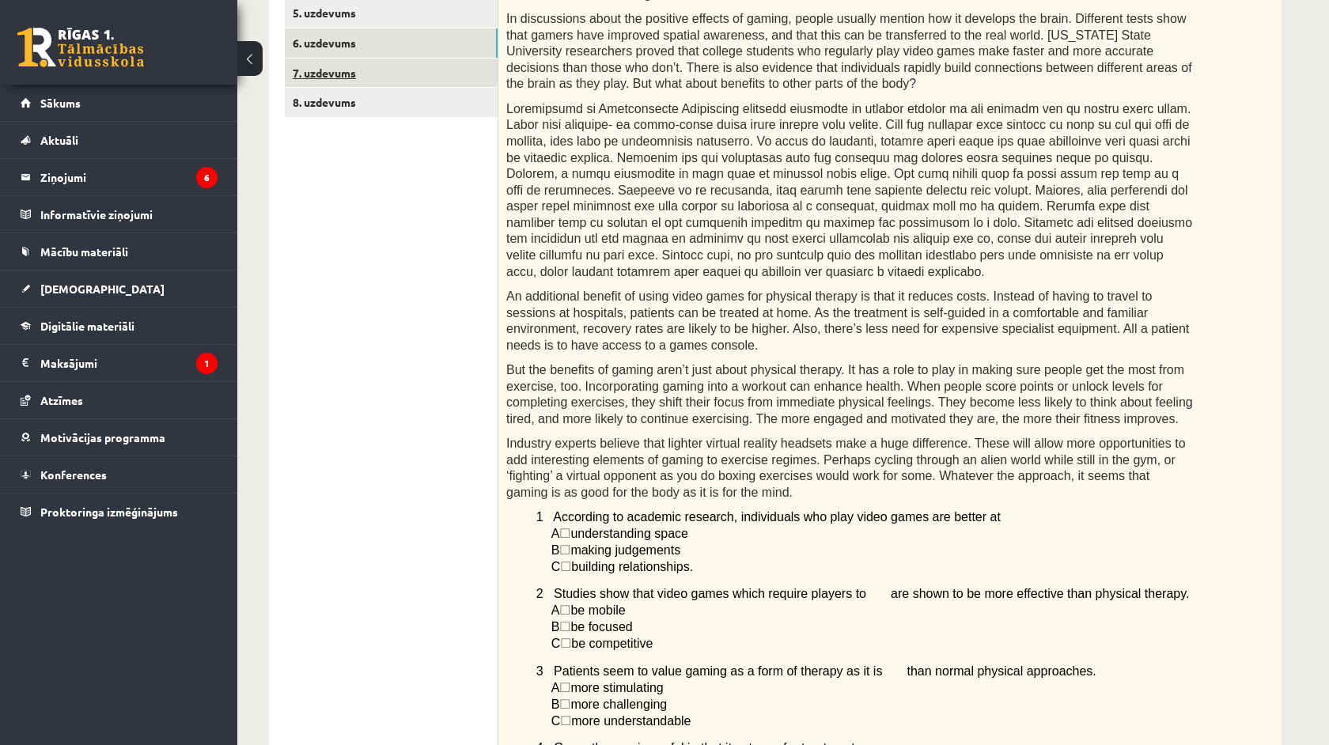
click at [355, 73] on link "7. uzdevums" at bounding box center [391, 73] width 213 height 29
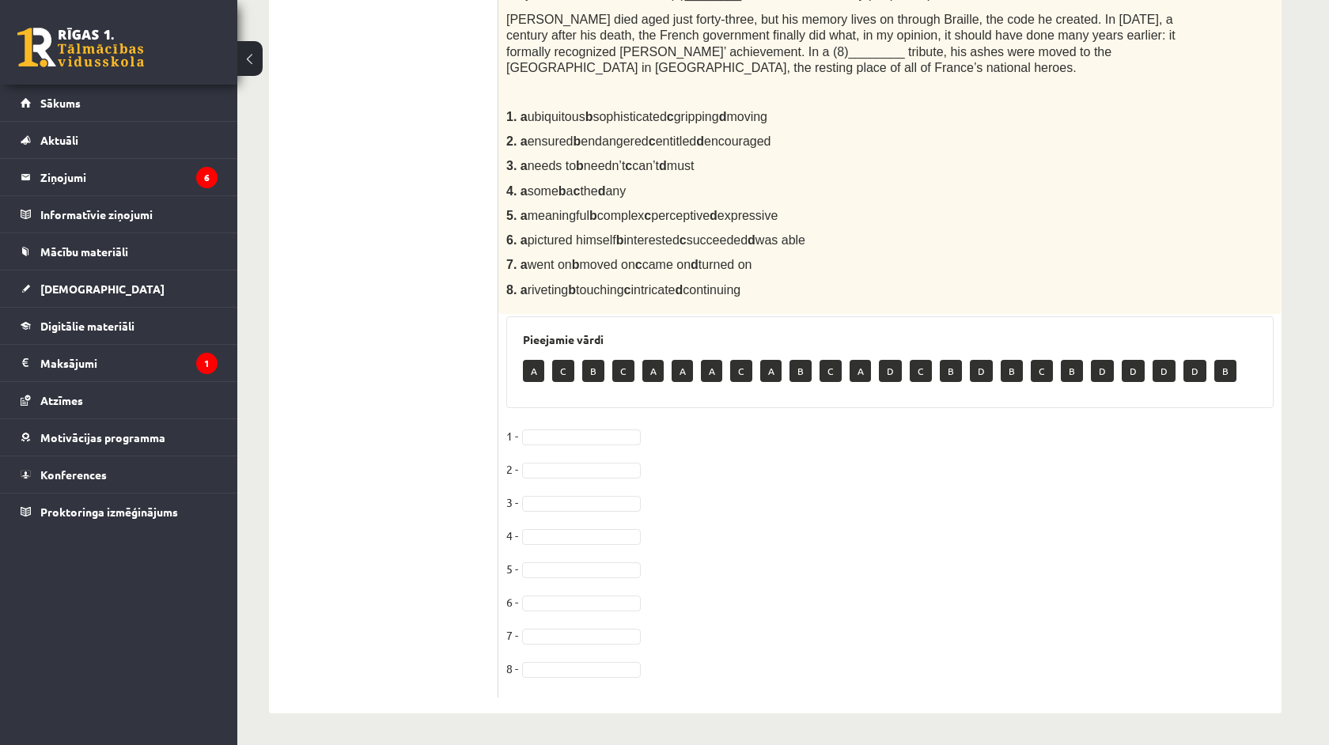
scroll to position [539, 0]
click at [589, 427] on fieldset "1 - 2 - 3 - 4 - 5 - 6 - 7 - 8 -" at bounding box center [890, 557] width 768 height 266
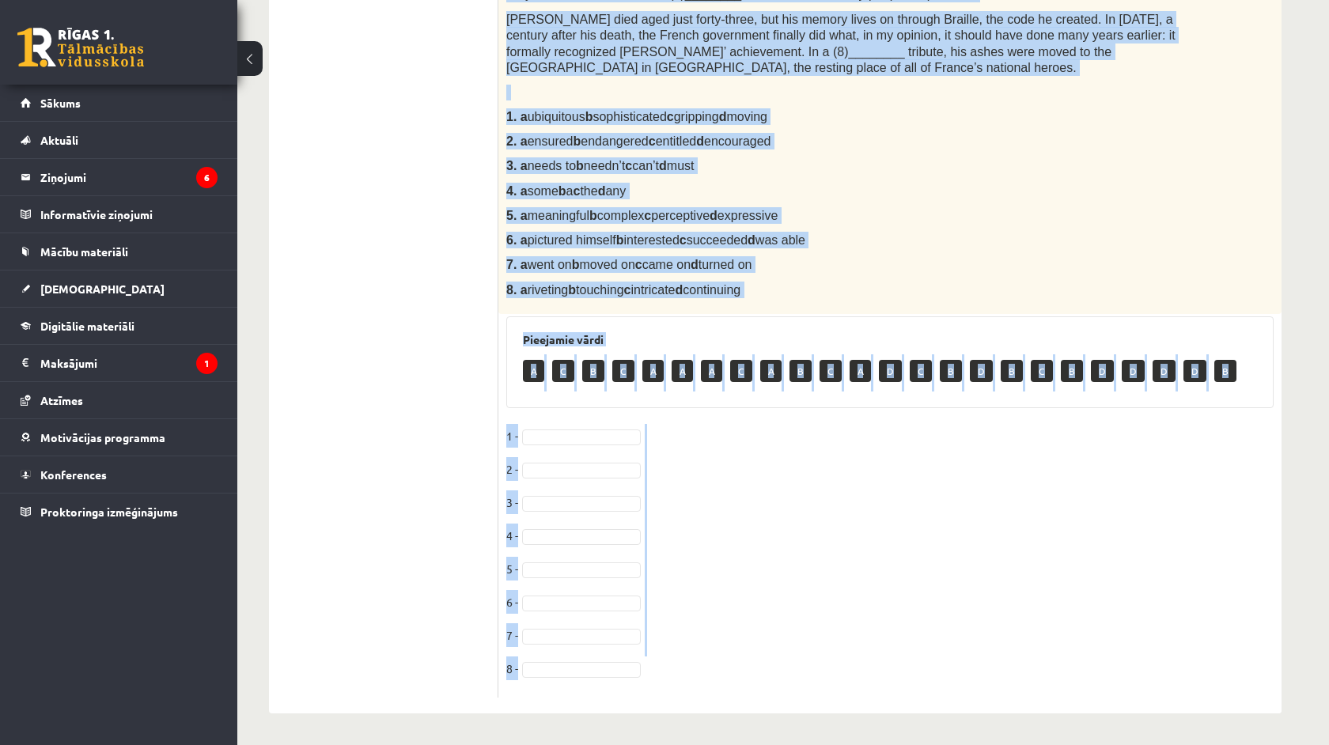
drag, startPoint x: 512, startPoint y: 327, endPoint x: 849, endPoint y: 745, distance: 536.8
click at [849, 745] on div "Angļu valoda 1. ieskaite 10.b1 klase , Markuss Gūtmanis (10.b1 klase) Parādīt p…" at bounding box center [775, 136] width 1076 height 1219
copy div "Complete the text with the correct words (a–d). Reading by touch Over 200 years…"
click at [366, 423] on ul "1. uzdevums 2. uzdevums 3. uzdevums 4. uzdevums 5. uzdevums 6. uzdevums 7. uzde…" at bounding box center [392, 224] width 214 height 948
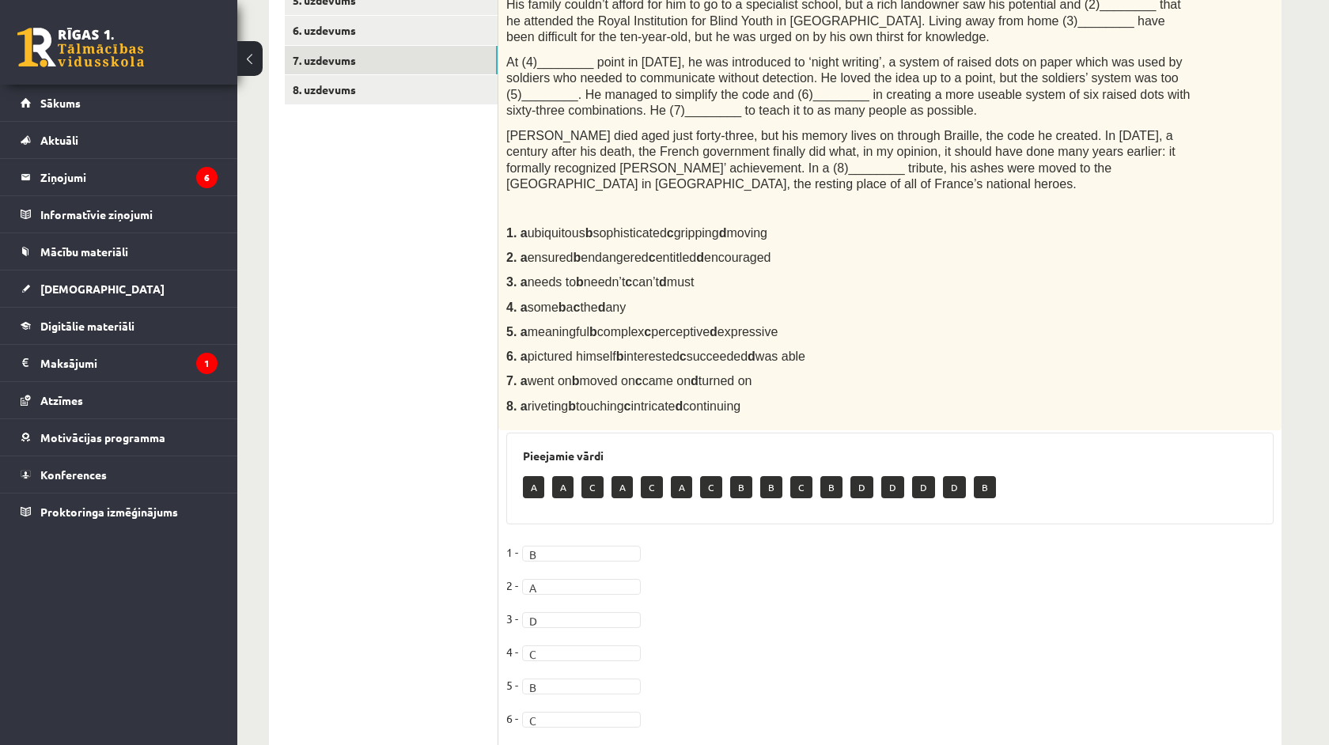
scroll to position [319, 0]
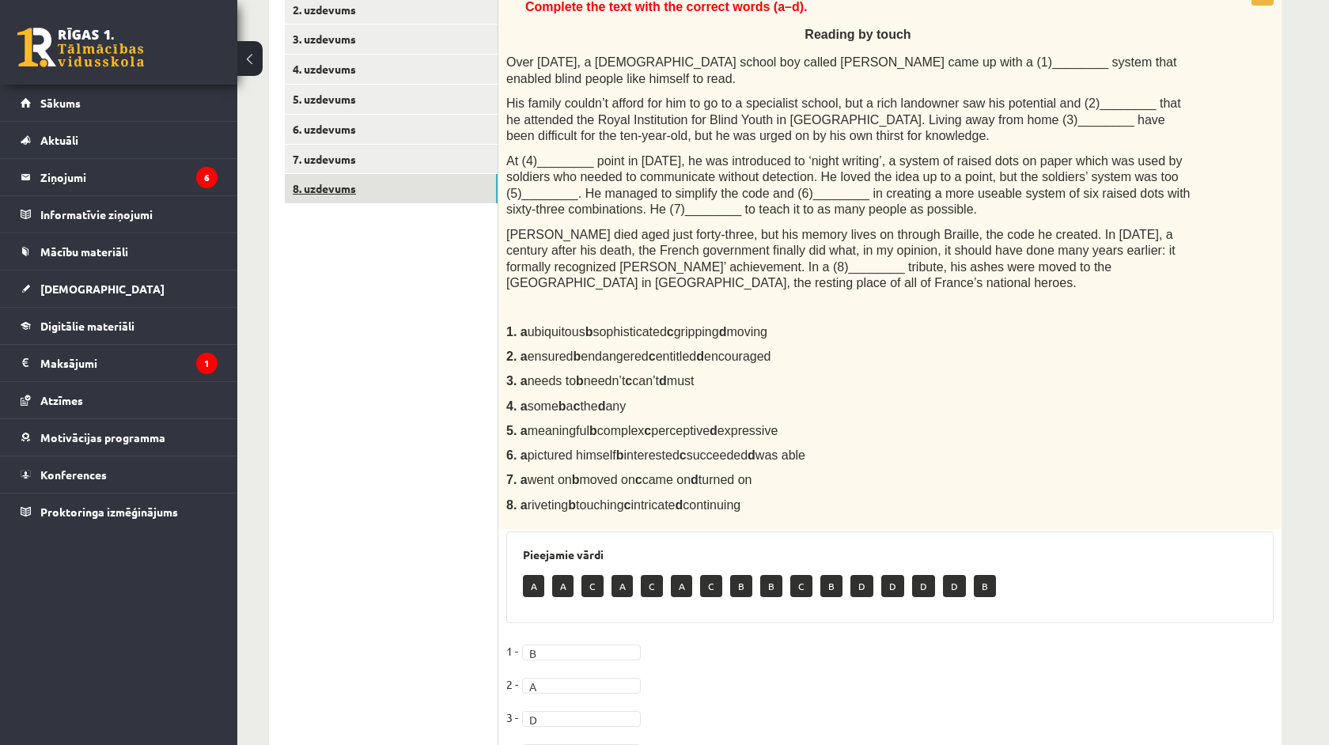
click at [348, 180] on link "8. uzdevums" at bounding box center [391, 188] width 213 height 29
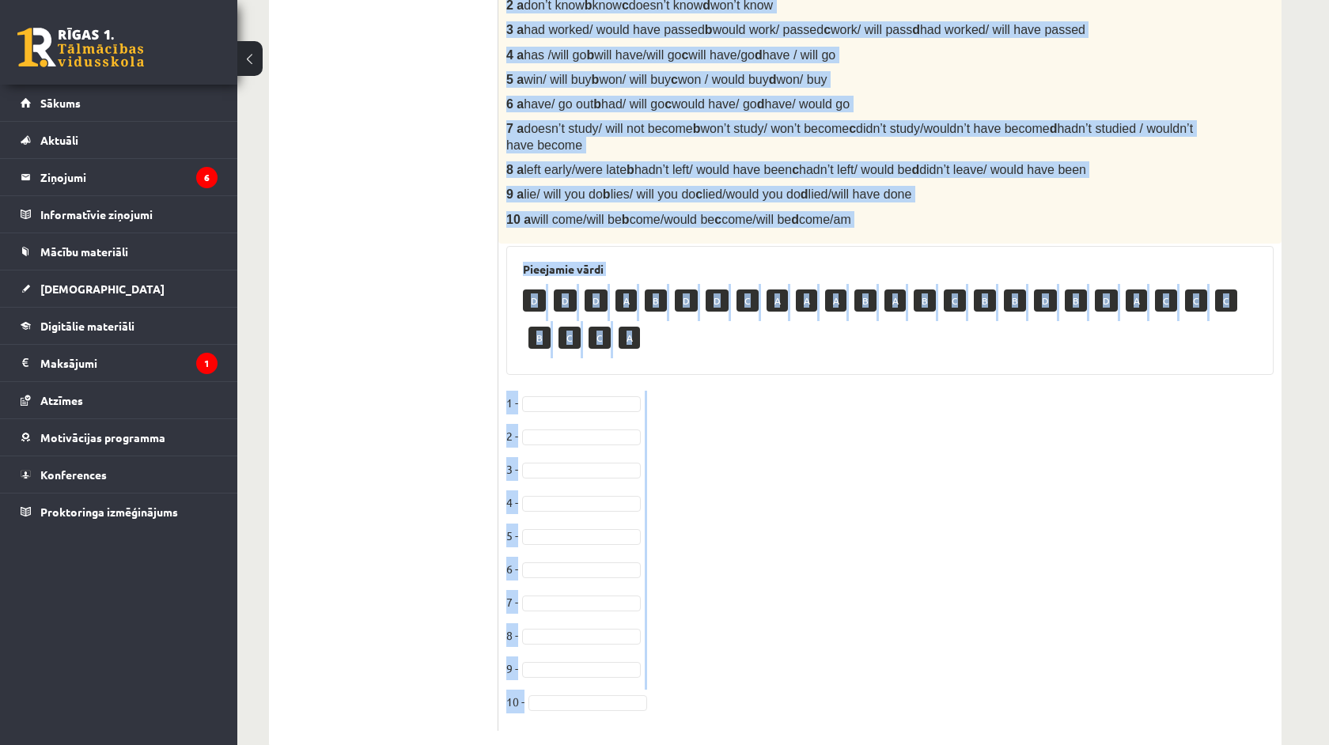
scroll to position [670, 0]
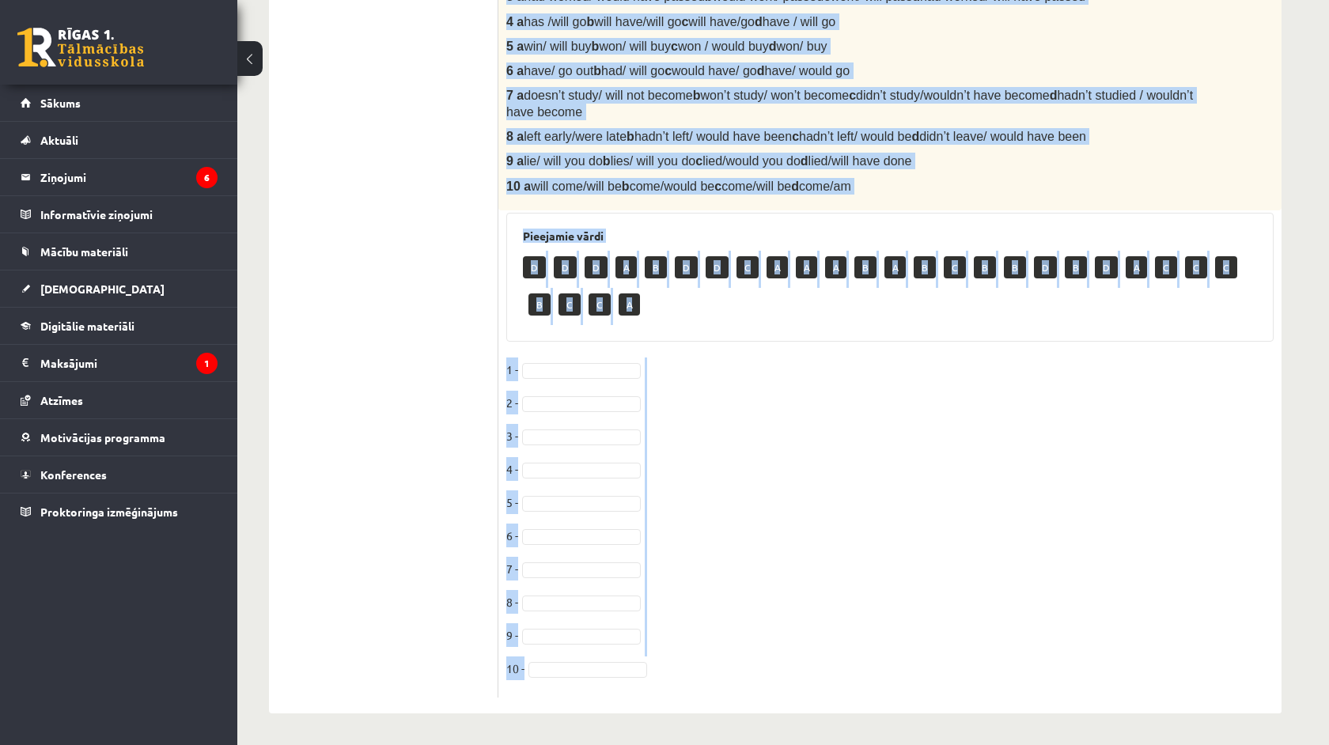
drag, startPoint x: 502, startPoint y: 313, endPoint x: 720, endPoint y: 745, distance: 483.8
click at [720, 745] on div "Angļu valoda 1. ieskaite 10.b1 klase , Markuss Gūtmanis (10.b1 klase) Parādīt p…" at bounding box center [775, 70] width 1076 height 1349
copy div "Choose the correct word or phrase in Conditional sentences. 1. When I ------- (…"
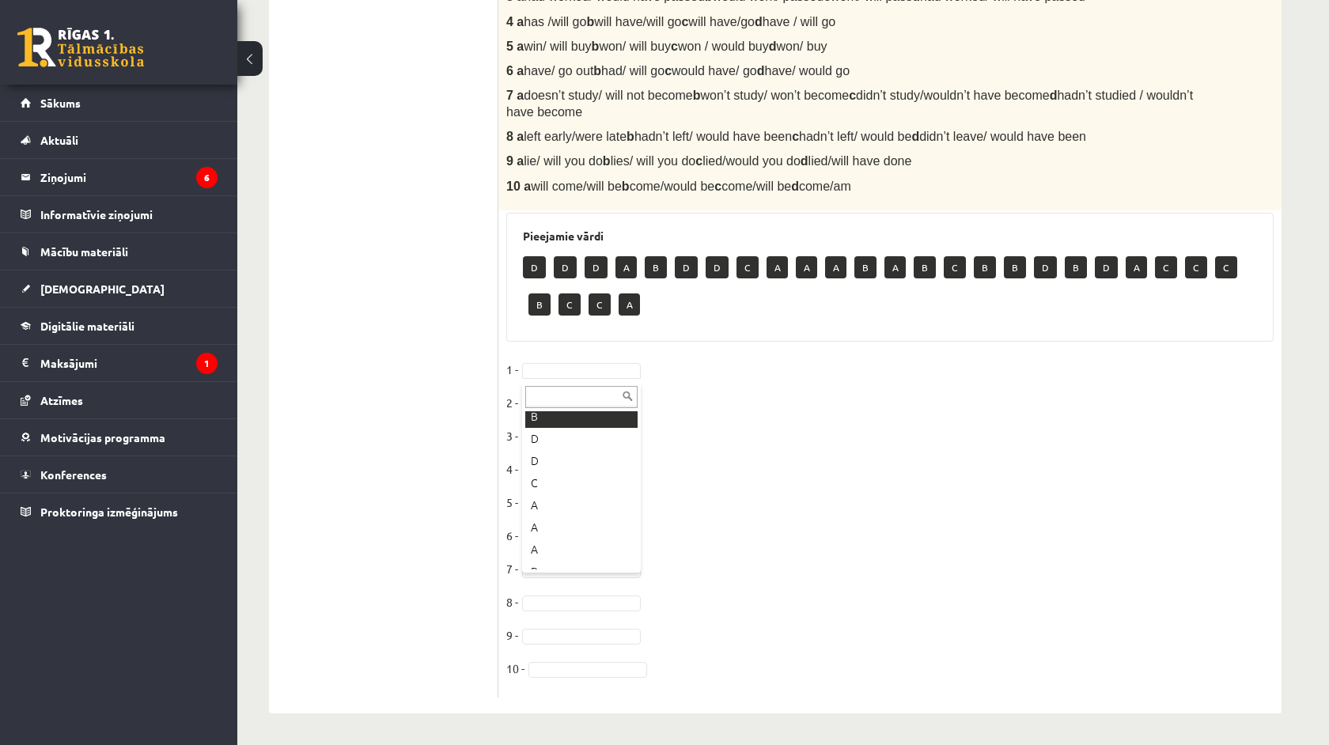
scroll to position [119, 0]
click at [569, 413] on fieldset "1 - C * 2 - 3 - 4 - 5 - 6 - 7 - 8 - 9 - 10 -" at bounding box center [890, 524] width 768 height 332
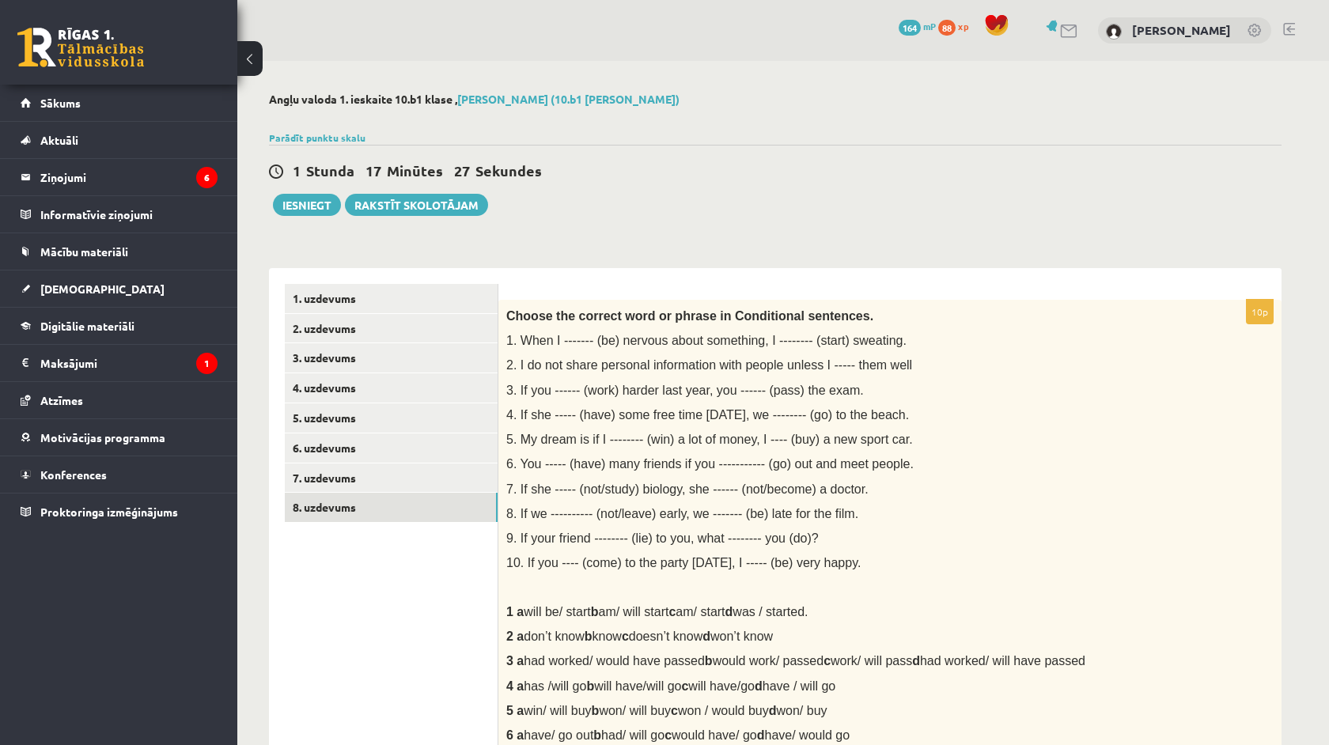
scroll to position [0, 0]
click at [310, 207] on button "Iesniegt" at bounding box center [307, 205] width 68 height 22
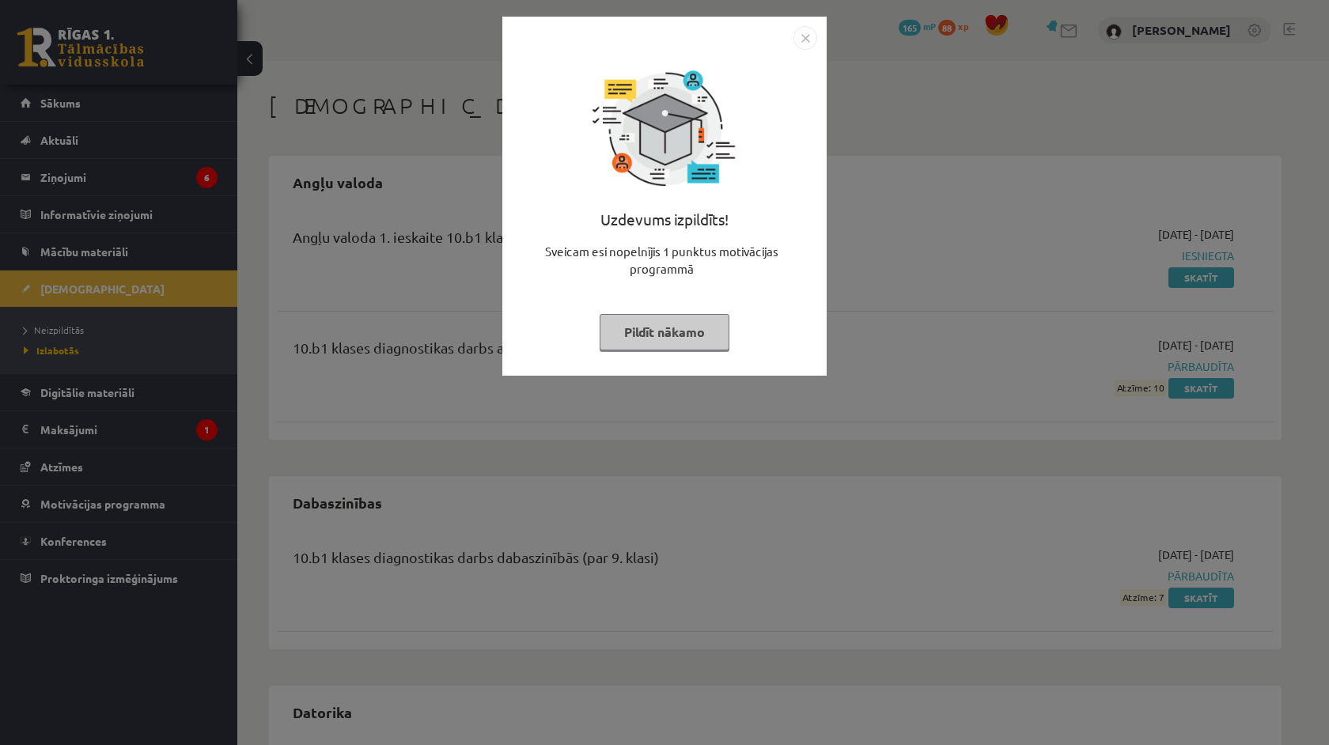
click at [798, 40] on img "Close" at bounding box center [806, 38] width 24 height 24
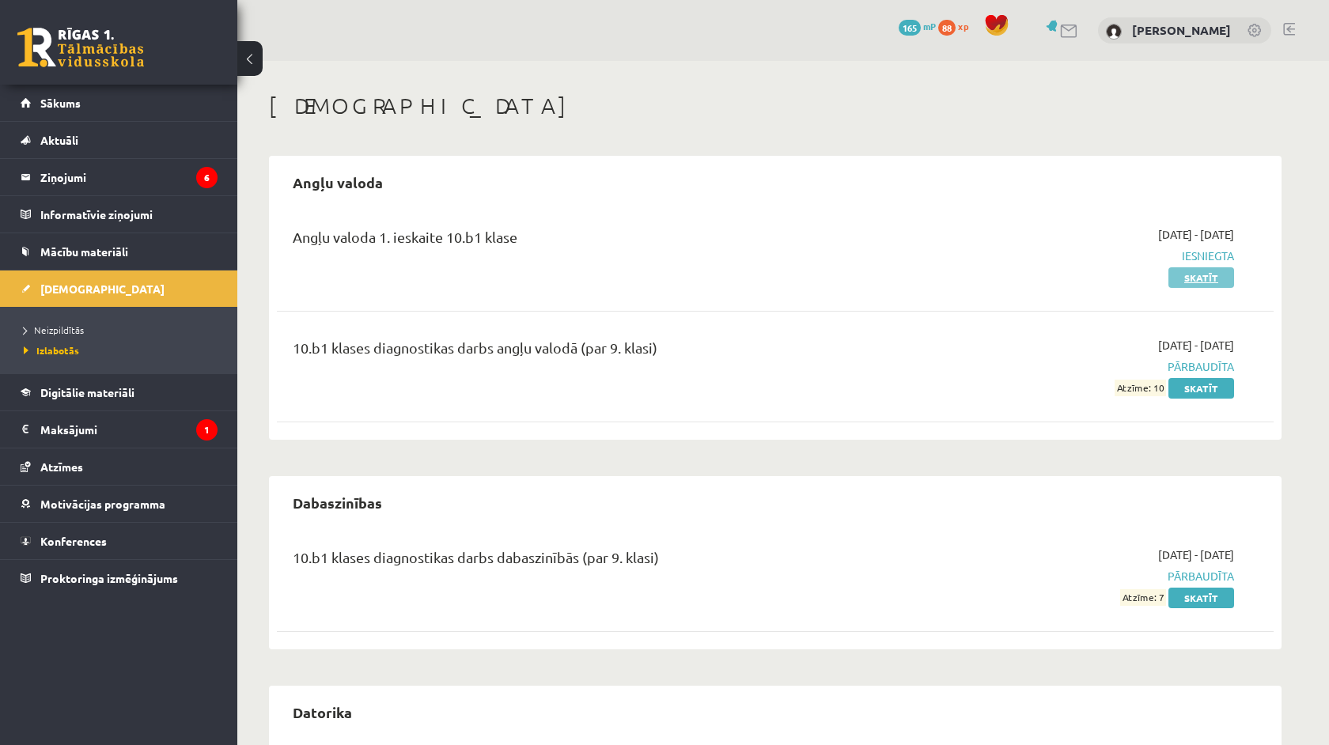
click at [1217, 283] on link "Skatīt" at bounding box center [1202, 277] width 66 height 21
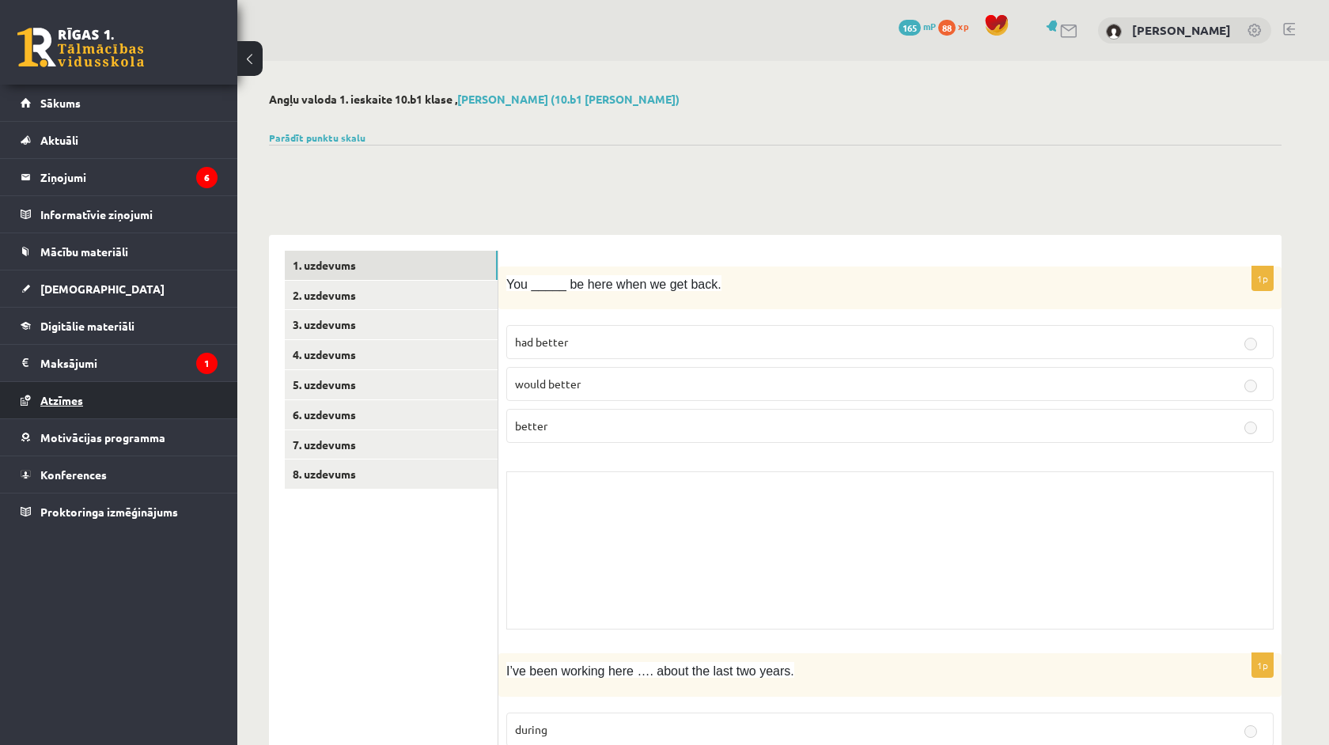
click at [115, 398] on link "Atzīmes" at bounding box center [119, 400] width 197 height 36
